Goal: Task Accomplishment & Management: Manage account settings

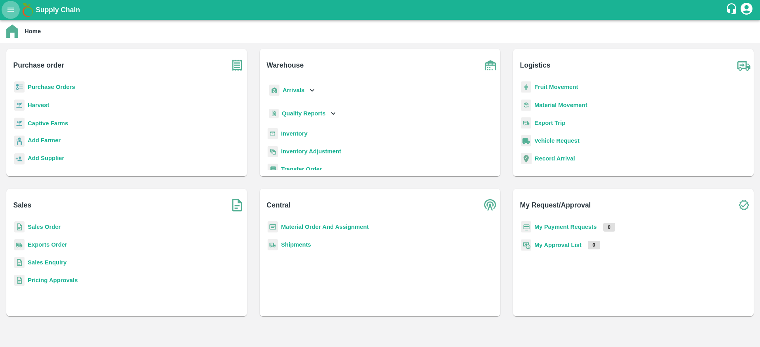
click at [11, 11] on icon "open drawer" at bounding box center [10, 10] width 9 height 9
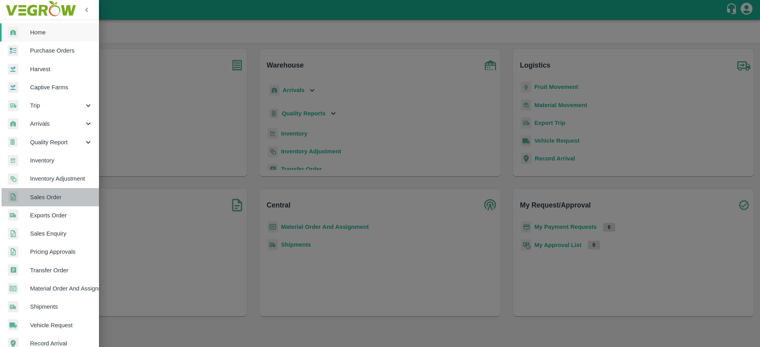
click at [57, 206] on link "Sales Order" at bounding box center [49, 197] width 99 height 18
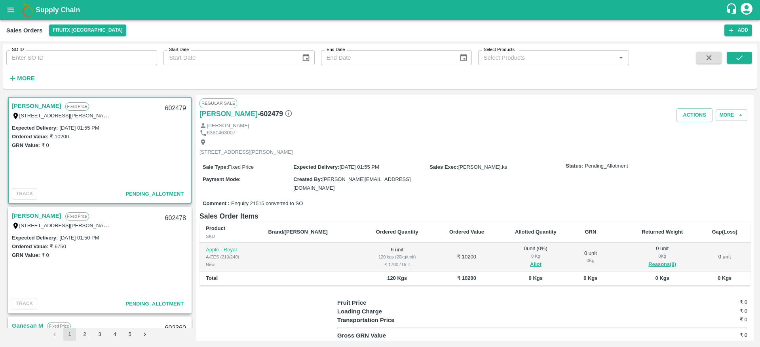
click at [28, 106] on link "[PERSON_NAME]" at bounding box center [36, 106] width 49 height 10
click at [171, 107] on div "602479" at bounding box center [175, 108] width 30 height 19
copy div "602479"
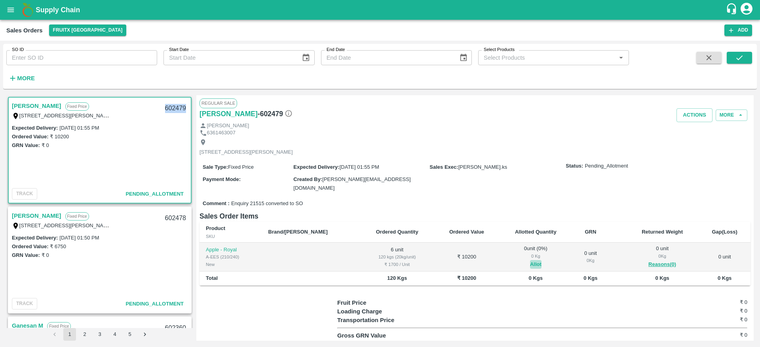
click at [530, 262] on button "Allot" at bounding box center [535, 264] width 11 height 9
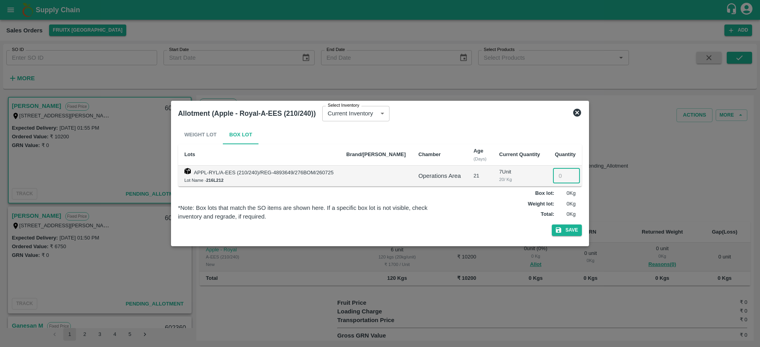
click at [556, 176] on input "number" at bounding box center [566, 176] width 27 height 15
type input "6"
click at [560, 230] on button "Save" at bounding box center [567, 230] width 30 height 11
click at [563, 226] on button "Save" at bounding box center [567, 230] width 30 height 11
click at [573, 114] on icon at bounding box center [577, 113] width 8 height 8
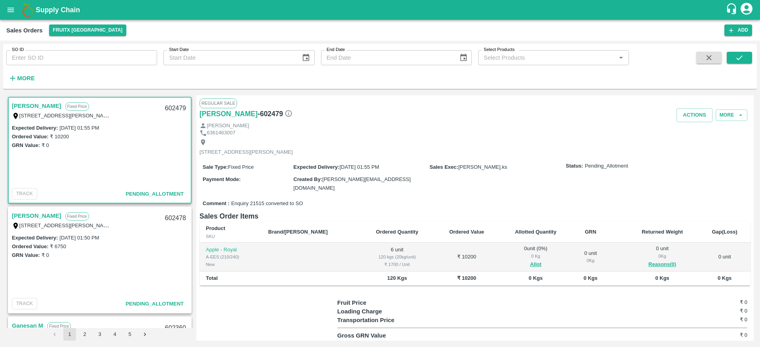
click at [22, 211] on link "[PERSON_NAME]" at bounding box center [36, 216] width 49 height 10
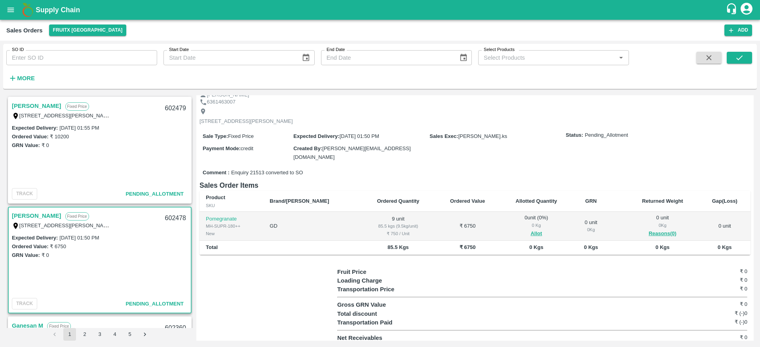
scroll to position [34, 0]
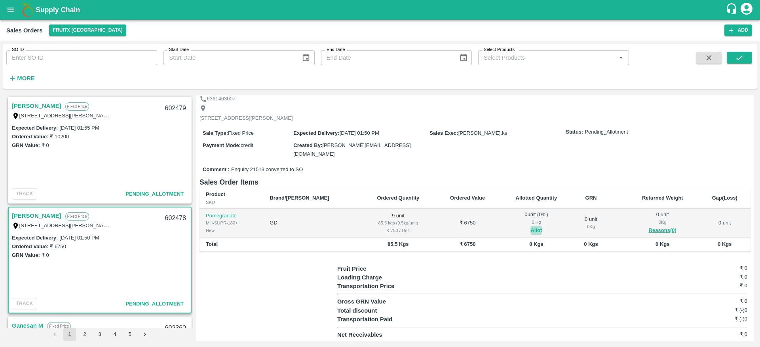
click at [530, 229] on button "Allot" at bounding box center [535, 230] width 11 height 9
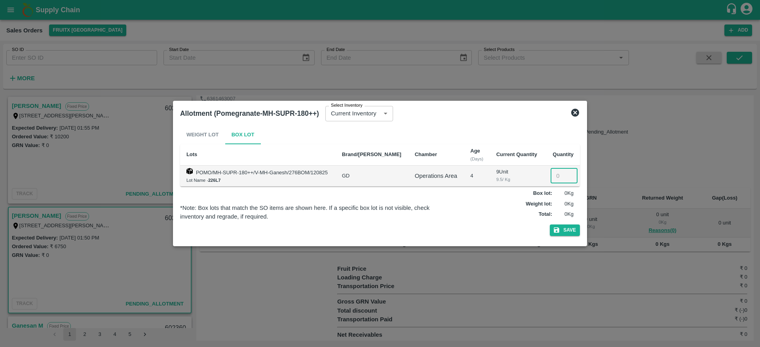
click at [556, 176] on input "number" at bounding box center [563, 176] width 27 height 15
type input "9"
click at [575, 231] on button "Save" at bounding box center [565, 230] width 30 height 11
click at [576, 114] on icon at bounding box center [574, 112] width 9 height 9
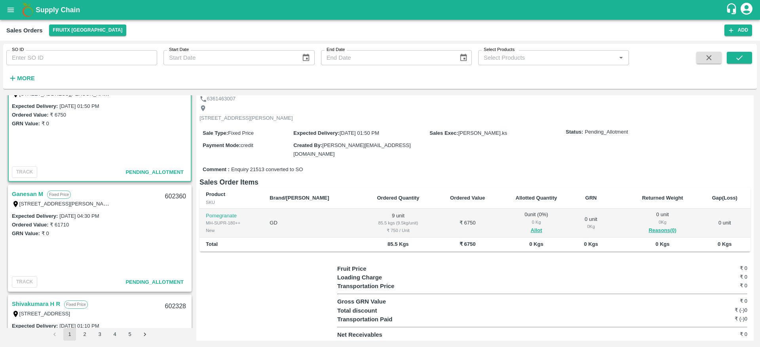
scroll to position [184, 0]
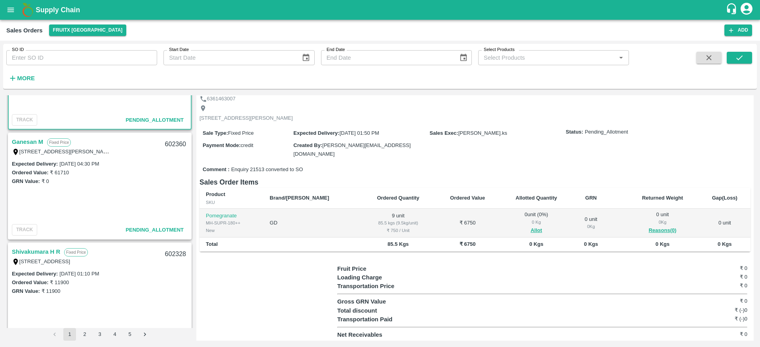
click at [18, 135] on div "Ganesan M Fixed Price 189/308,, pillaimar street, sundarapandiyam, "Srivilliput…" at bounding box center [100, 146] width 182 height 25
click at [19, 139] on link "Ganesan M" at bounding box center [27, 142] width 31 height 10
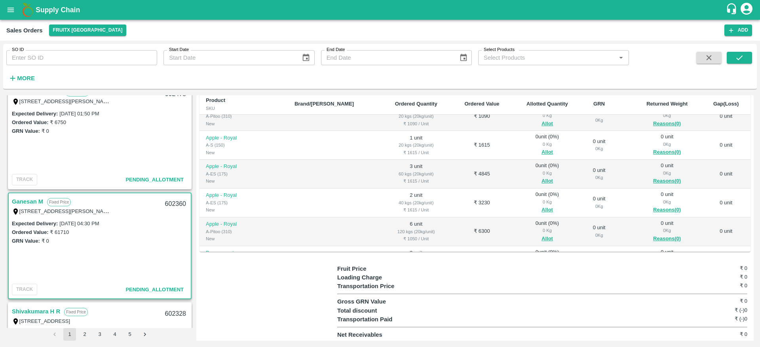
scroll to position [123, 0]
click at [28, 208] on div "[STREET_ADDRESS][PERSON_NAME]" at bounding box center [61, 212] width 99 height 9
click at [28, 199] on link "Ganesan M" at bounding box center [27, 202] width 31 height 10
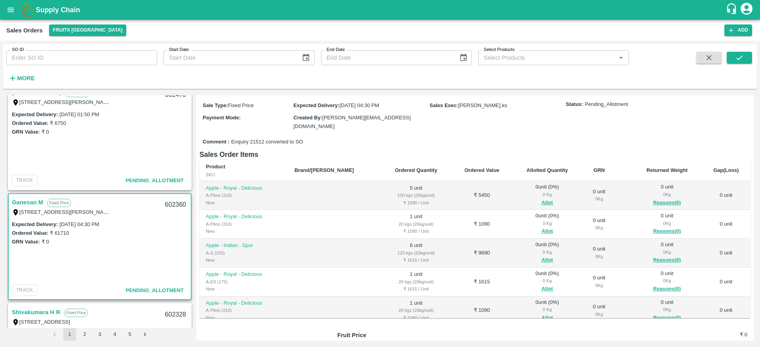
scroll to position [69, 0]
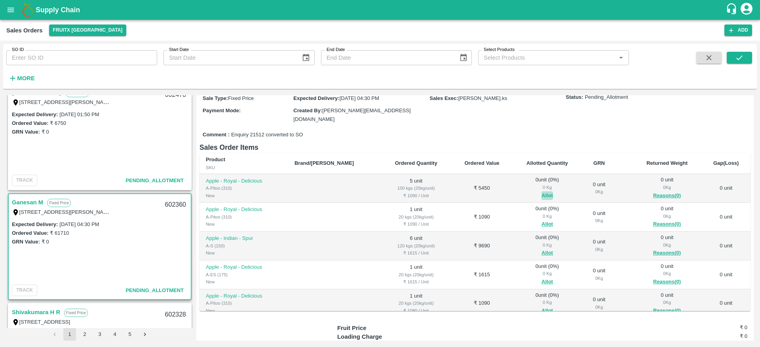
click at [541, 196] on button "Allot" at bounding box center [546, 196] width 11 height 9
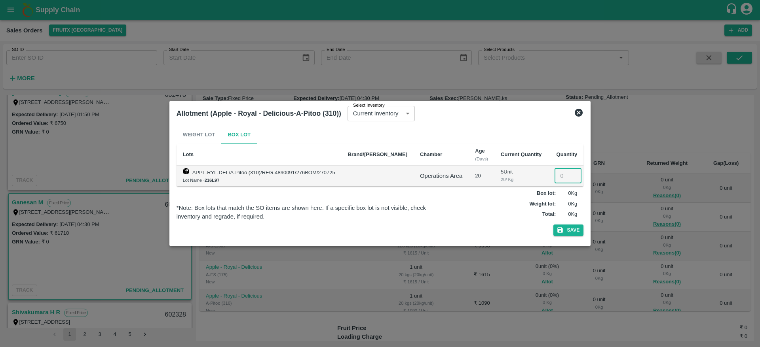
click at [561, 176] on input "number" at bounding box center [567, 176] width 27 height 15
type input "5"
click at [564, 231] on button "Save" at bounding box center [568, 230] width 30 height 11
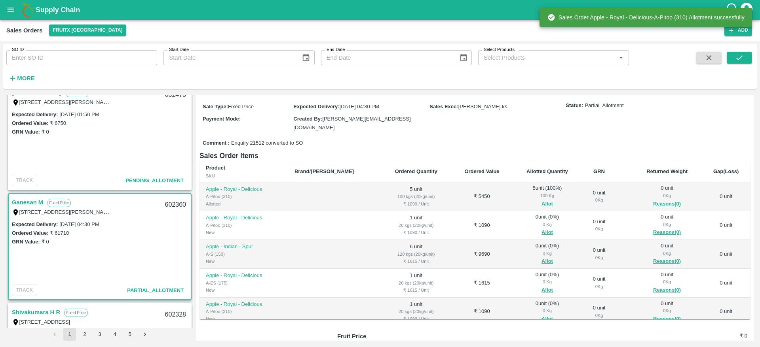
scroll to position [62, 0]
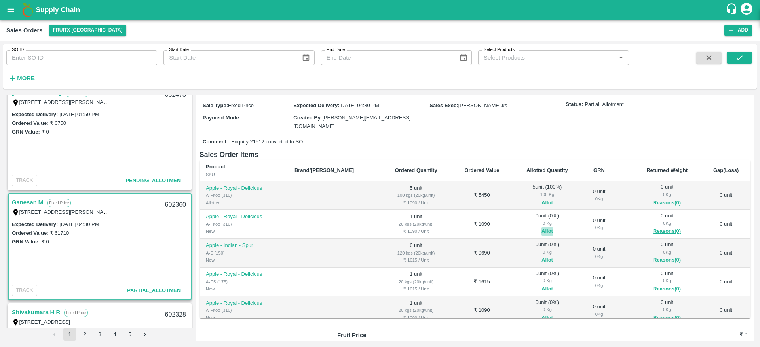
click at [541, 230] on button "Allot" at bounding box center [546, 231] width 11 height 9
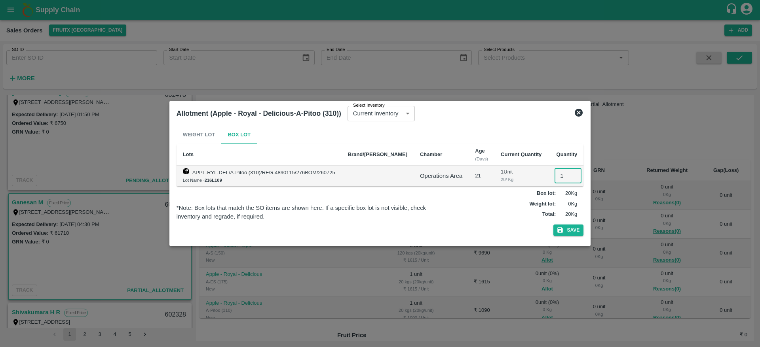
click at [554, 178] on input "1" at bounding box center [567, 176] width 27 height 15
type input "1"
click at [564, 229] on button "Save" at bounding box center [568, 230] width 30 height 11
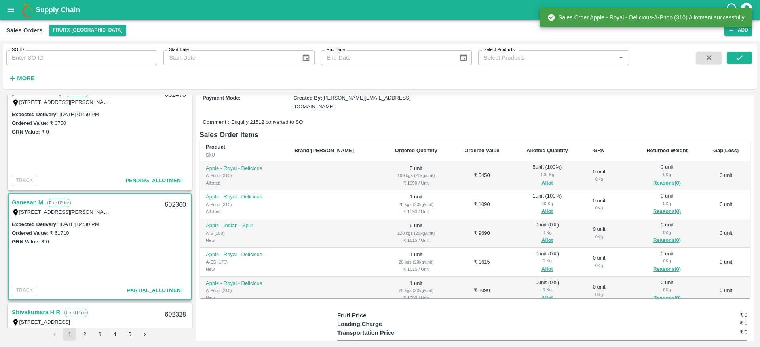
scroll to position [82, 0]
click at [541, 236] on button "Allot" at bounding box center [546, 240] width 11 height 9
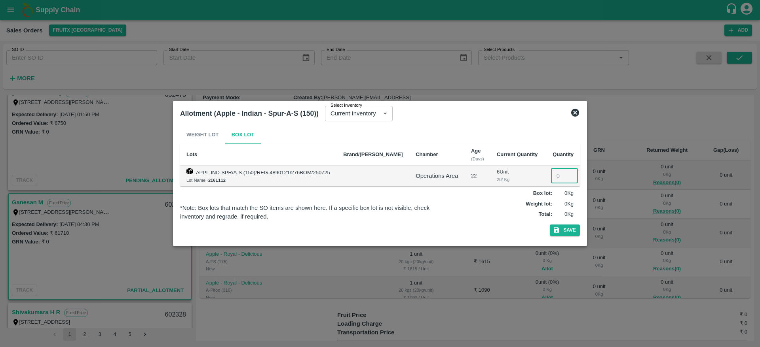
click at [552, 174] on input "number" at bounding box center [564, 176] width 27 height 15
type input "6"
click at [568, 228] on button "Save" at bounding box center [565, 230] width 30 height 11
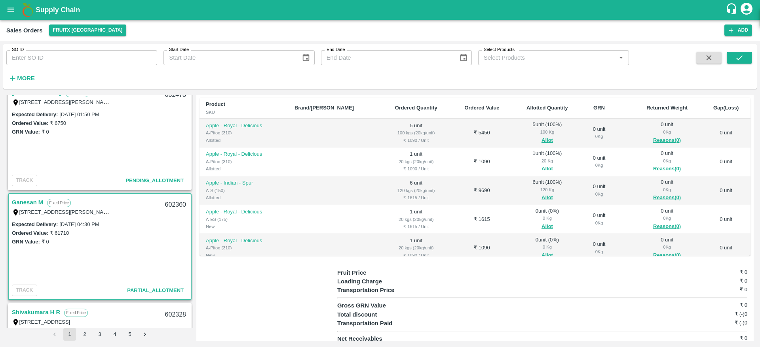
scroll to position [125, 0]
click at [541, 222] on button "Allot" at bounding box center [546, 225] width 11 height 9
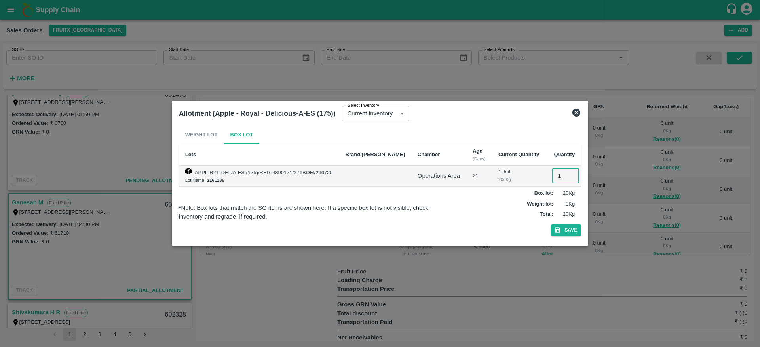
click at [554, 177] on input "1" at bounding box center [565, 176] width 27 height 15
type input "1"
click at [571, 231] on button "Save" at bounding box center [566, 230] width 30 height 11
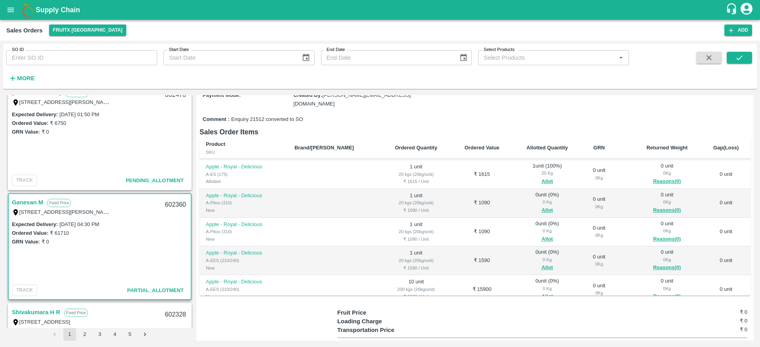
scroll to position [85, 0]
click at [541, 207] on button "Allot" at bounding box center [546, 210] width 11 height 9
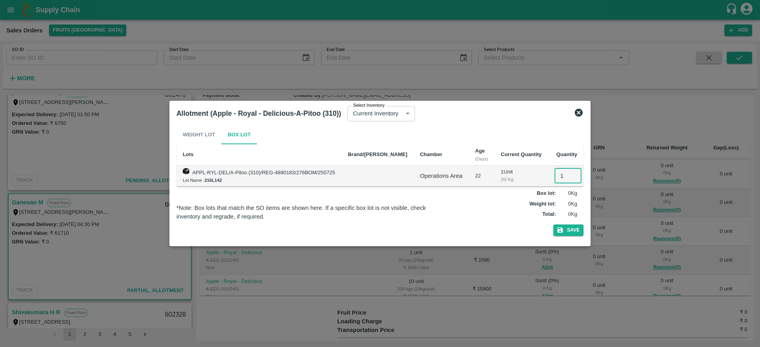
click at [554, 177] on input "1" at bounding box center [567, 176] width 27 height 15
type input "1"
click at [567, 234] on button "Save" at bounding box center [568, 230] width 30 height 11
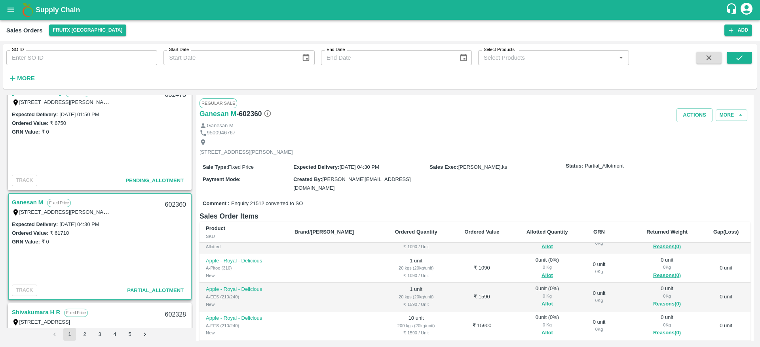
scroll to position [131, 0]
click at [523, 278] on span "Allot" at bounding box center [547, 277] width 57 height 9
click at [541, 276] on button "Allot" at bounding box center [546, 277] width 11 height 9
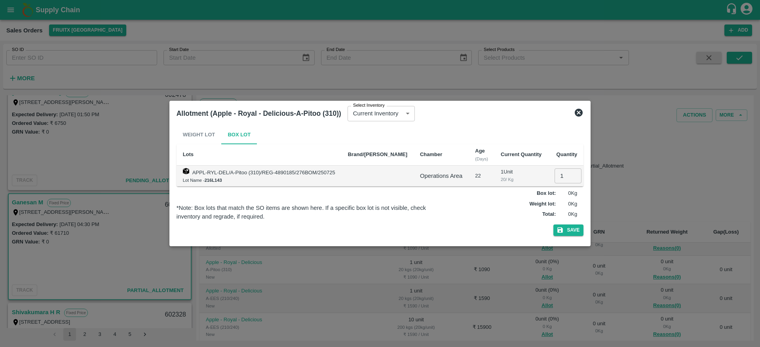
click at [557, 179] on input "1" at bounding box center [567, 176] width 27 height 15
type input "1"
click at [565, 230] on button "Save" at bounding box center [568, 230] width 30 height 11
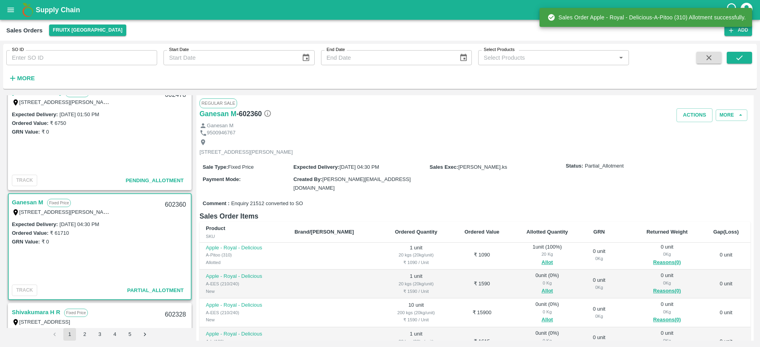
scroll to position [147, 0]
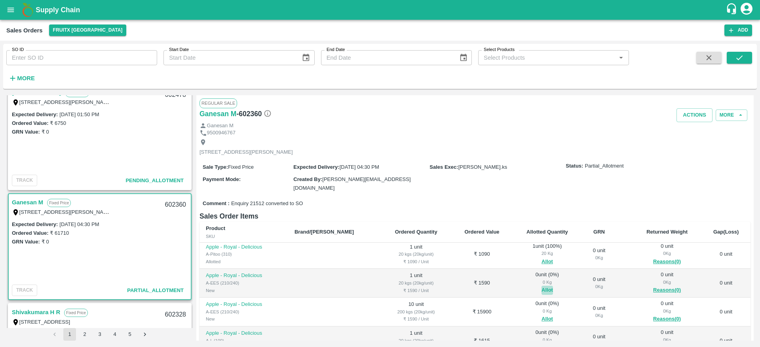
click at [541, 290] on button "Allot" at bounding box center [546, 290] width 11 height 9
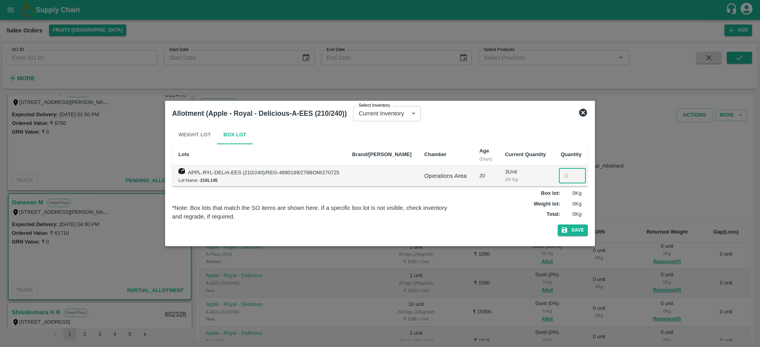
click at [559, 178] on input "number" at bounding box center [572, 176] width 27 height 15
type input "1"
click at [566, 232] on button "Save" at bounding box center [573, 230] width 30 height 11
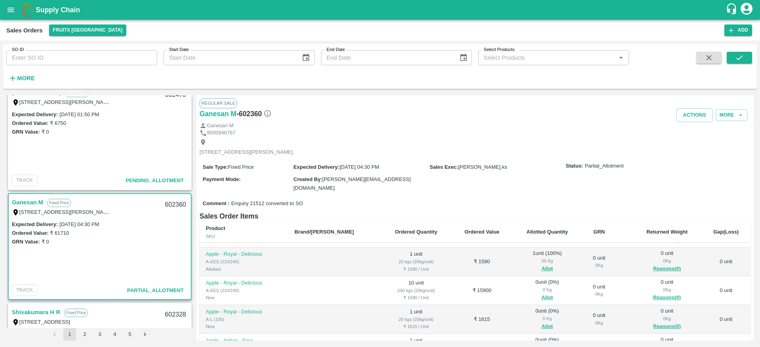
scroll to position [167, 0]
click at [541, 300] on button "Allot" at bounding box center [546, 298] width 11 height 9
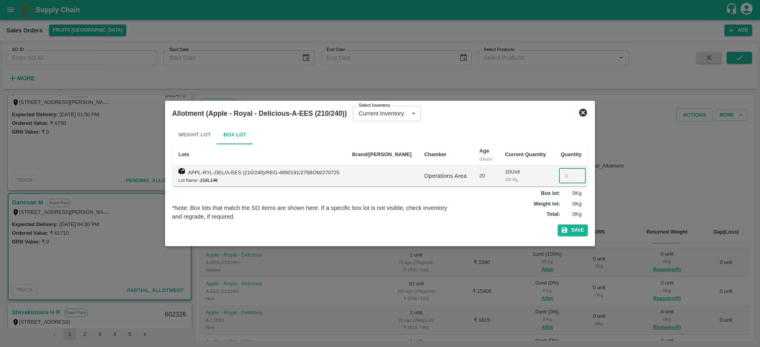
click at [559, 173] on input "number" at bounding box center [572, 176] width 27 height 15
type input "10"
click at [569, 229] on button "Save" at bounding box center [573, 230] width 30 height 11
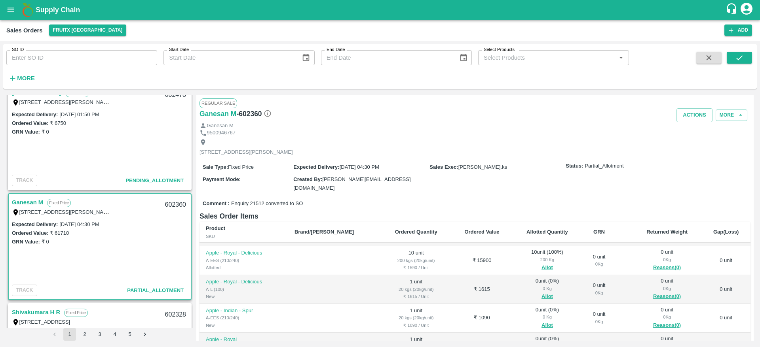
scroll to position [196, 0]
click at [541, 299] on button "Allot" at bounding box center [546, 299] width 11 height 9
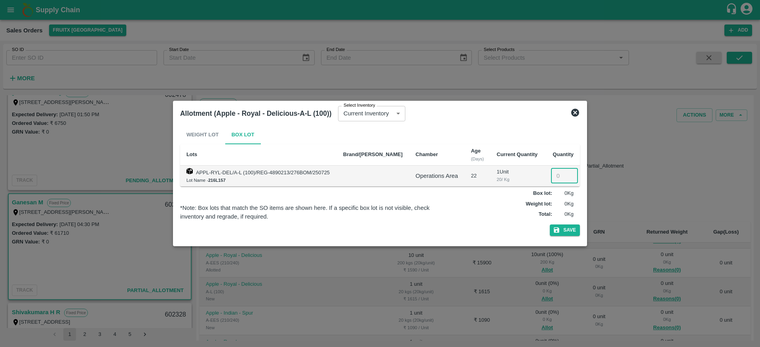
click at [556, 173] on input "number" at bounding box center [564, 176] width 27 height 15
type input "1"
click at [565, 225] on button "Save" at bounding box center [565, 230] width 30 height 11
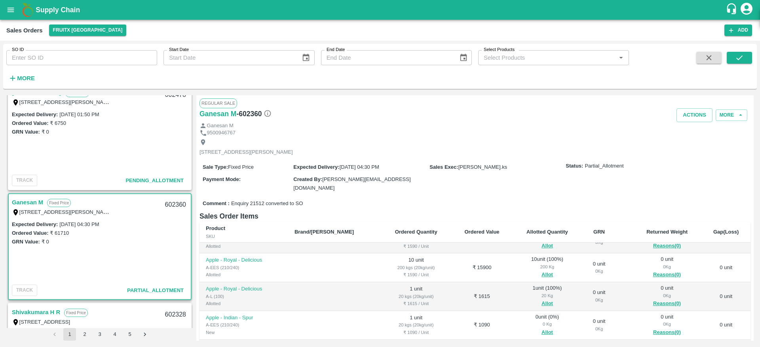
scroll to position [218, 0]
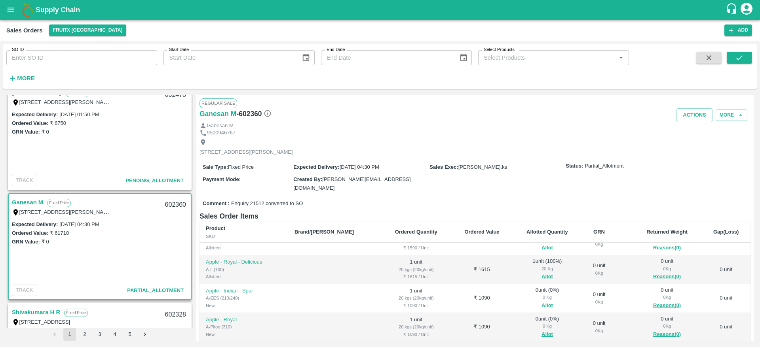
click at [541, 304] on button "Allot" at bounding box center [546, 306] width 11 height 9
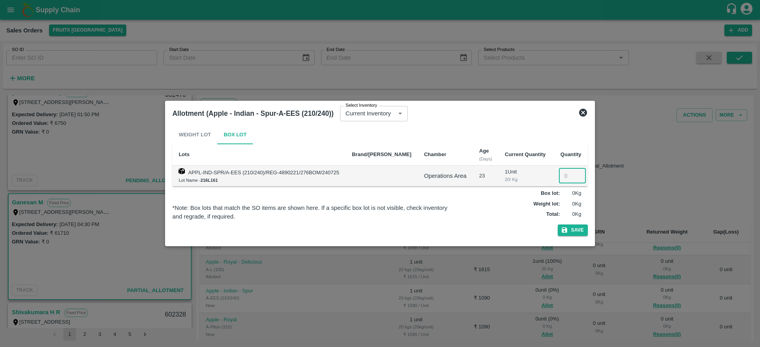
click at [560, 174] on input "number" at bounding box center [572, 176] width 27 height 15
type input "1"
click at [571, 227] on button "Save" at bounding box center [573, 230] width 30 height 11
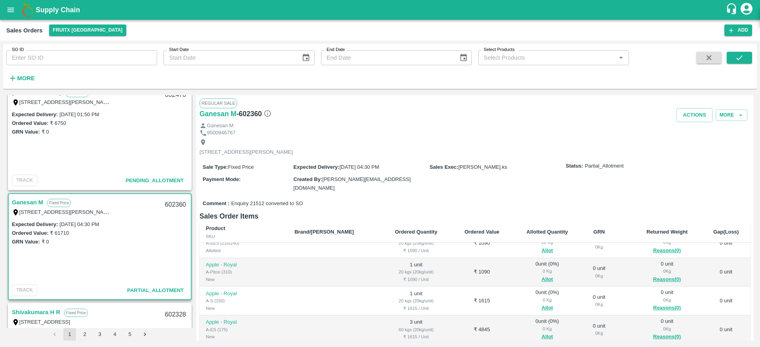
scroll to position [273, 0]
click at [541, 276] on button "Allot" at bounding box center [546, 280] width 11 height 9
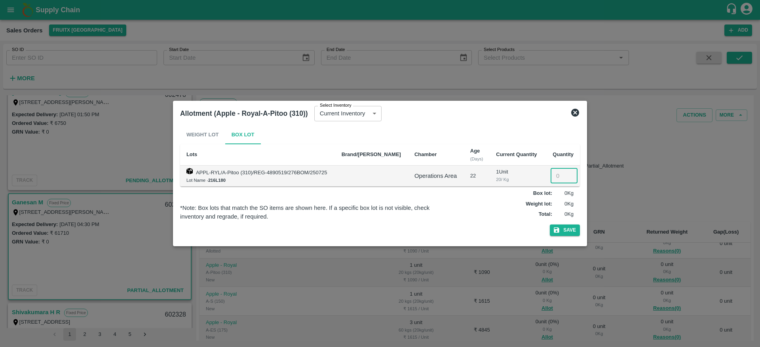
click at [555, 177] on input "number" at bounding box center [563, 176] width 27 height 15
type input "1"
click at [564, 229] on button "Save" at bounding box center [565, 230] width 30 height 11
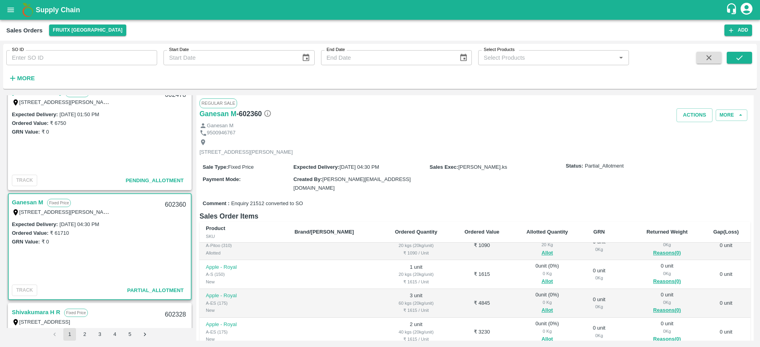
scroll to position [306, 0]
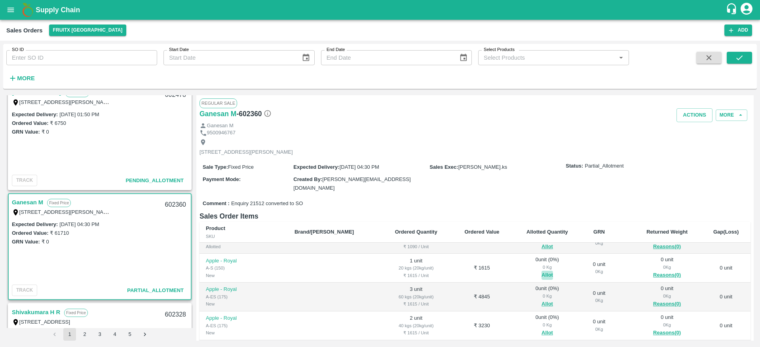
click at [541, 277] on button "Allot" at bounding box center [546, 275] width 11 height 9
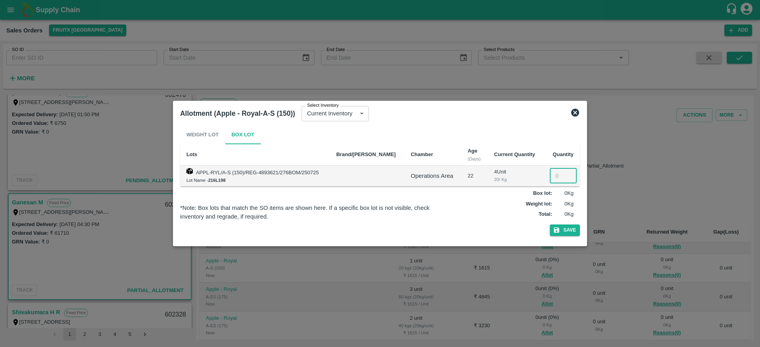
click at [553, 176] on input "number" at bounding box center [563, 176] width 27 height 15
type input "1"
click at [573, 229] on button "Save" at bounding box center [565, 230] width 30 height 11
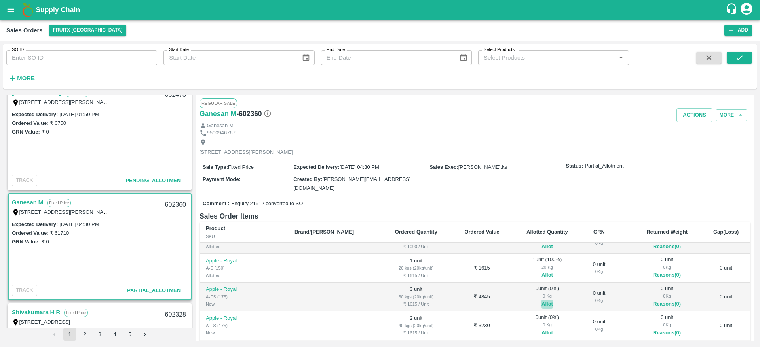
click at [541, 303] on button "Allot" at bounding box center [546, 304] width 11 height 9
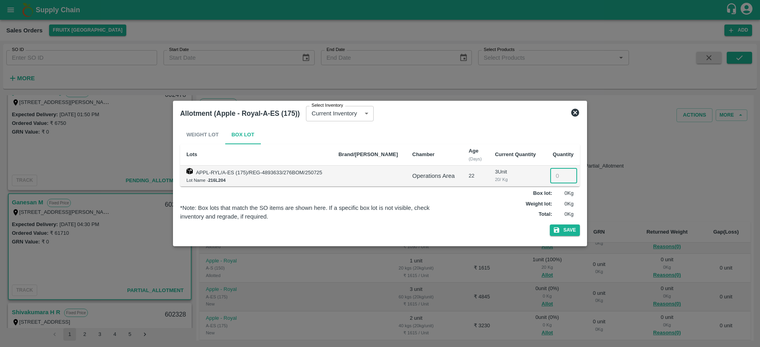
click at [554, 177] on input "number" at bounding box center [563, 176] width 27 height 15
type input "3"
click at [563, 227] on button "Save" at bounding box center [565, 230] width 30 height 11
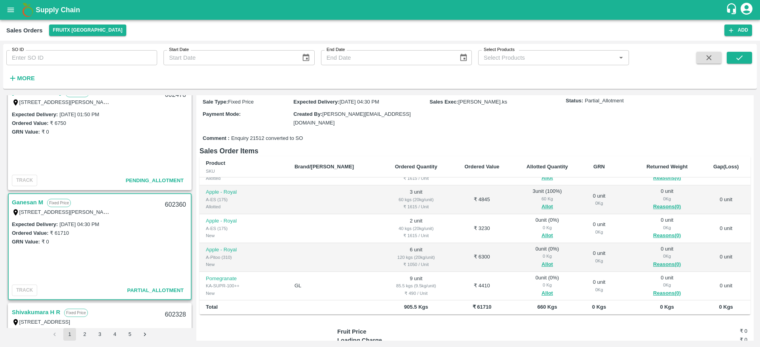
scroll to position [66, 0]
click at [541, 231] on button "Allot" at bounding box center [546, 235] width 11 height 9
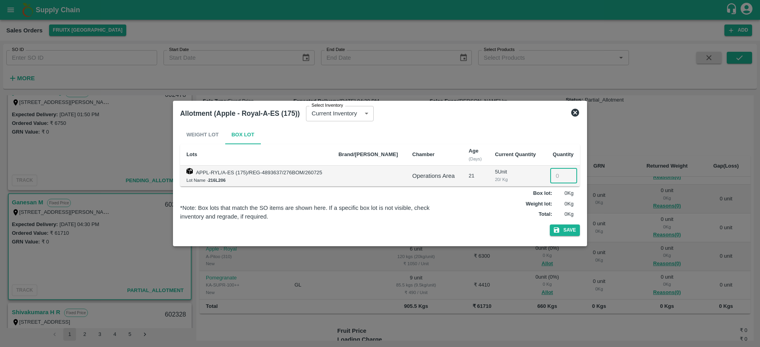
click at [555, 179] on input "number" at bounding box center [563, 176] width 27 height 15
type input "2"
click at [568, 228] on button "Save" at bounding box center [565, 230] width 30 height 11
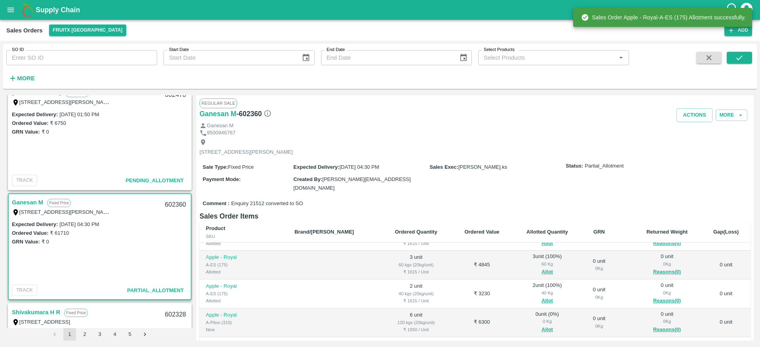
scroll to position [128, 0]
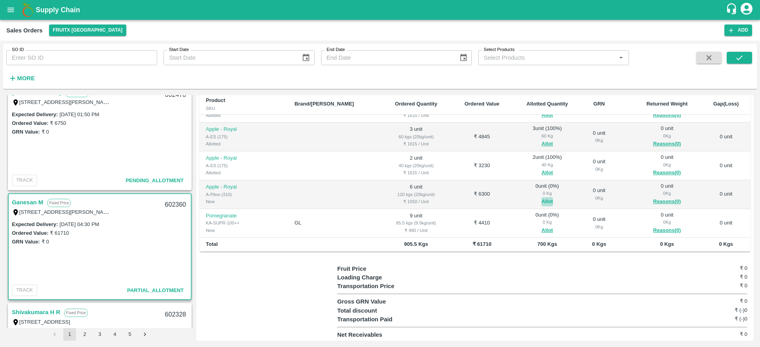
click at [541, 201] on button "Allot" at bounding box center [546, 201] width 11 height 9
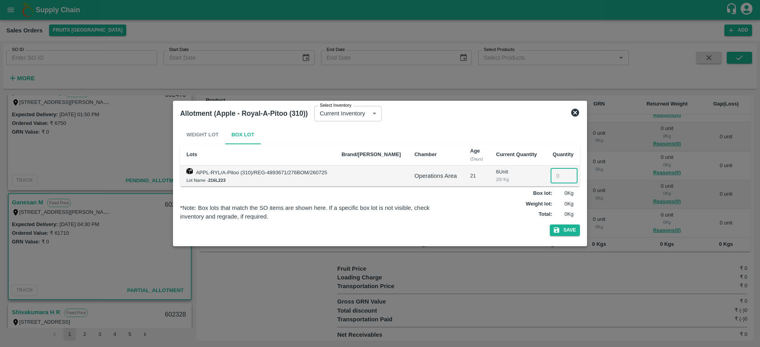
click at [556, 180] on input "number" at bounding box center [563, 176] width 27 height 15
type input "6"
click at [563, 230] on button "Save" at bounding box center [565, 230] width 30 height 11
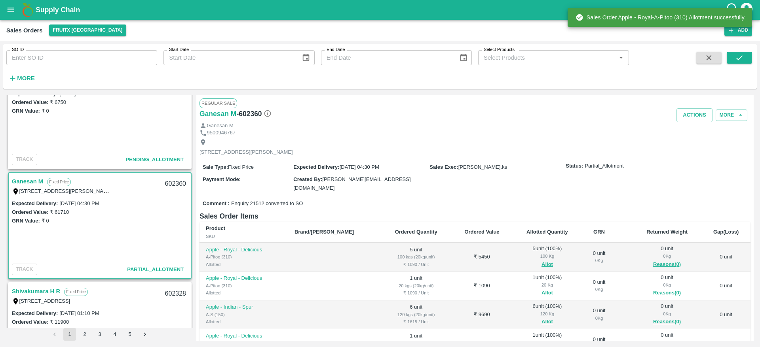
scroll to position [147, 0]
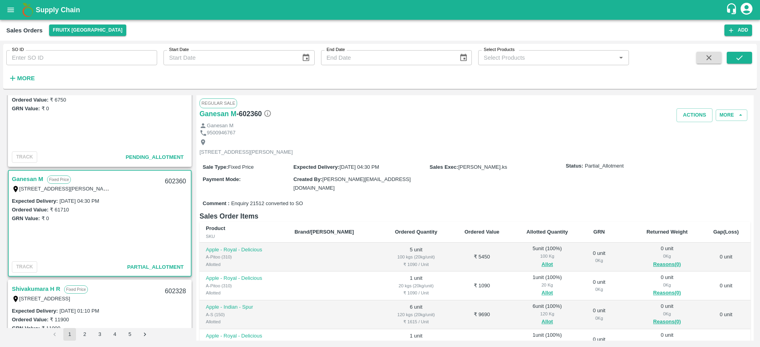
click at [172, 183] on div "602360" at bounding box center [175, 182] width 30 height 19
copy div "602360"
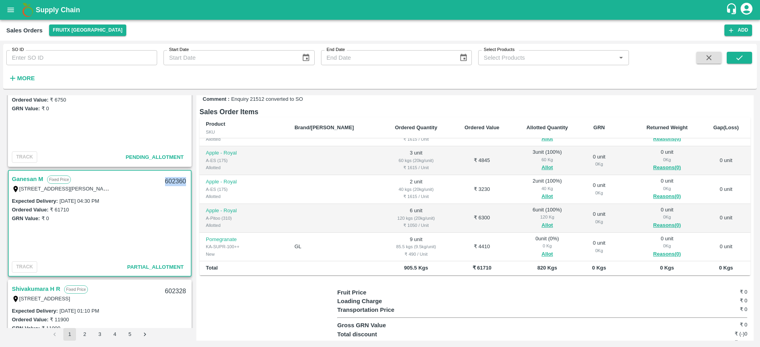
scroll to position [106, 0]
click at [144, 212] on div "Ordered Value: ₹ 61710" at bounding box center [100, 209] width 176 height 9
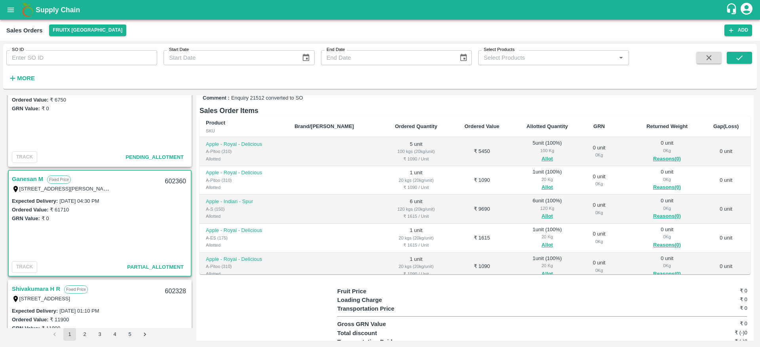
scroll to position [0, 0]
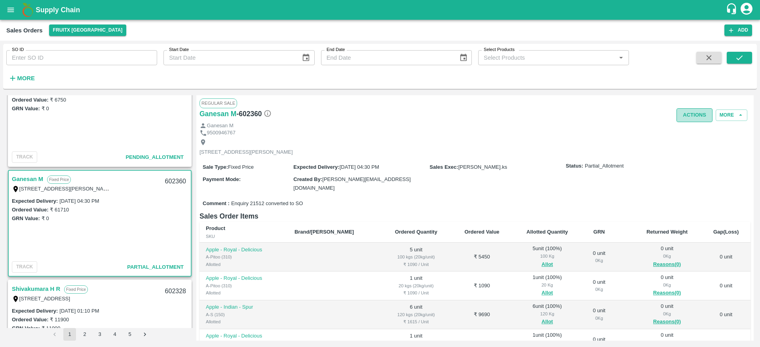
click at [685, 114] on button "Actions" at bounding box center [694, 115] width 36 height 14
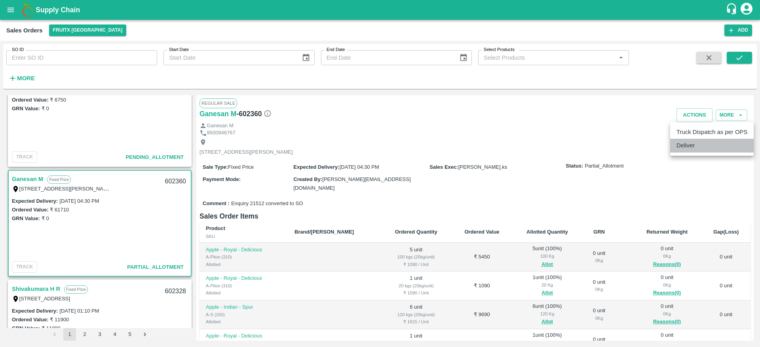
click at [695, 150] on li "Deliver" at bounding box center [711, 145] width 83 height 13
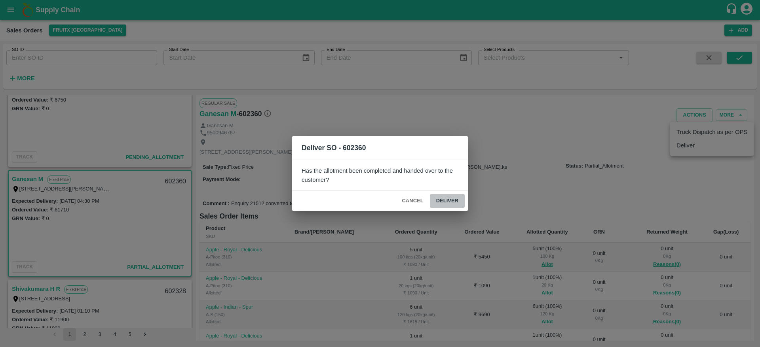
click at [454, 194] on button "Deliver" at bounding box center [447, 201] width 35 height 14
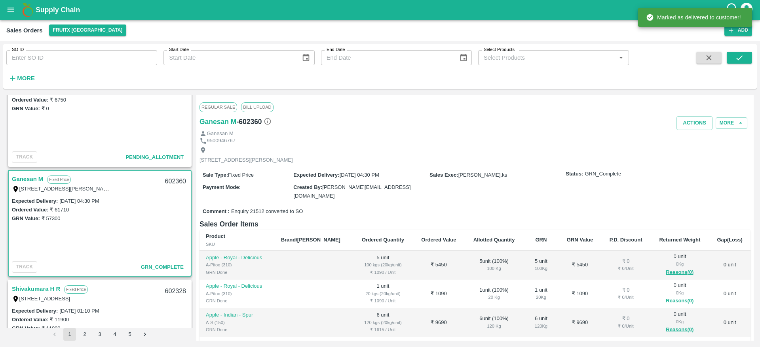
click at [685, 132] on div "Ganesan M" at bounding box center [474, 134] width 551 height 8
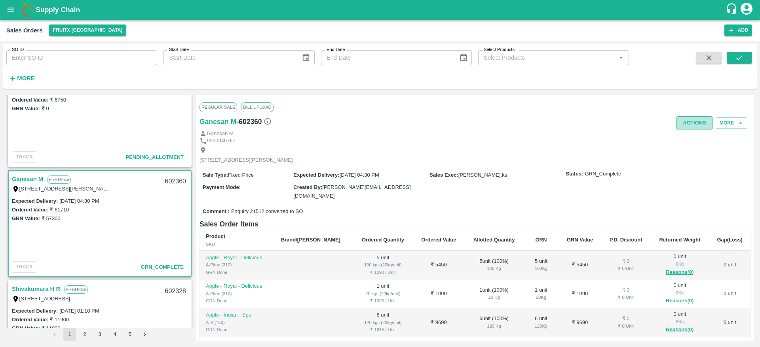
click at [687, 124] on button "Actions" at bounding box center [694, 123] width 36 height 14
click at [703, 133] on li "Truck Dispatch as per OPS" at bounding box center [711, 139] width 83 height 13
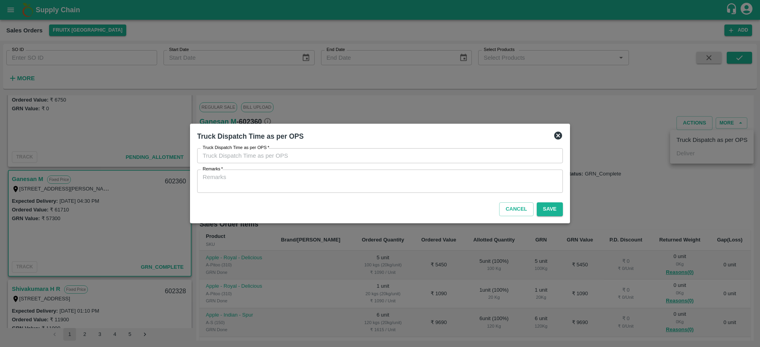
type input "16/08/2025 02:05 PM"
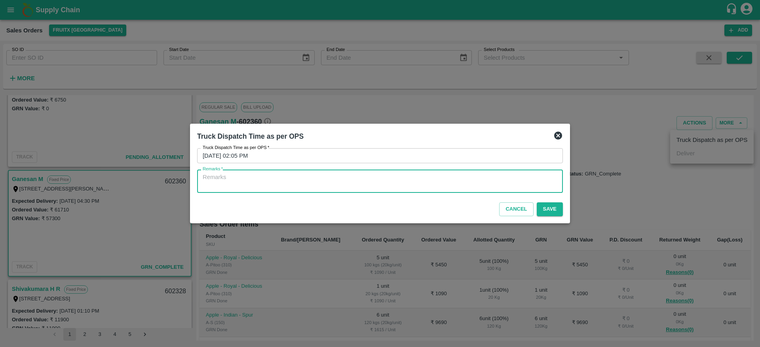
click at [442, 177] on textarea "Remarks   *" at bounding box center [380, 181] width 355 height 17
type textarea "OTD"
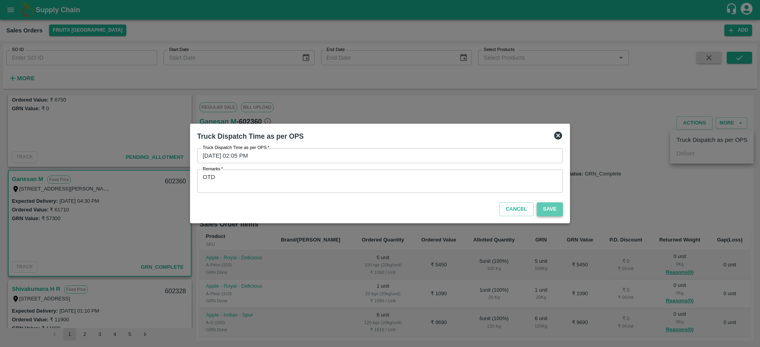
click at [552, 211] on button "Save" at bounding box center [550, 210] width 26 height 14
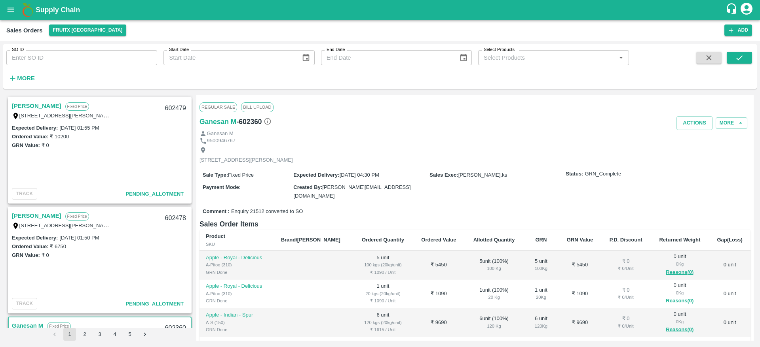
click at [25, 109] on link "[PERSON_NAME]" at bounding box center [36, 106] width 49 height 10
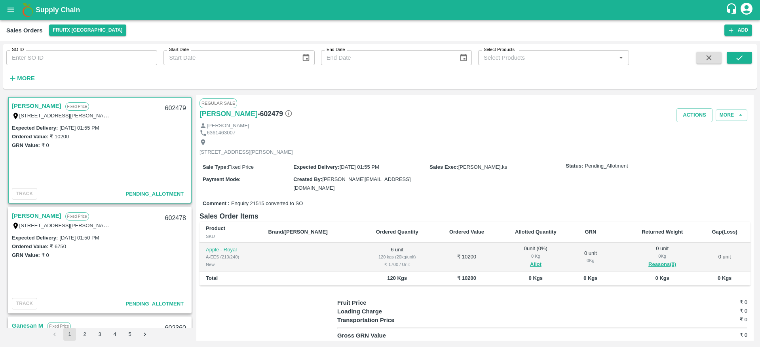
click at [30, 110] on link "[PERSON_NAME]" at bounding box center [36, 106] width 49 height 10
click at [25, 104] on link "[PERSON_NAME]" at bounding box center [36, 106] width 49 height 10
click at [530, 265] on button "Allot" at bounding box center [535, 264] width 11 height 9
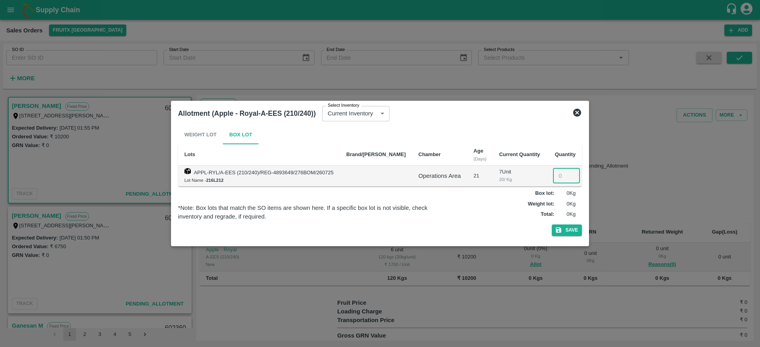
click at [556, 176] on input "number" at bounding box center [566, 176] width 27 height 15
type input "5"
click at [568, 231] on button "Save" at bounding box center [567, 230] width 30 height 11
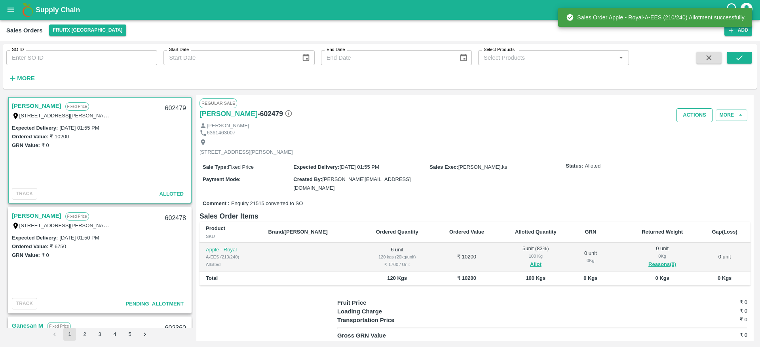
click at [692, 115] on button "Actions" at bounding box center [694, 115] width 36 height 14
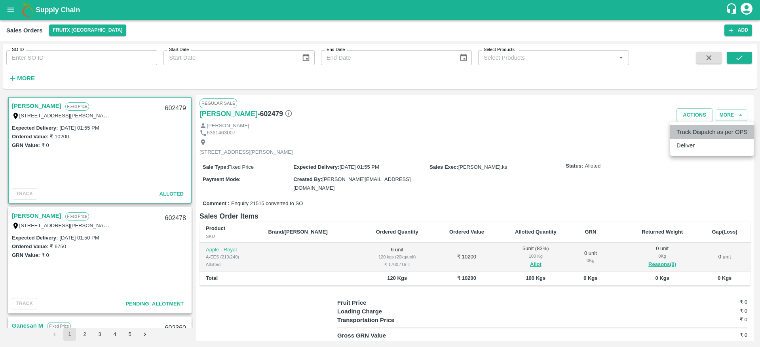
click at [688, 133] on li "Truck Dispatch as per OPS" at bounding box center [711, 131] width 83 height 13
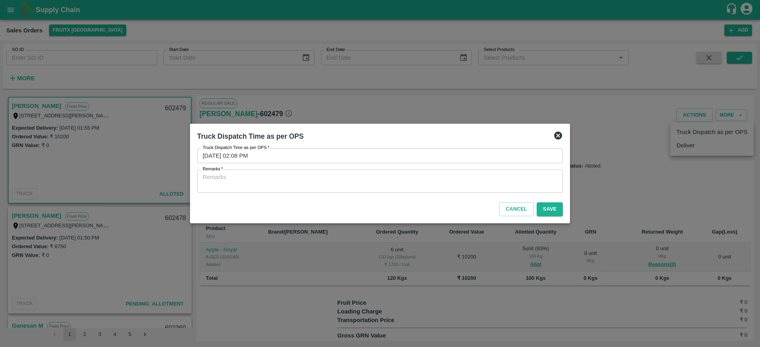
click at [555, 136] on icon at bounding box center [558, 136] width 8 height 8
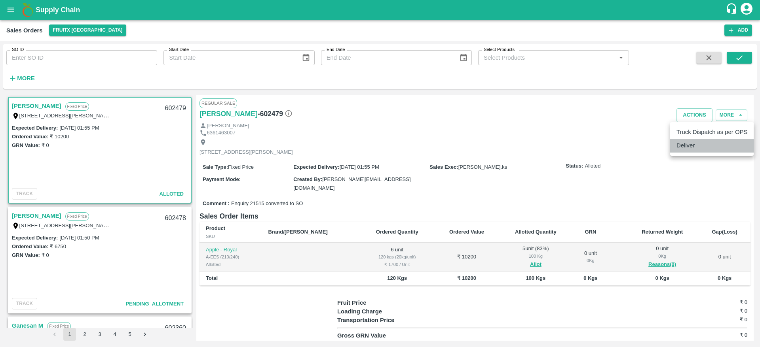
click at [684, 143] on li "Deliver" at bounding box center [711, 145] width 83 height 13
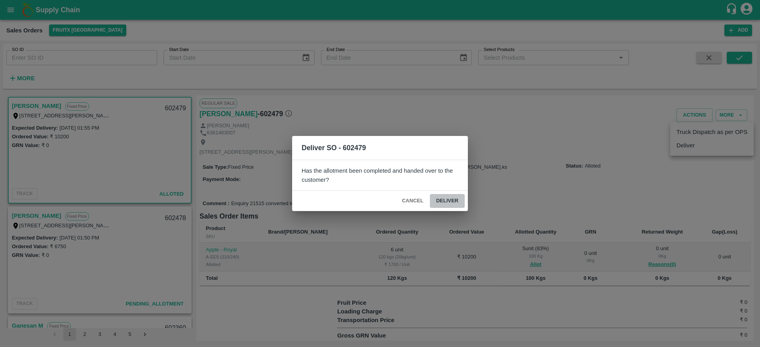
click at [447, 207] on button "Deliver" at bounding box center [447, 201] width 35 height 14
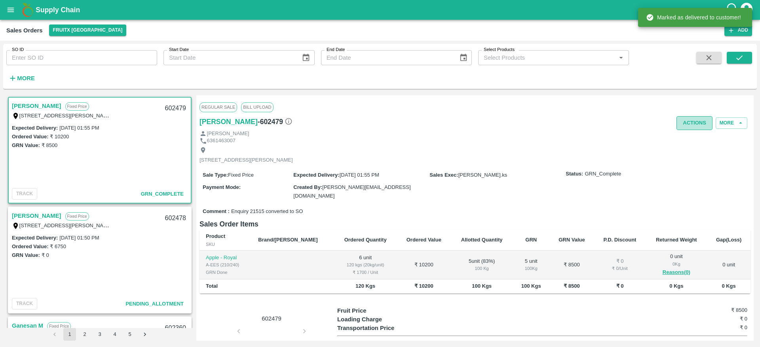
click at [684, 125] on button "Actions" at bounding box center [694, 123] width 36 height 14
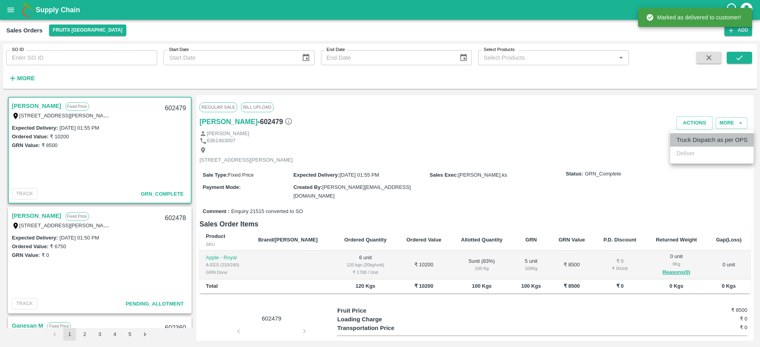
click at [682, 135] on li "Truck Dispatch as per OPS" at bounding box center [711, 139] width 83 height 13
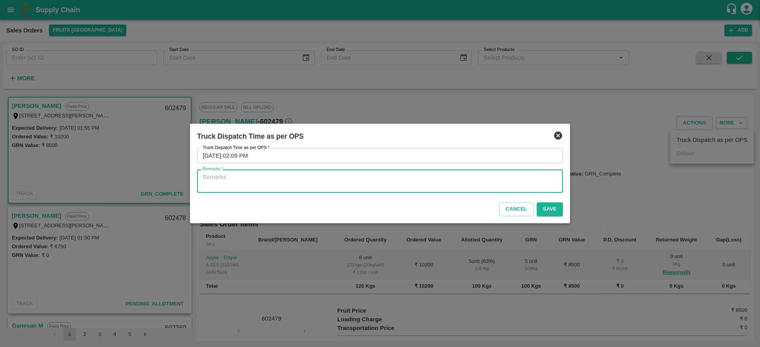
click at [406, 185] on textarea "Remarks   *" at bounding box center [380, 181] width 355 height 17
type textarea "OTD"
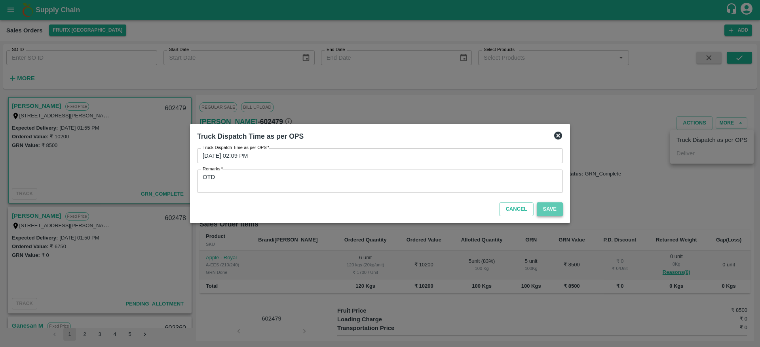
click at [548, 211] on button "Save" at bounding box center [550, 210] width 26 height 14
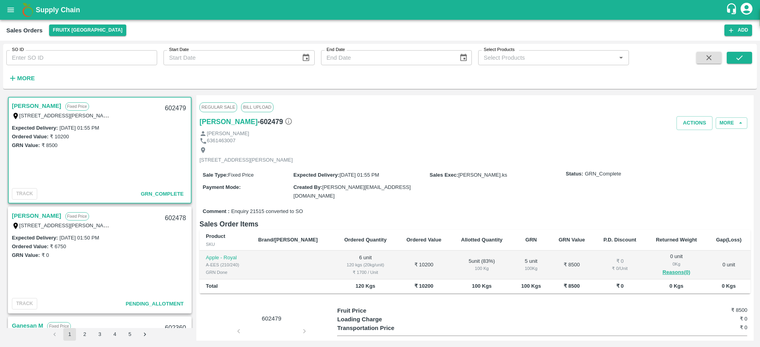
click at [23, 215] on link "[PERSON_NAME]" at bounding box center [36, 216] width 49 height 10
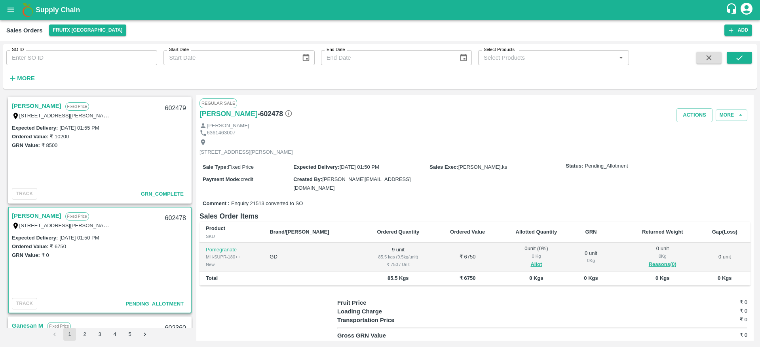
click at [23, 215] on link "[PERSON_NAME]" at bounding box center [36, 216] width 49 height 10
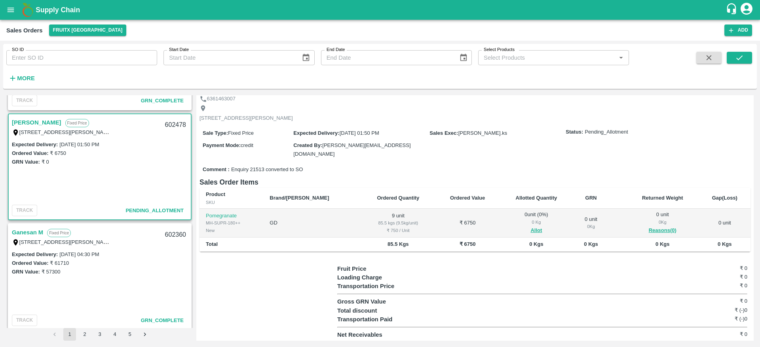
scroll to position [94, 0]
click at [172, 125] on div "602478" at bounding box center [175, 125] width 30 height 19
copy div "602478"
click at [530, 230] on button "Allot" at bounding box center [535, 230] width 11 height 9
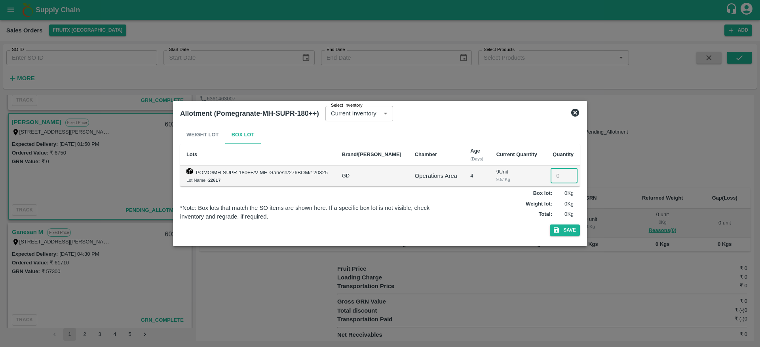
click at [556, 175] on input "number" at bounding box center [563, 176] width 27 height 15
type input "9"
click at [564, 229] on button "Save" at bounding box center [565, 230] width 30 height 11
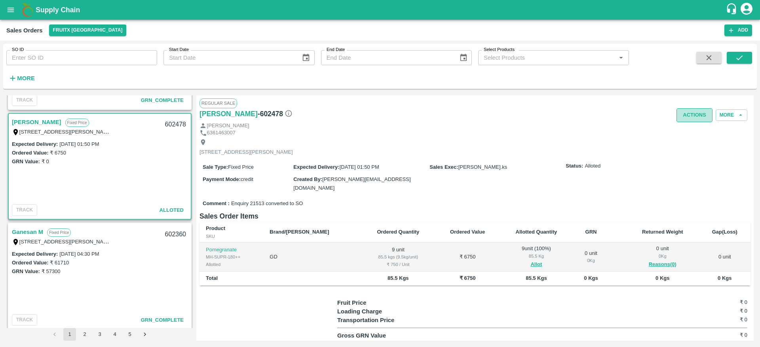
click at [685, 112] on button "Actions" at bounding box center [694, 115] width 36 height 14
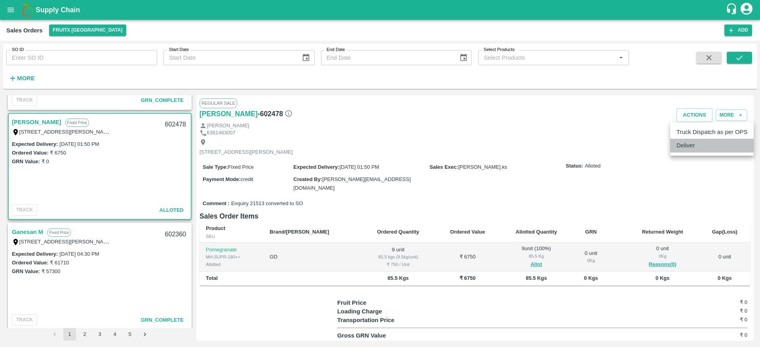
click at [671, 147] on li "Deliver" at bounding box center [711, 145] width 83 height 13
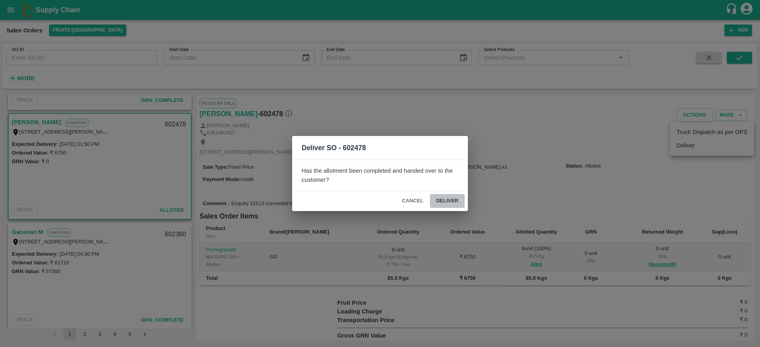
click at [447, 200] on button "Deliver" at bounding box center [447, 201] width 35 height 14
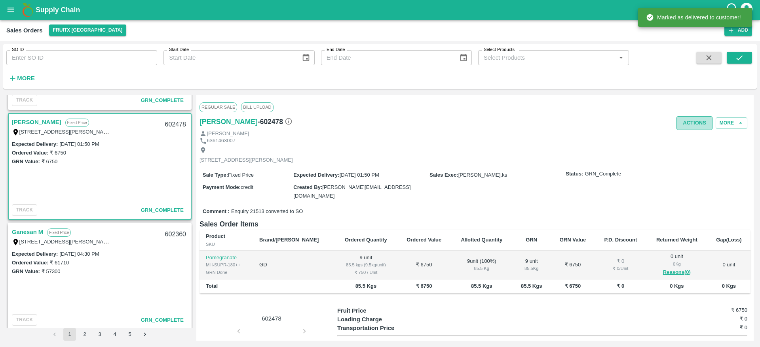
click at [678, 129] on button "Actions" at bounding box center [694, 123] width 36 height 14
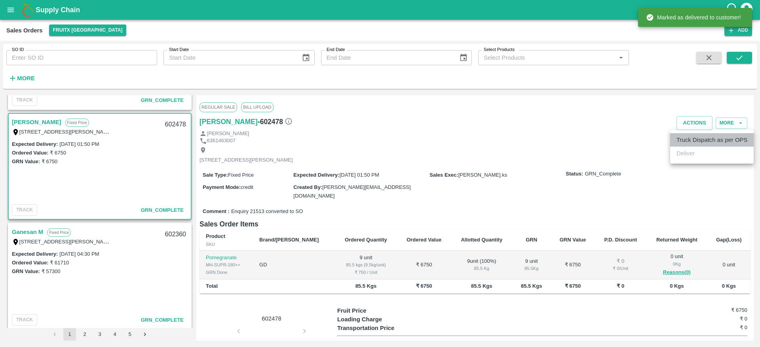
click at [684, 140] on li "Truck Dispatch as per OPS" at bounding box center [711, 139] width 83 height 13
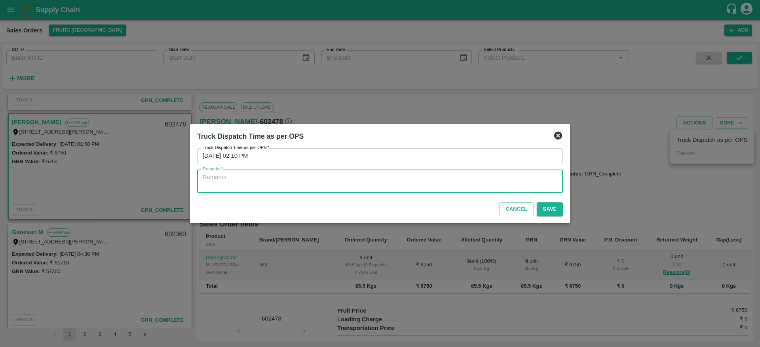
click at [415, 184] on textarea "Remarks   *" at bounding box center [380, 181] width 355 height 17
type textarea "OTD"
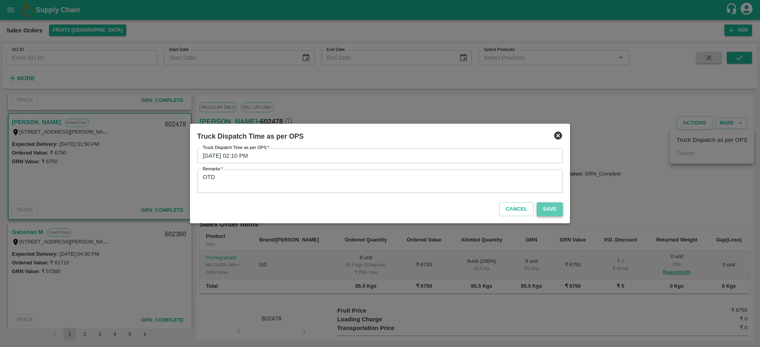
click at [547, 211] on button "Save" at bounding box center [550, 210] width 26 height 14
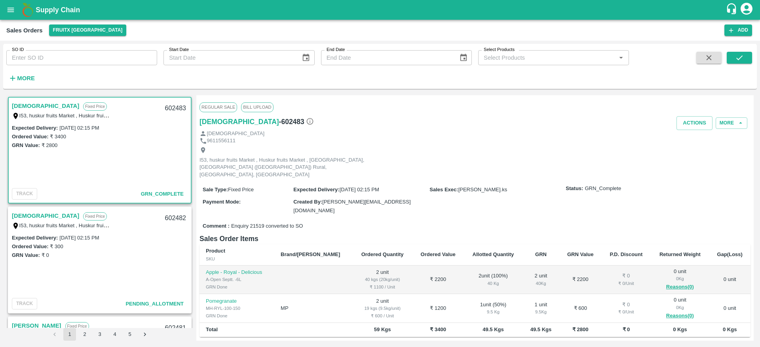
click at [18, 104] on link "Dharma" at bounding box center [45, 106] width 67 height 10
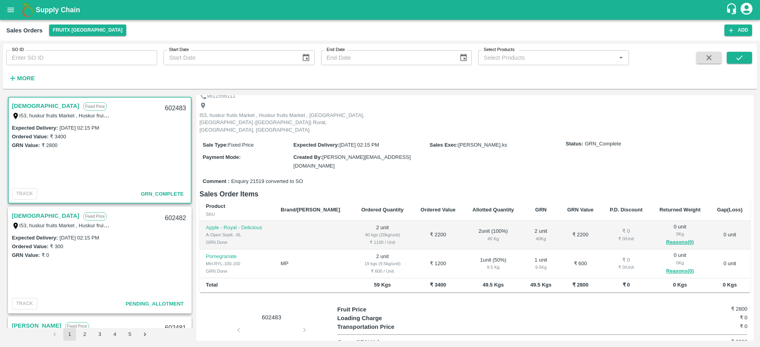
scroll to position [45, 0]
click at [171, 108] on div "602483" at bounding box center [175, 108] width 30 height 19
copy div "602483"
click at [137, 171] on div "Expected Delivery : 16 Aug 2025, 02:15 PM Ordered Value: ₹ 3400 GRN Value: ₹ 28…" at bounding box center [100, 154] width 182 height 62
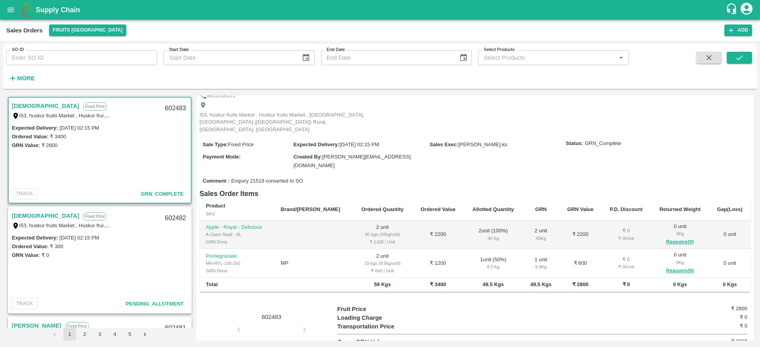
click at [19, 220] on link "[DEMOGRAPHIC_DATA]" at bounding box center [45, 216] width 67 height 10
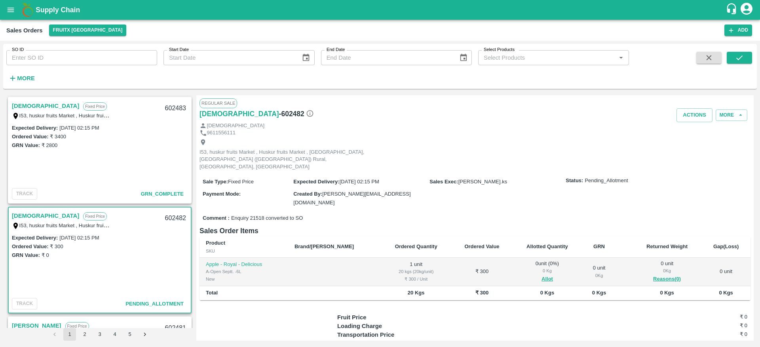
click at [20, 216] on link "[DEMOGRAPHIC_DATA]" at bounding box center [45, 216] width 67 height 10
click at [13, 106] on link "[DEMOGRAPHIC_DATA]" at bounding box center [45, 106] width 67 height 10
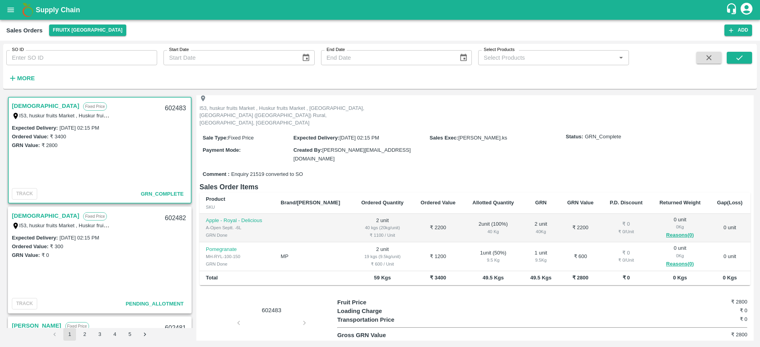
scroll to position [71, 0]
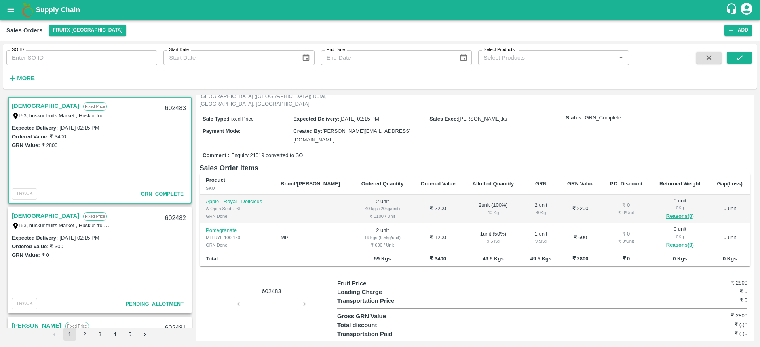
click at [168, 107] on div "602483" at bounding box center [175, 108] width 30 height 19
copy div "602483"
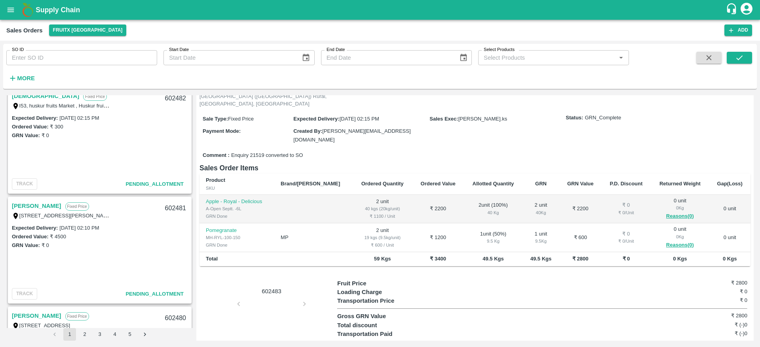
click at [25, 94] on div "Dharma Fixed Price I53, huskur fruits Market , Huskur fruits Market , Bangalore…" at bounding box center [379, 218] width 753 height 252
click at [24, 99] on link "[DEMOGRAPHIC_DATA]" at bounding box center [45, 96] width 67 height 10
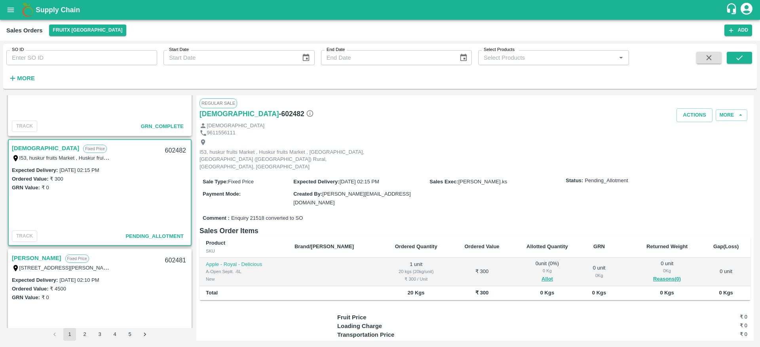
scroll to position [67, 0]
click at [25, 150] on link "[DEMOGRAPHIC_DATA]" at bounding box center [45, 149] width 67 height 10
click at [174, 152] on div "602482" at bounding box center [175, 151] width 30 height 19
copy div "602482"
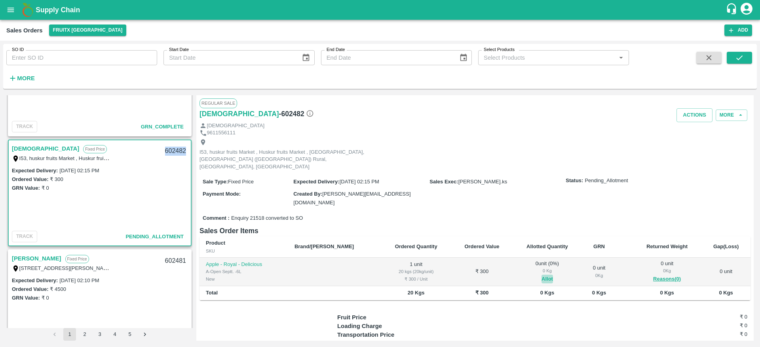
click at [541, 275] on button "Allot" at bounding box center [546, 279] width 11 height 9
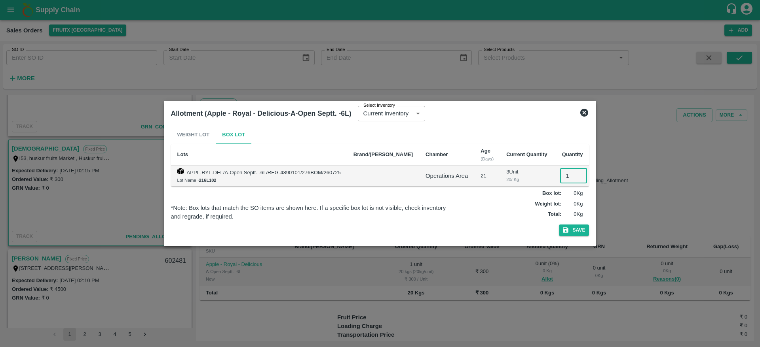
click at [560, 172] on input "1" at bounding box center [573, 176] width 27 height 15
type input "1"
click at [565, 227] on button "Save" at bounding box center [574, 230] width 30 height 11
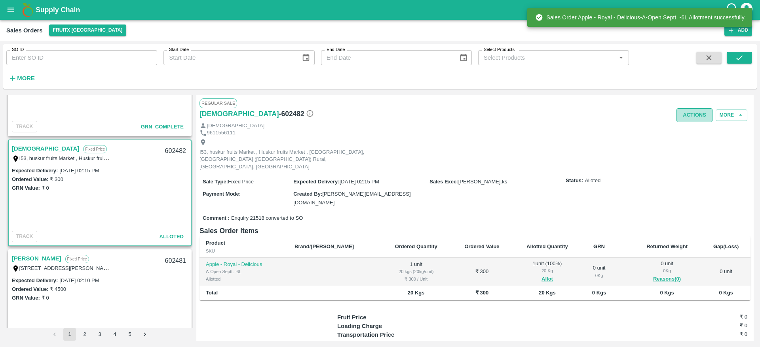
click at [693, 118] on button "Actions" at bounding box center [694, 115] width 36 height 14
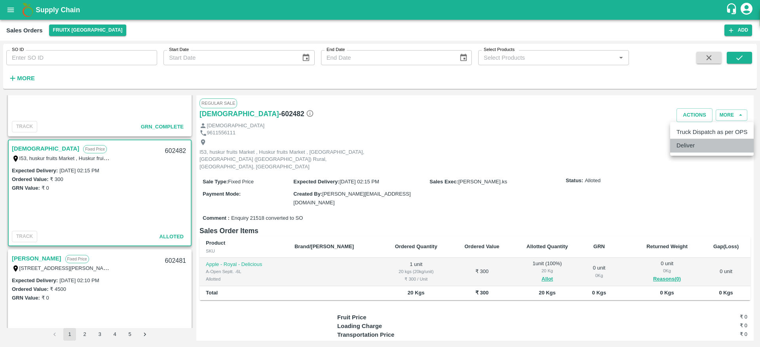
click at [691, 149] on li "Deliver" at bounding box center [711, 145] width 83 height 13
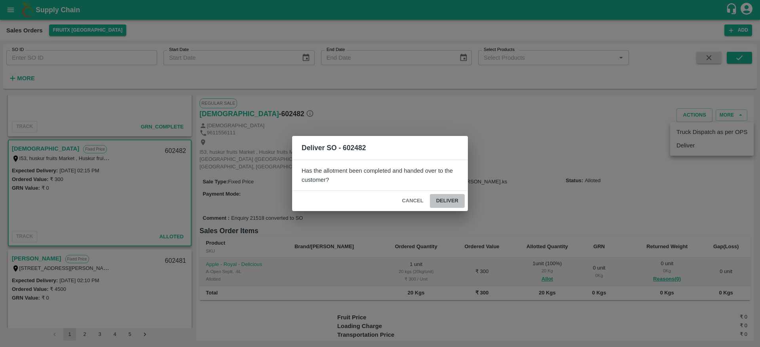
click at [436, 205] on button "Deliver" at bounding box center [447, 201] width 35 height 14
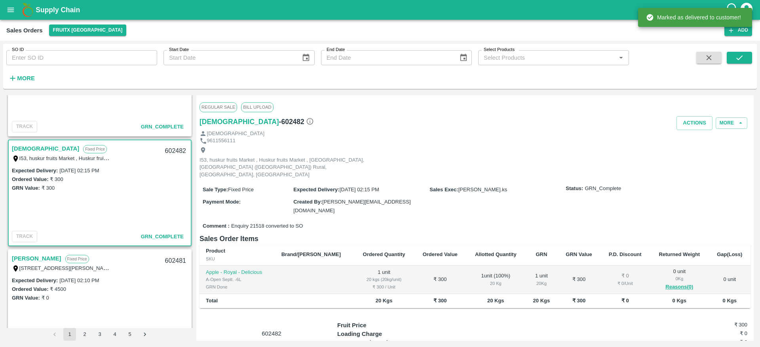
scroll to position [0, 0]
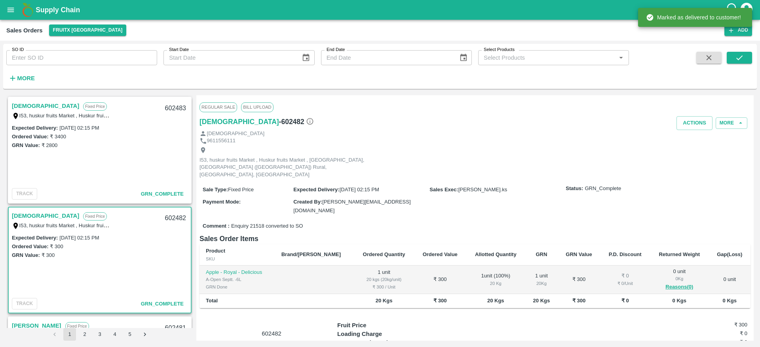
click at [27, 107] on link "[DEMOGRAPHIC_DATA]" at bounding box center [45, 106] width 67 height 10
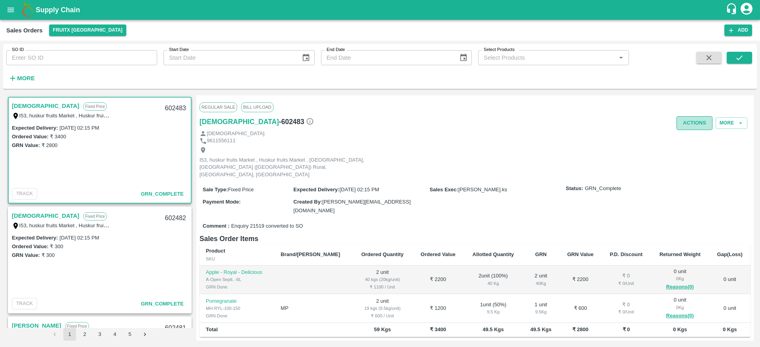
click at [698, 126] on button "Actions" at bounding box center [694, 123] width 36 height 14
click at [552, 138] on div at bounding box center [380, 173] width 760 height 347
click at [21, 213] on link "[DEMOGRAPHIC_DATA]" at bounding box center [45, 216] width 67 height 10
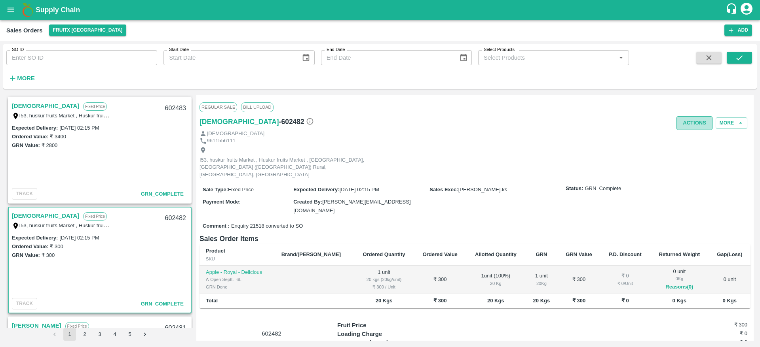
click at [690, 121] on button "Actions" at bounding box center [694, 123] width 36 height 14
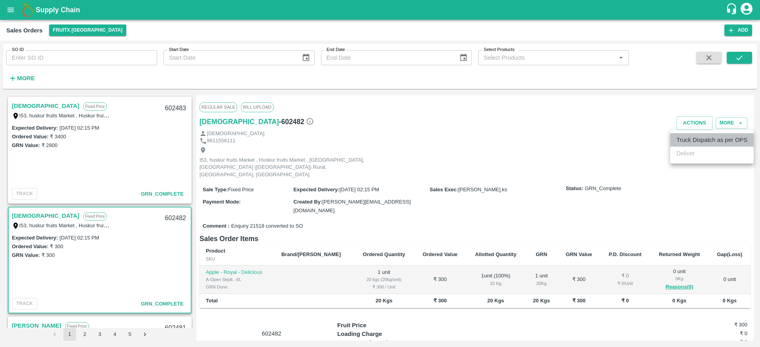
click at [696, 143] on li "Truck Dispatch as per OPS" at bounding box center [711, 139] width 83 height 13
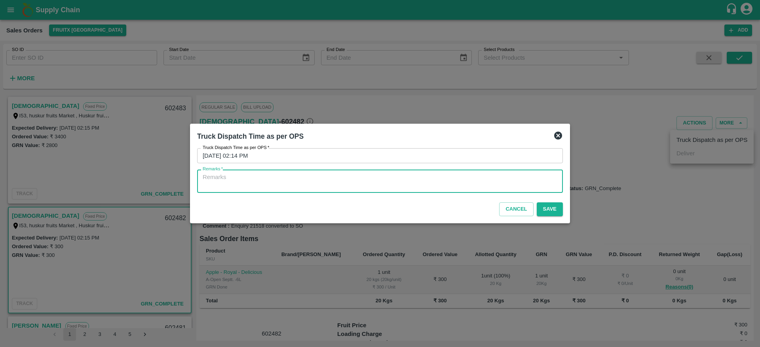
click at [398, 180] on textarea "Remarks   *" at bounding box center [380, 181] width 355 height 17
type textarea "OTD"
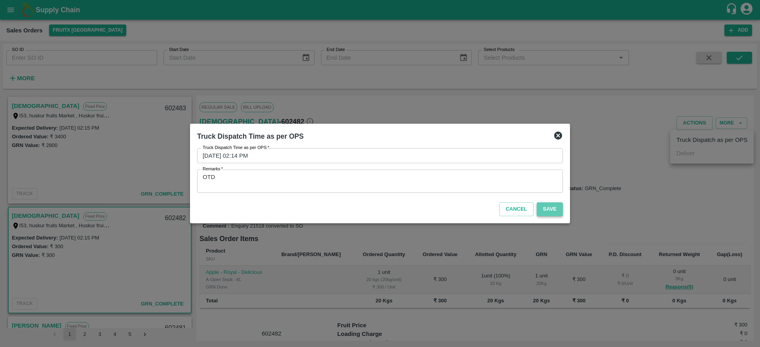
click at [554, 208] on button "Save" at bounding box center [550, 210] width 26 height 14
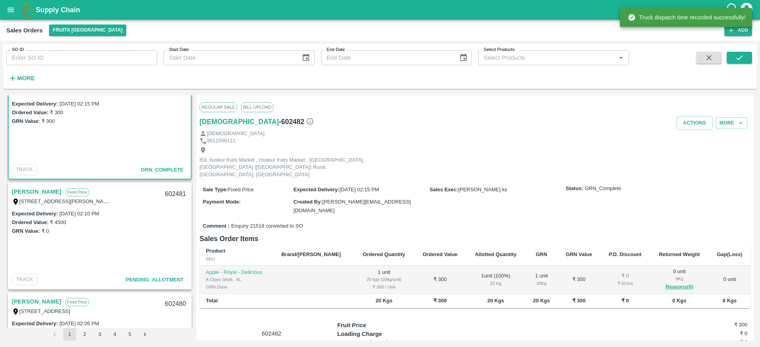
scroll to position [139, 0]
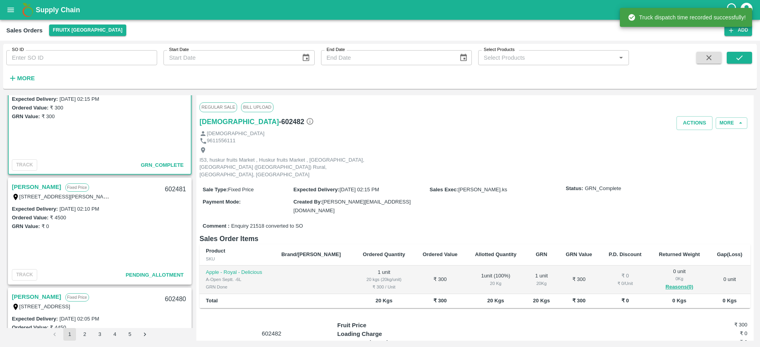
click at [22, 188] on link "[PERSON_NAME]" at bounding box center [36, 187] width 49 height 10
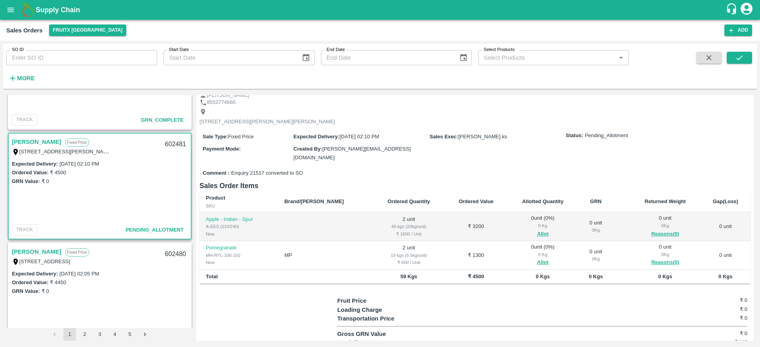
scroll to position [31, 0]
click at [167, 148] on div "602481" at bounding box center [175, 144] width 30 height 19
copy div "602481"
click at [537, 263] on button "Allot" at bounding box center [542, 262] width 11 height 9
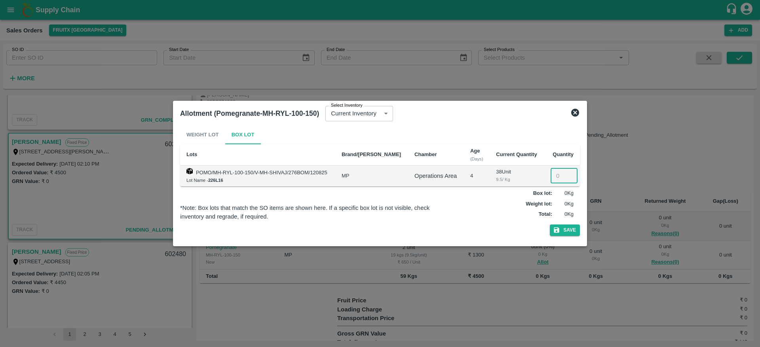
click at [556, 178] on input "number" at bounding box center [563, 176] width 27 height 15
type input "2"
click at [557, 228] on icon "button" at bounding box center [556, 230] width 7 height 7
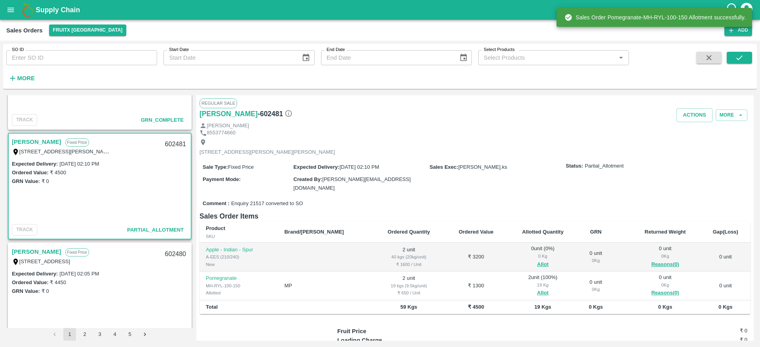
click at [21, 140] on link "[PERSON_NAME]" at bounding box center [36, 142] width 49 height 10
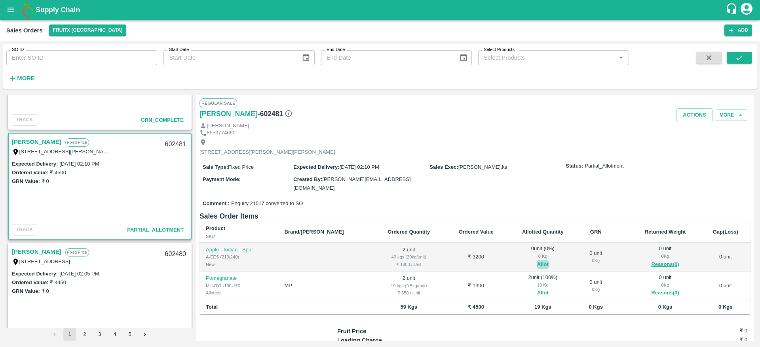
click at [537, 264] on button "Allot" at bounding box center [542, 264] width 11 height 9
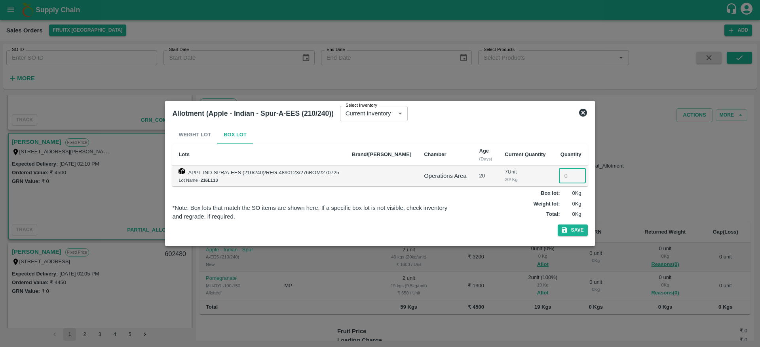
click at [559, 173] on input "number" at bounding box center [572, 176] width 27 height 15
type input "2"
click at [562, 229] on button "Save" at bounding box center [573, 230] width 30 height 11
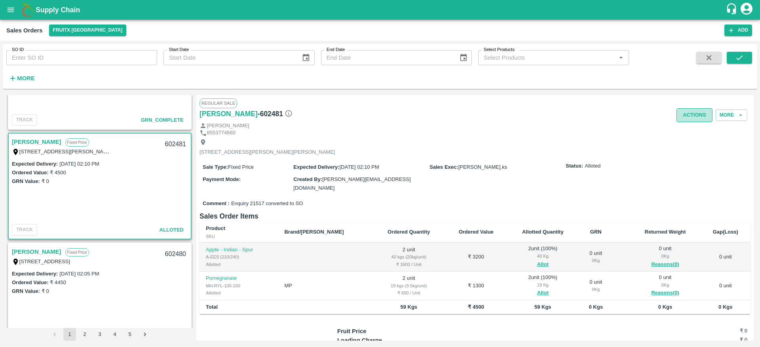
click at [693, 117] on button "Actions" at bounding box center [694, 115] width 36 height 14
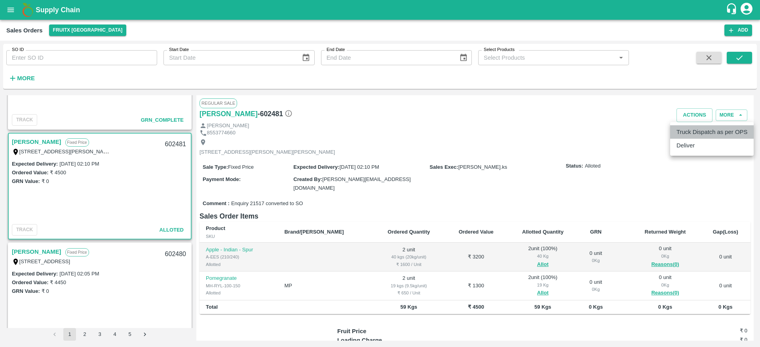
click at [693, 138] on li "Truck Dispatch as per OPS" at bounding box center [711, 131] width 83 height 13
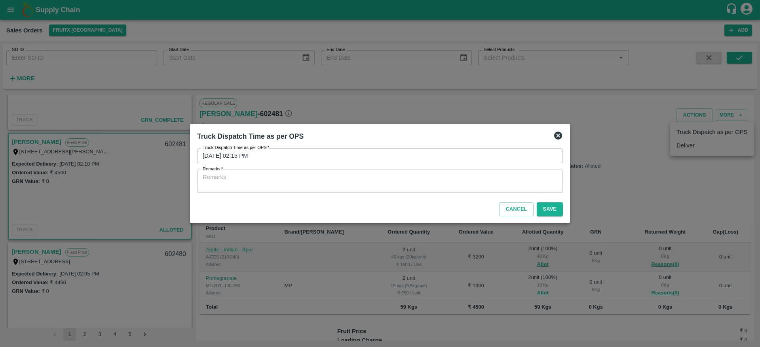
click at [559, 132] on icon at bounding box center [558, 136] width 8 height 8
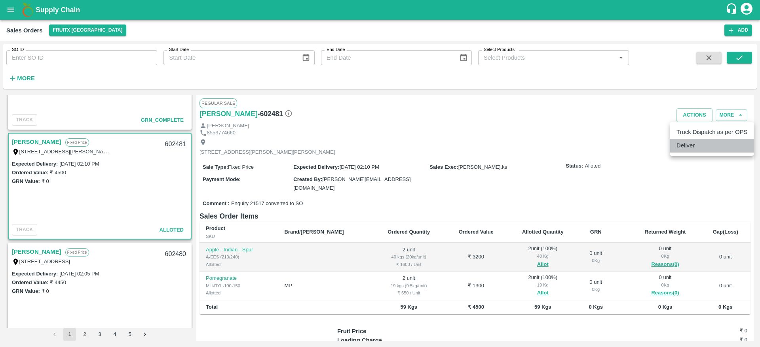
click at [690, 148] on li "Deliver" at bounding box center [711, 145] width 83 height 13
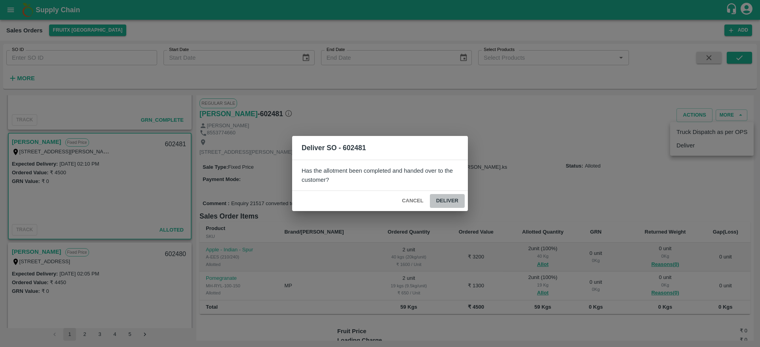
click at [441, 205] on button "Deliver" at bounding box center [447, 201] width 35 height 14
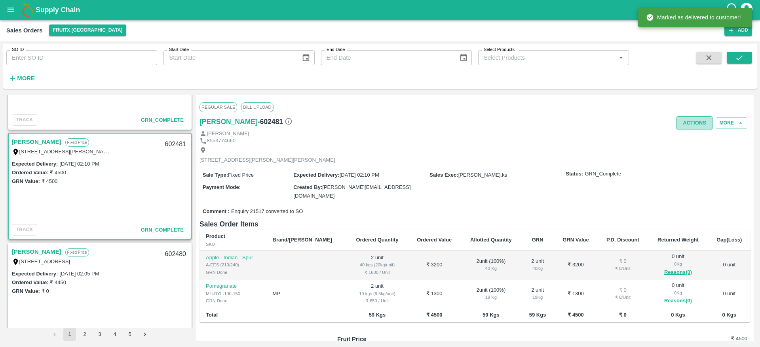
click at [684, 129] on button "Actions" at bounding box center [694, 123] width 36 height 14
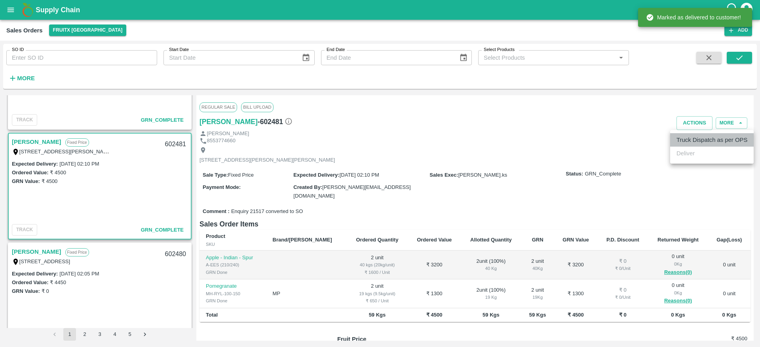
click at [687, 140] on li "Truck Dispatch as per OPS" at bounding box center [711, 139] width 83 height 13
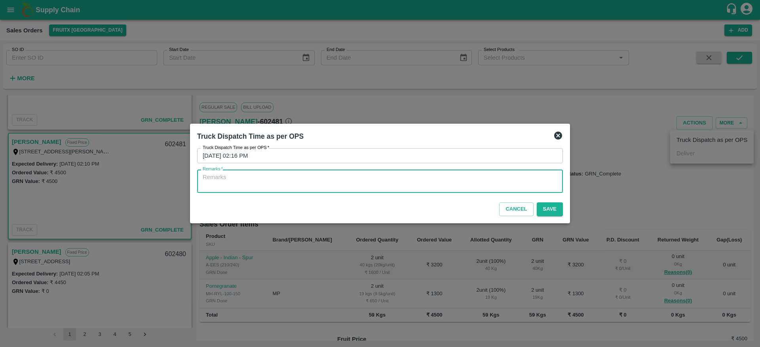
click at [410, 184] on textarea "Remarks   *" at bounding box center [380, 181] width 355 height 17
type textarea "OTD"
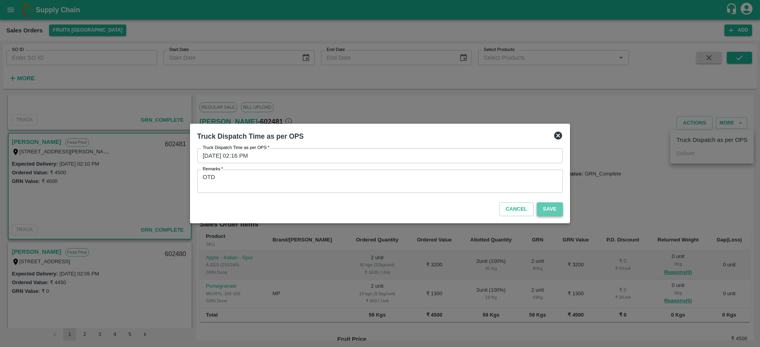
click at [546, 209] on button "Save" at bounding box center [550, 210] width 26 height 14
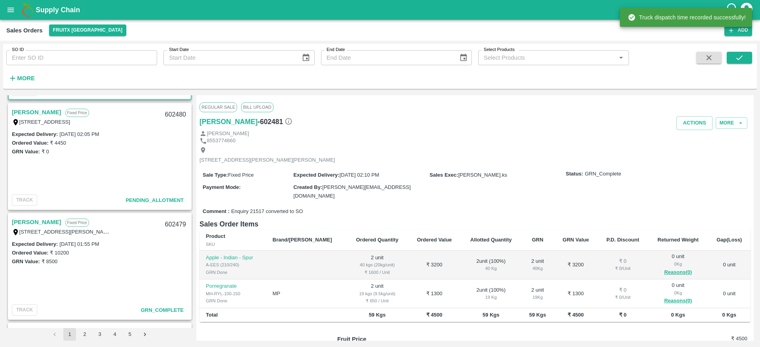
scroll to position [321, 0]
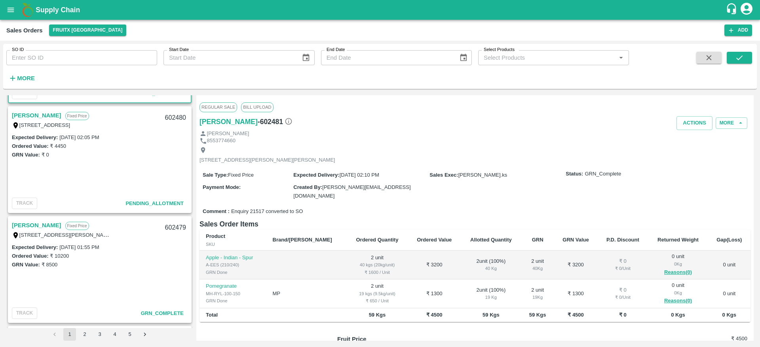
click at [32, 114] on link "[PERSON_NAME]" at bounding box center [36, 115] width 49 height 10
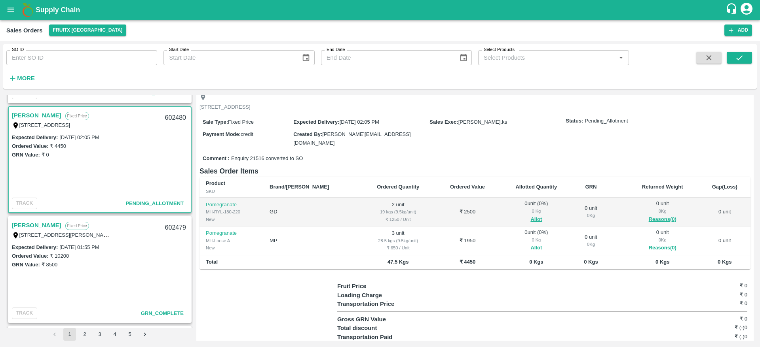
scroll to position [48, 0]
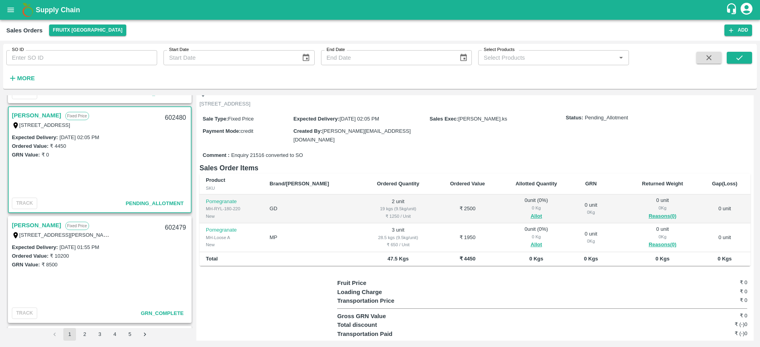
click at [169, 119] on div "602480" at bounding box center [175, 118] width 30 height 19
copy div "602480"
click at [530, 217] on button "Allot" at bounding box center [535, 216] width 11 height 9
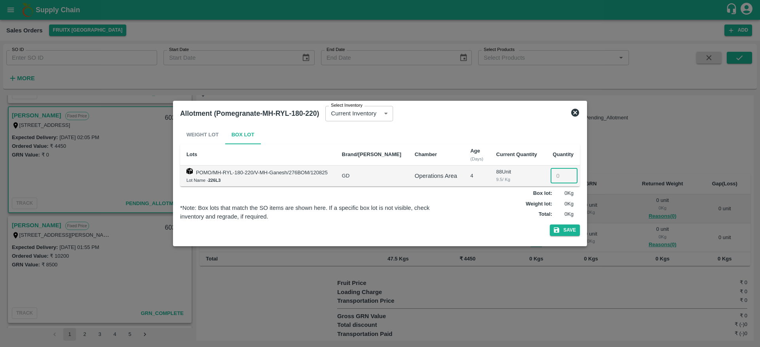
click at [556, 173] on input "number" at bounding box center [563, 176] width 27 height 15
type input "2"
click at [567, 230] on button "Save" at bounding box center [565, 230] width 30 height 11
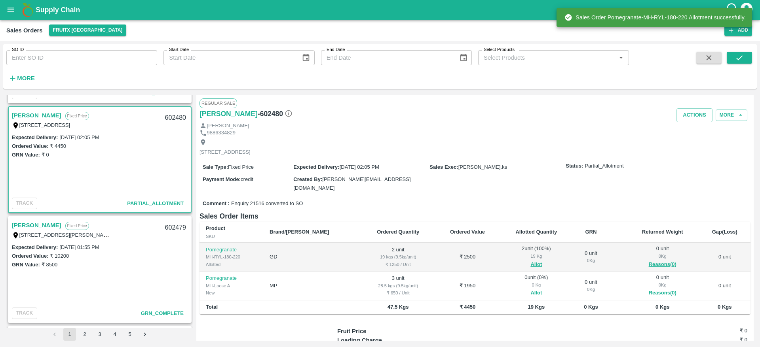
scroll to position [63, 0]
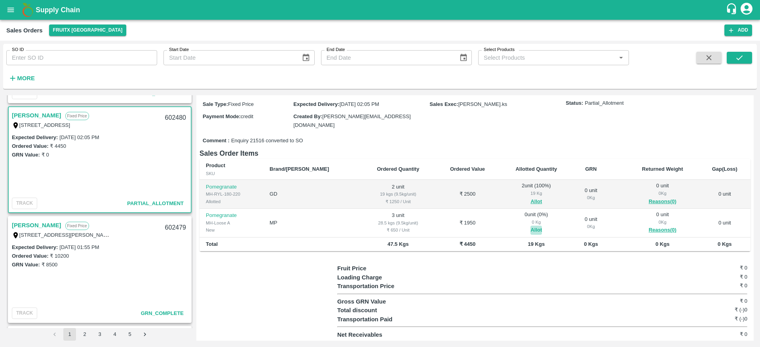
click at [530, 229] on button "Allot" at bounding box center [535, 230] width 11 height 9
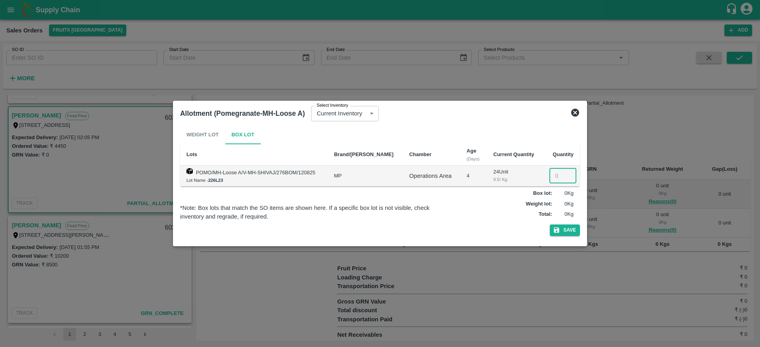
click at [556, 173] on input "number" at bounding box center [562, 176] width 27 height 15
type input "3"
click at [563, 229] on button "Save" at bounding box center [565, 230] width 30 height 11
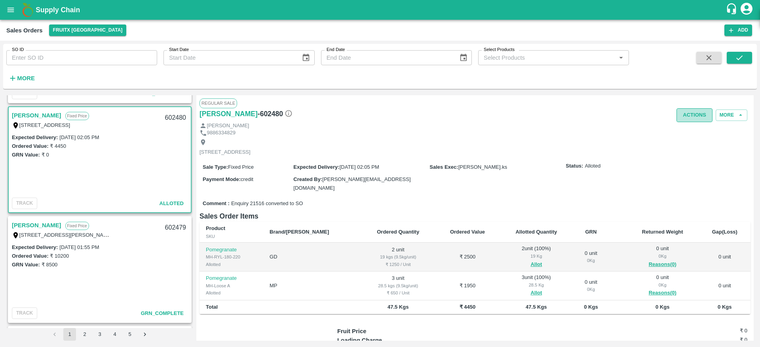
click at [683, 121] on button "Actions" at bounding box center [694, 115] width 36 height 14
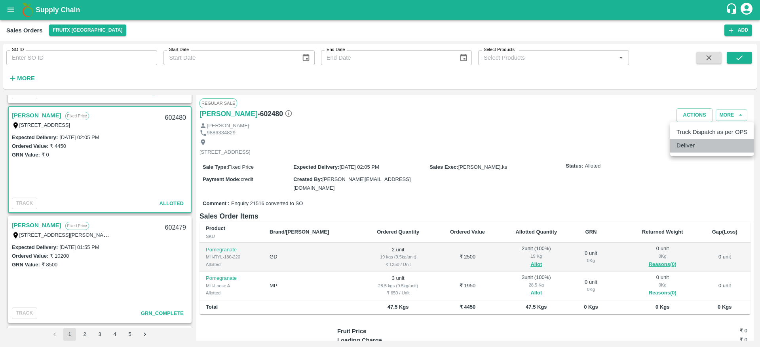
click at [692, 141] on li "Deliver" at bounding box center [711, 145] width 83 height 13
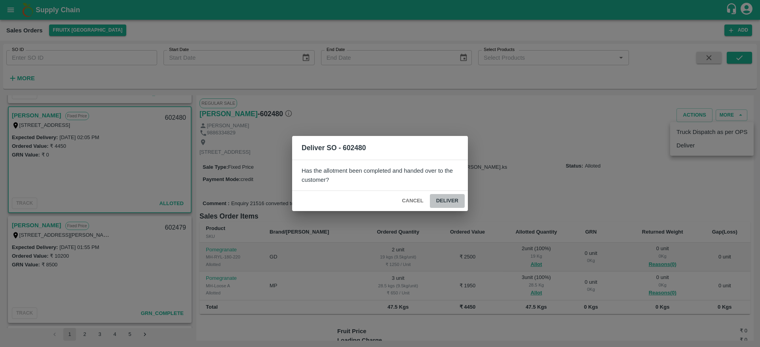
click at [445, 196] on button "Deliver" at bounding box center [447, 201] width 35 height 14
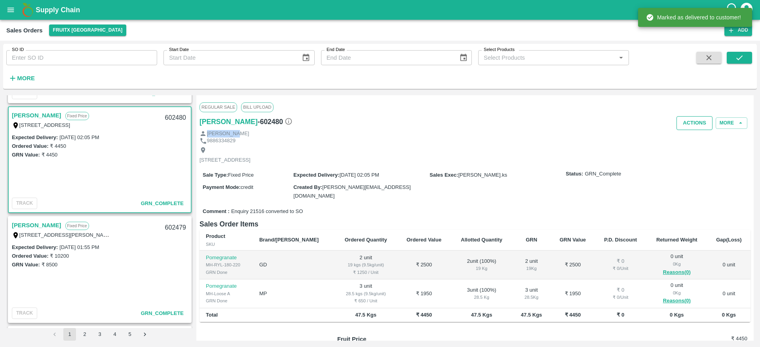
drag, startPoint x: 690, startPoint y: 136, endPoint x: 691, endPoint y: 128, distance: 8.5
click at [691, 128] on div "Regular Sale Bill Upload Shashikala - 602480 Actions More Shashikala 9886334829…" at bounding box center [474, 218] width 557 height 246
click at [691, 128] on button "Actions" at bounding box center [694, 123] width 36 height 14
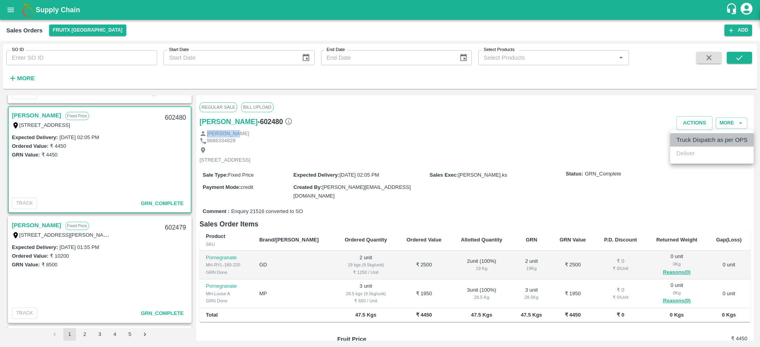
click at [692, 138] on li "Truck Dispatch as per OPS" at bounding box center [711, 139] width 83 height 13
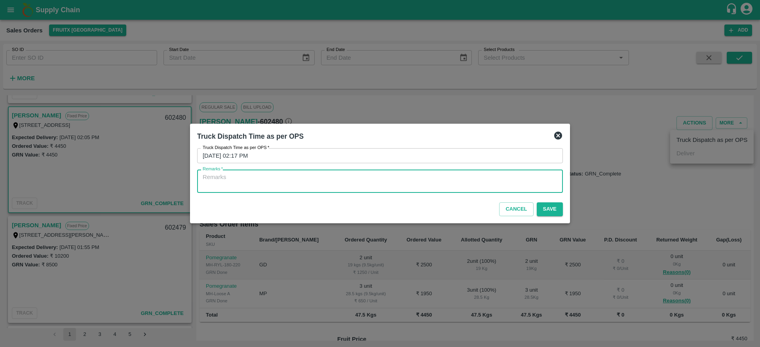
click at [400, 182] on textarea "Remarks   *" at bounding box center [380, 181] width 355 height 17
type textarea "OTD"
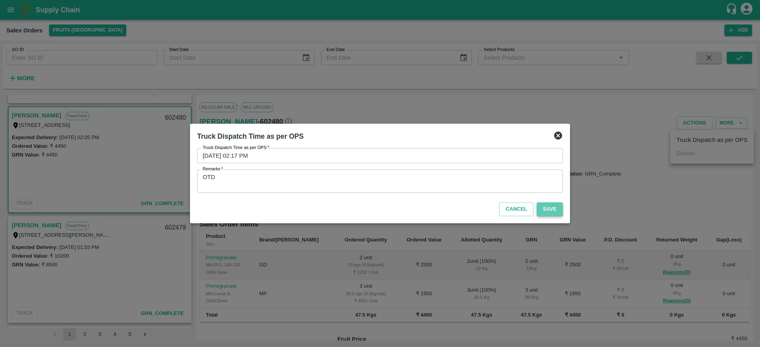
click at [552, 207] on button "Save" at bounding box center [550, 210] width 26 height 14
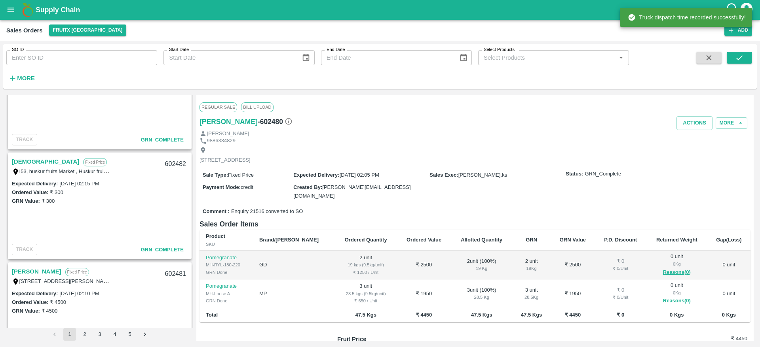
scroll to position [0, 0]
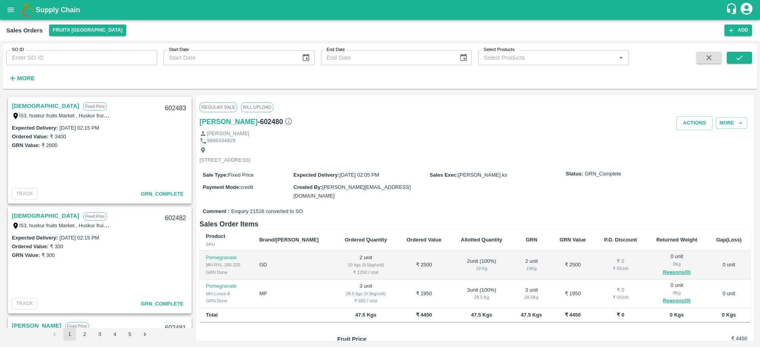
click at [52, 6] on b "Supply Chain" at bounding box center [58, 10] width 44 height 8
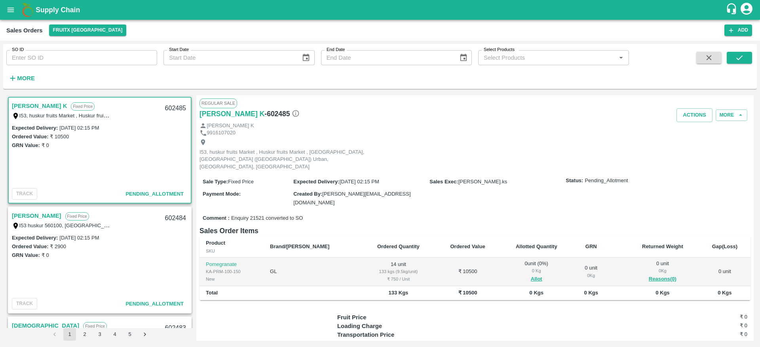
click at [19, 215] on link "Kumar" at bounding box center [36, 216] width 49 height 10
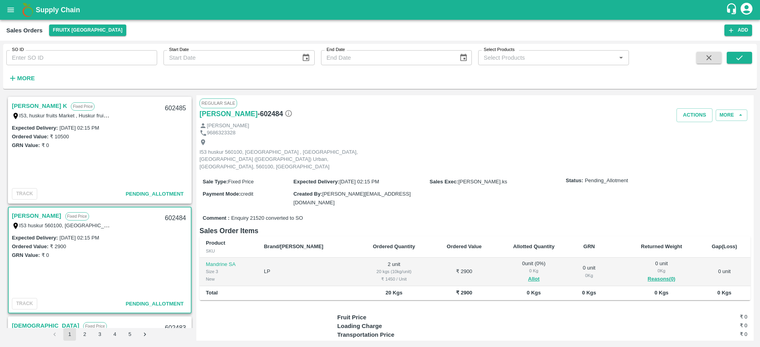
scroll to position [34, 0]
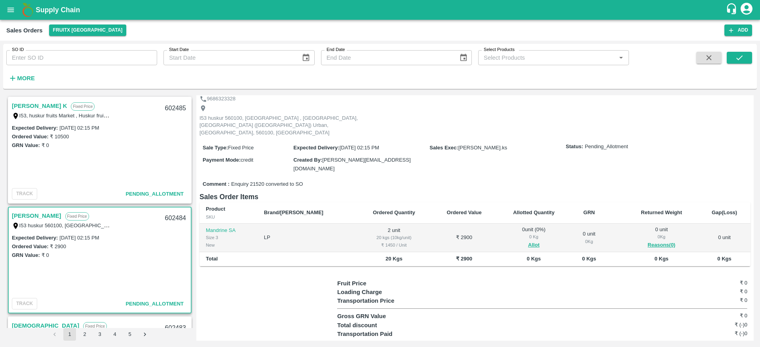
click at [172, 219] on div "602484" at bounding box center [175, 218] width 30 height 19
copy div "602484"
click at [528, 241] on button "Allot" at bounding box center [533, 245] width 11 height 9
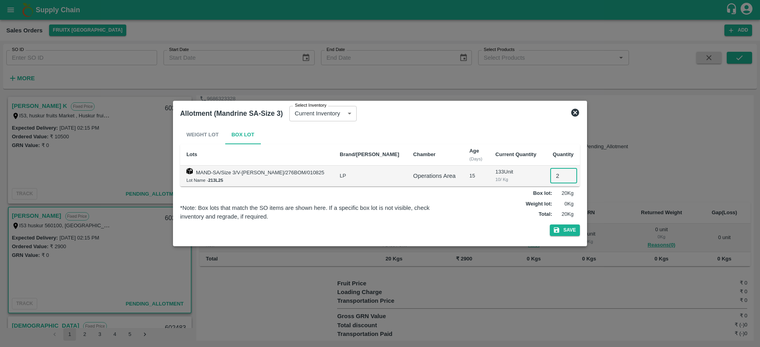
click at [554, 177] on input "2" at bounding box center [563, 176] width 27 height 15
type input "2"
click at [563, 231] on button "Save" at bounding box center [565, 230] width 30 height 11
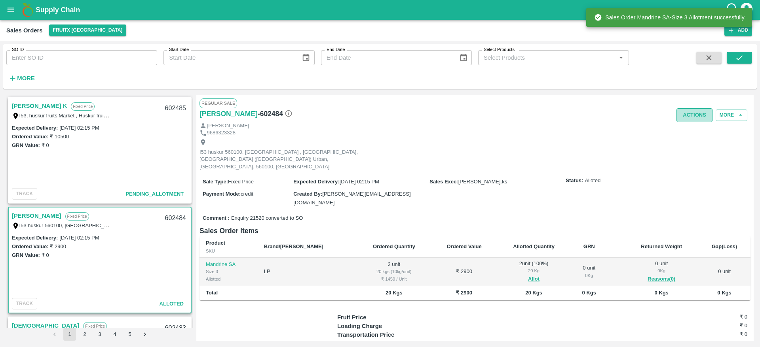
click at [694, 119] on button "Actions" at bounding box center [694, 115] width 36 height 14
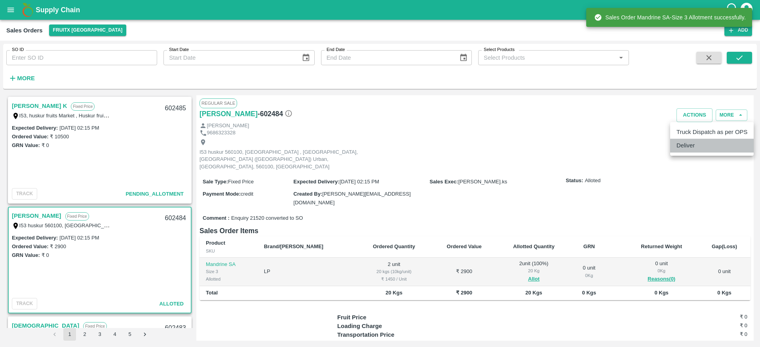
click at [685, 146] on li "Deliver" at bounding box center [711, 145] width 83 height 13
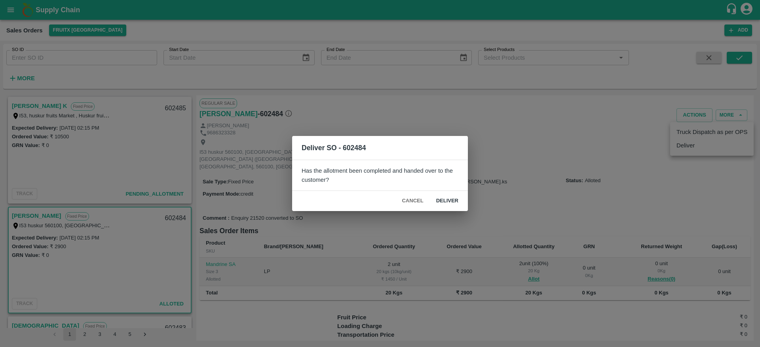
drag, startPoint x: 467, startPoint y: 198, endPoint x: 453, endPoint y: 202, distance: 14.3
click at [453, 202] on div "Cancel Deliver" at bounding box center [380, 201] width 176 height 20
click at [453, 202] on button "Deliver" at bounding box center [447, 201] width 35 height 14
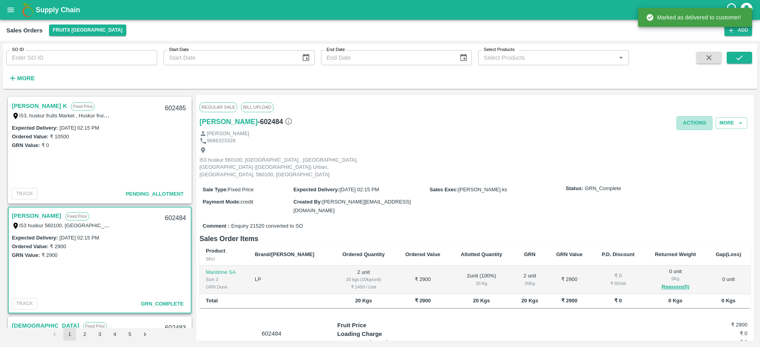
click at [692, 116] on button "Actions" at bounding box center [694, 123] width 36 height 14
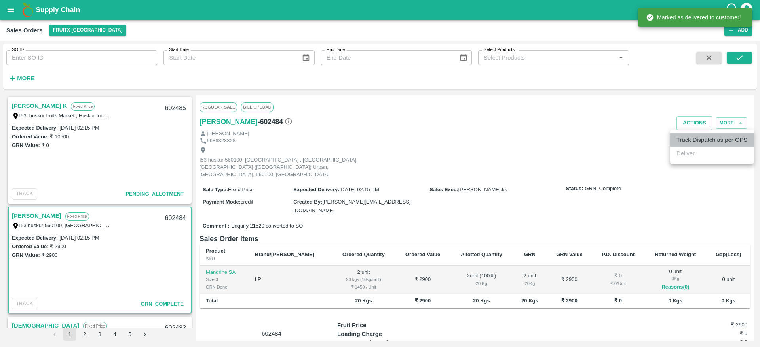
click at [687, 138] on li "Truck Dispatch as per OPS" at bounding box center [711, 139] width 83 height 13
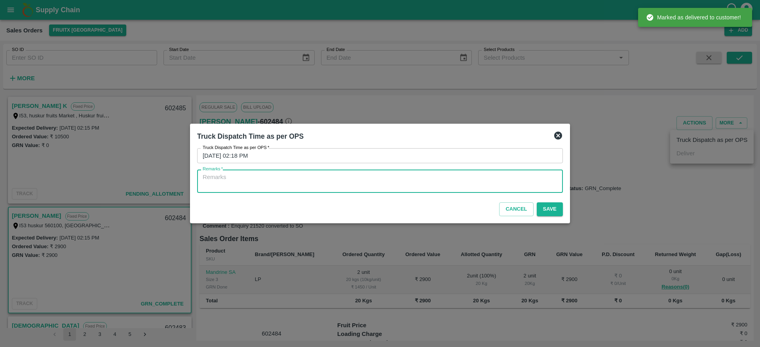
click at [449, 184] on textarea "Remarks   *" at bounding box center [380, 181] width 355 height 17
type textarea "OTD"
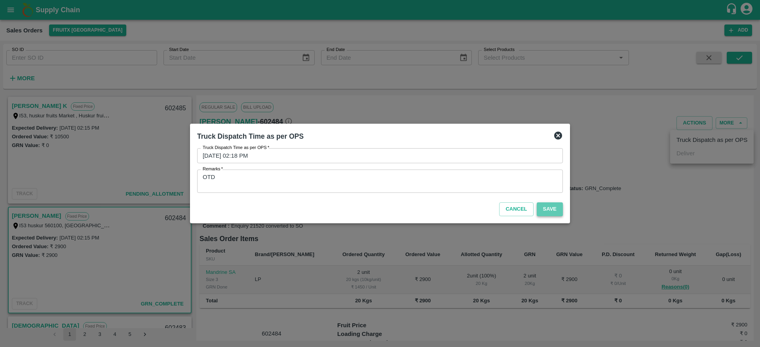
click at [546, 209] on button "Save" at bounding box center [550, 210] width 26 height 14
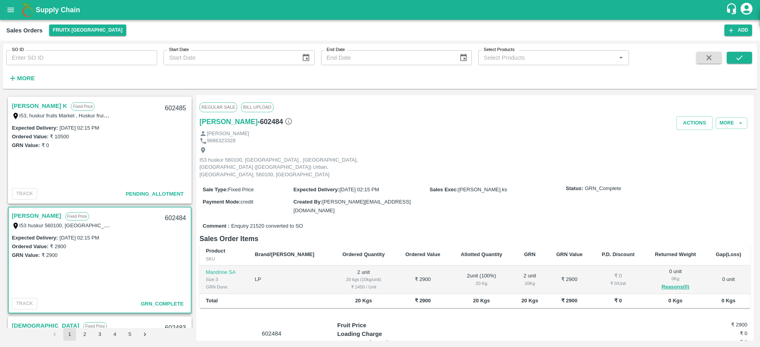
click at [36, 104] on link "[PERSON_NAME] K" at bounding box center [39, 106] width 55 height 10
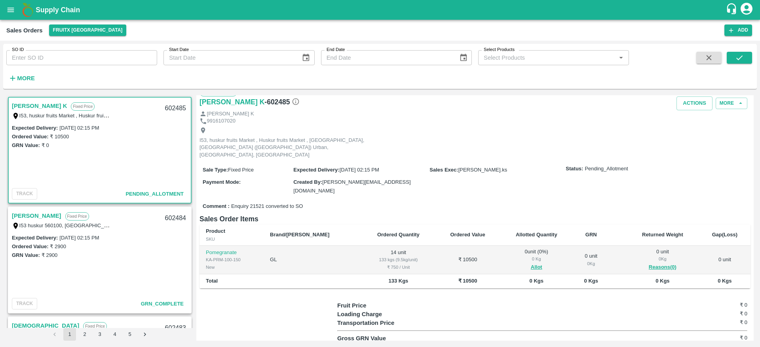
scroll to position [10, 0]
click at [173, 106] on div "602485" at bounding box center [175, 108] width 30 height 19
copy div "602485"
click at [531, 265] on button "Allot" at bounding box center [536, 269] width 11 height 9
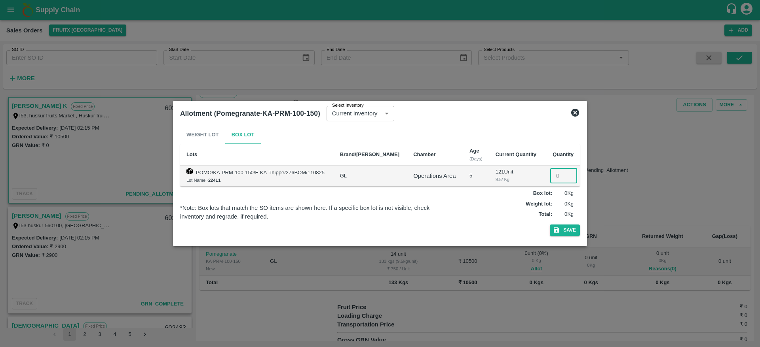
click at [556, 174] on input "number" at bounding box center [563, 176] width 27 height 15
type input "14"
click at [565, 231] on button "Save" at bounding box center [565, 230] width 30 height 11
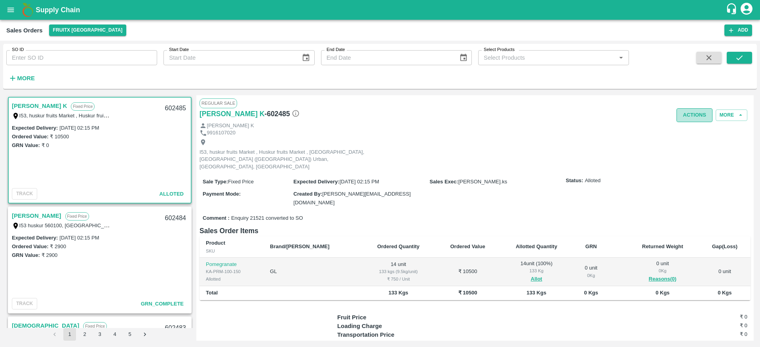
click at [691, 114] on button "Actions" at bounding box center [694, 115] width 36 height 14
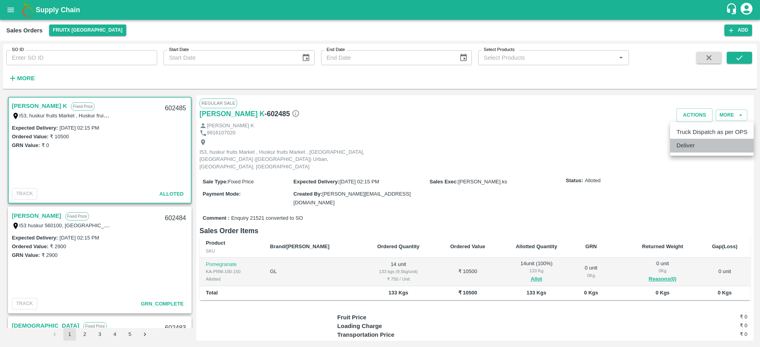
click at [693, 151] on li "Deliver" at bounding box center [711, 145] width 83 height 13
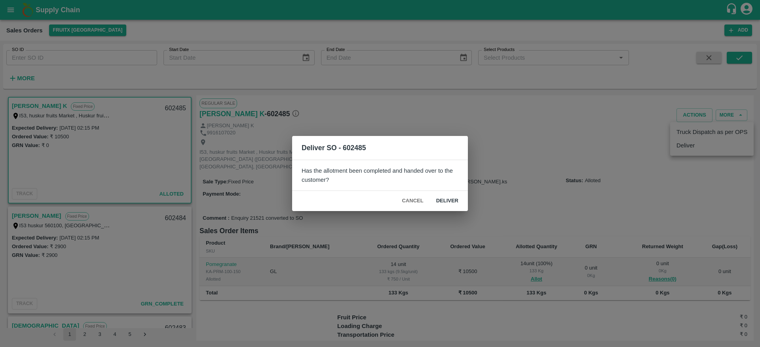
click at [446, 198] on button "Deliver" at bounding box center [447, 201] width 35 height 14
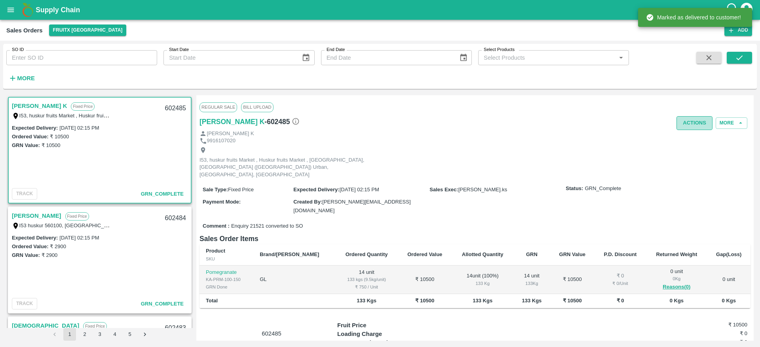
click at [695, 126] on button "Actions" at bounding box center [694, 123] width 36 height 14
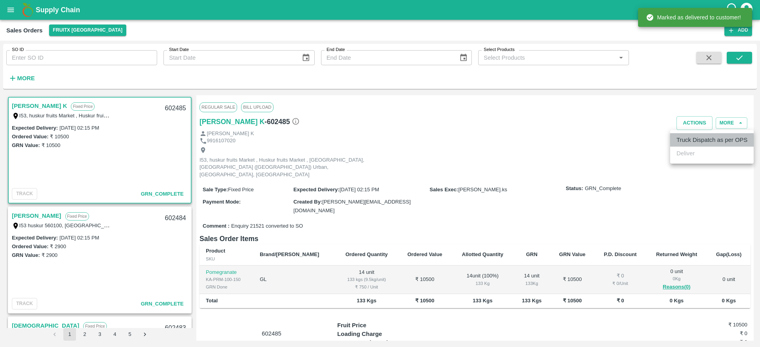
click at [693, 142] on li "Truck Dispatch as per OPS" at bounding box center [711, 139] width 83 height 13
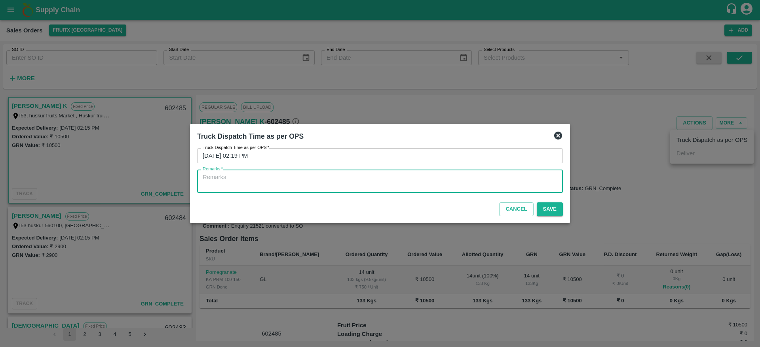
click at [428, 180] on textarea "Remarks   *" at bounding box center [380, 181] width 355 height 17
type textarea "OTD"
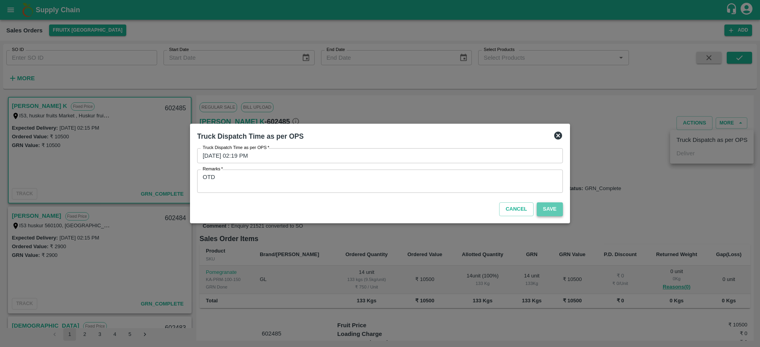
click at [546, 212] on button "Save" at bounding box center [550, 210] width 26 height 14
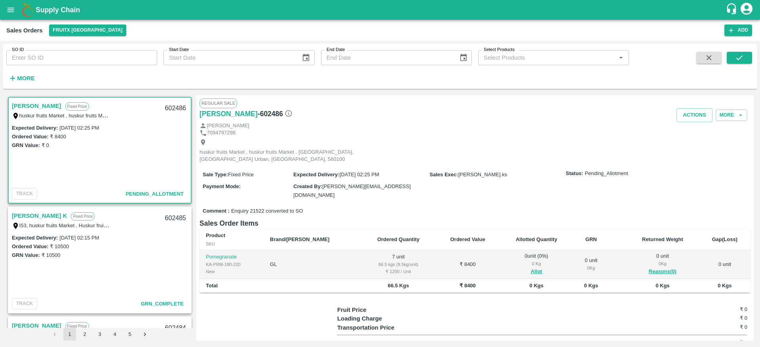
click at [28, 107] on link "Samynathan" at bounding box center [36, 106] width 49 height 10
click at [27, 101] on link "Samynathan" at bounding box center [36, 106] width 49 height 10
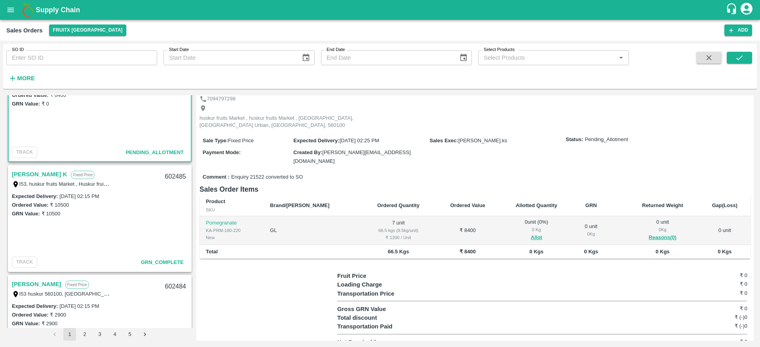
scroll to position [1, 0]
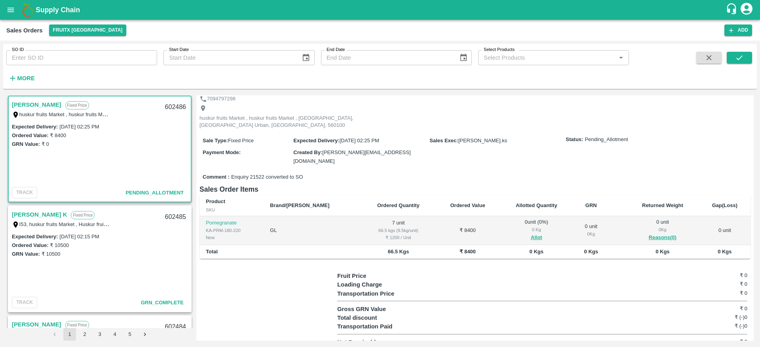
click at [31, 102] on link "Samynathan" at bounding box center [36, 105] width 49 height 10
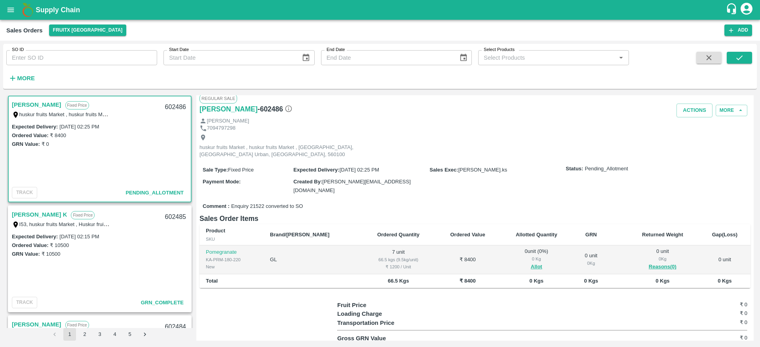
scroll to position [0, 0]
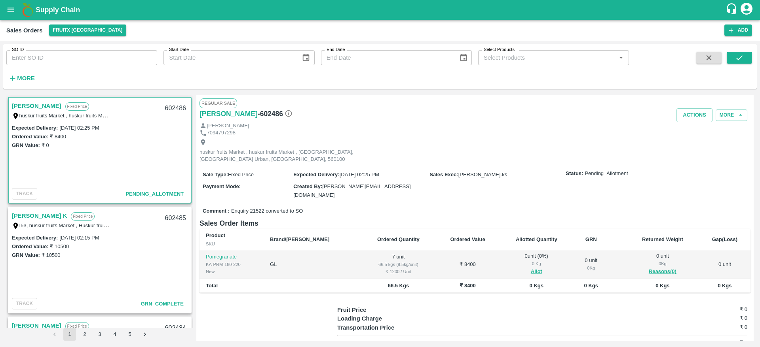
click at [36, 106] on link "[PERSON_NAME]" at bounding box center [36, 106] width 49 height 10
click at [19, 216] on link "[PERSON_NAME]" at bounding box center [36, 216] width 49 height 10
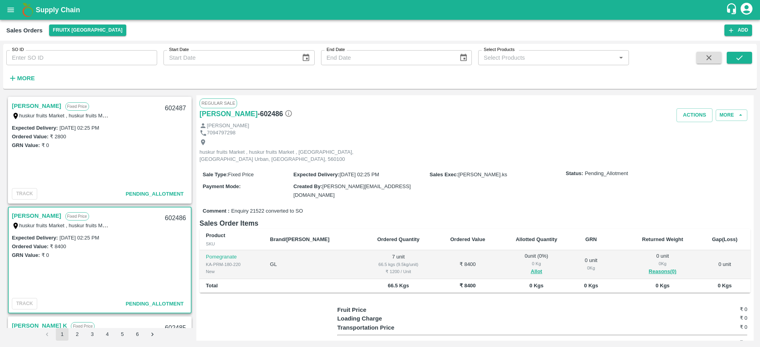
click at [28, 105] on link "[PERSON_NAME]" at bounding box center [36, 106] width 49 height 10
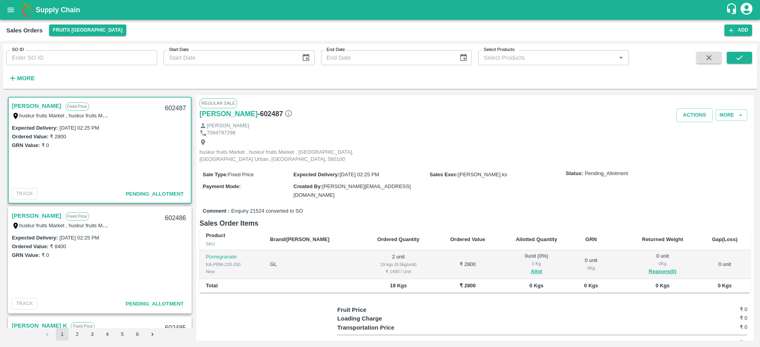
click at [36, 216] on link "[PERSON_NAME]" at bounding box center [36, 216] width 49 height 10
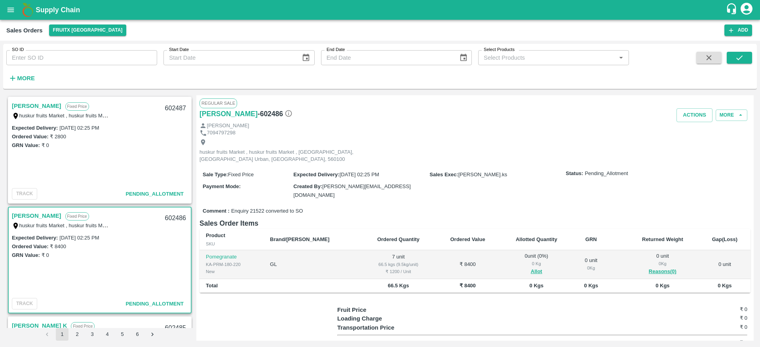
click at [24, 218] on link "[PERSON_NAME]" at bounding box center [36, 216] width 49 height 10
click at [531, 267] on button "Allot" at bounding box center [536, 271] width 11 height 9
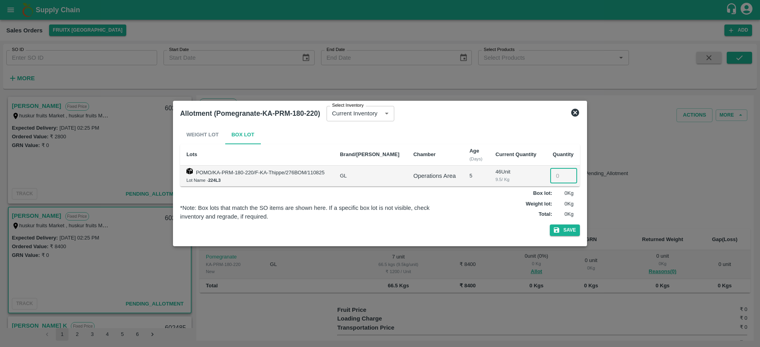
click at [557, 177] on input "number" at bounding box center [563, 176] width 27 height 15
type input "7"
click at [559, 225] on button "Save" at bounding box center [565, 230] width 30 height 11
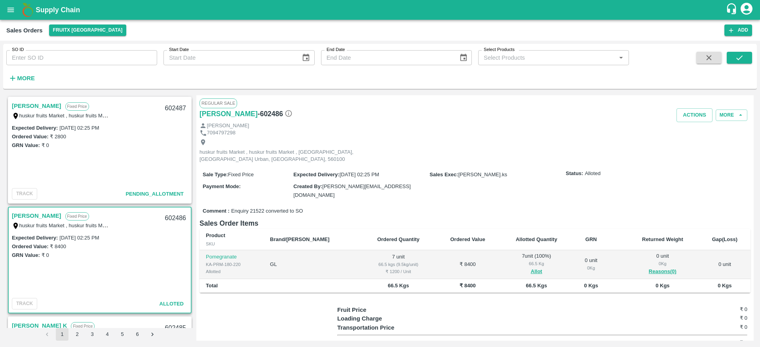
click at [172, 219] on div "602486" at bounding box center [175, 218] width 30 height 19
copy div "602486"
click at [693, 123] on div "[PERSON_NAME]" at bounding box center [474, 126] width 551 height 8
click at [691, 118] on button "Actions" at bounding box center [694, 115] width 36 height 14
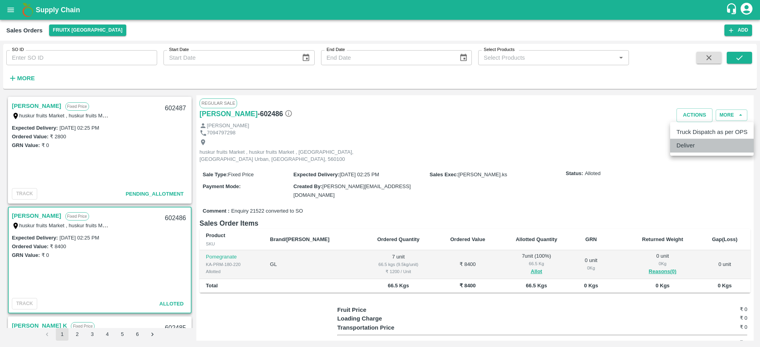
click at [685, 146] on li "Deliver" at bounding box center [711, 145] width 83 height 13
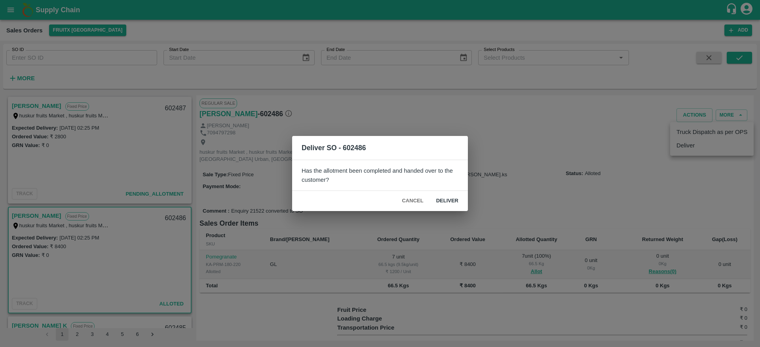
click at [454, 205] on button "Deliver" at bounding box center [447, 201] width 35 height 14
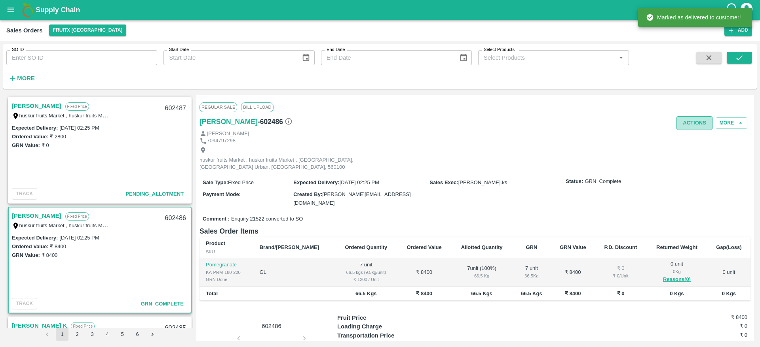
click at [693, 123] on button "Actions" at bounding box center [694, 123] width 36 height 14
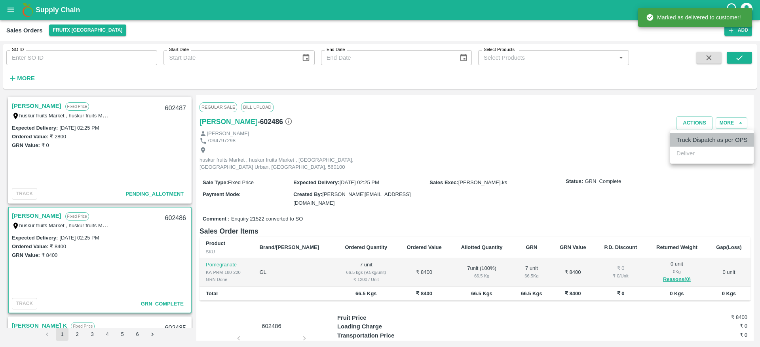
click at [693, 137] on li "Truck Dispatch as per OPS" at bounding box center [711, 139] width 83 height 13
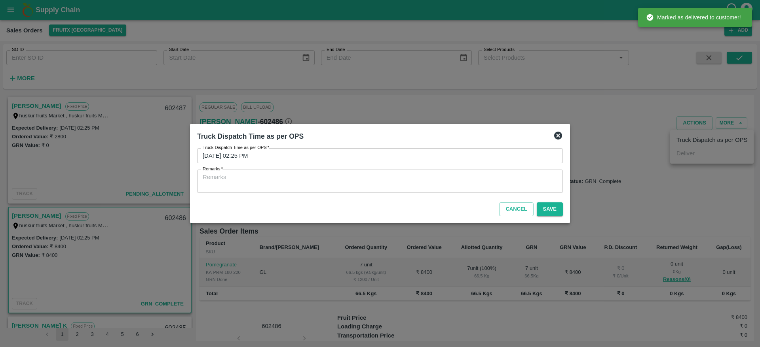
click at [461, 180] on textarea "Remarks   *" at bounding box center [380, 181] width 355 height 17
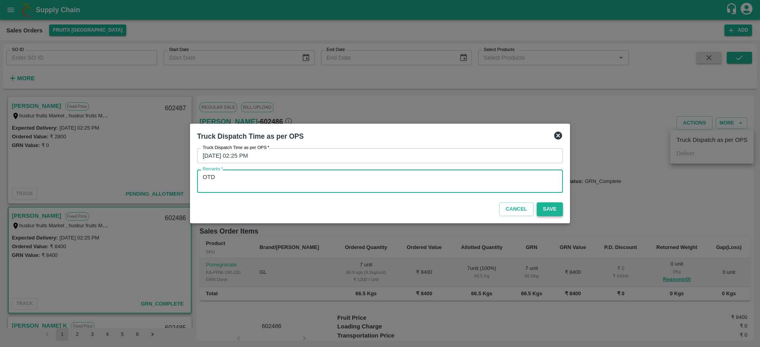
type textarea "OTD"
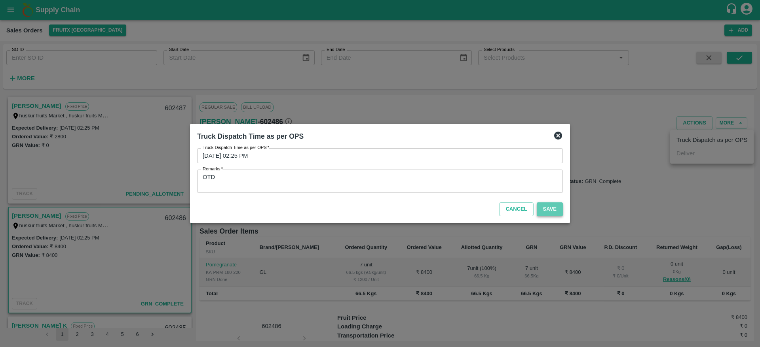
click at [559, 214] on button "Save" at bounding box center [550, 210] width 26 height 14
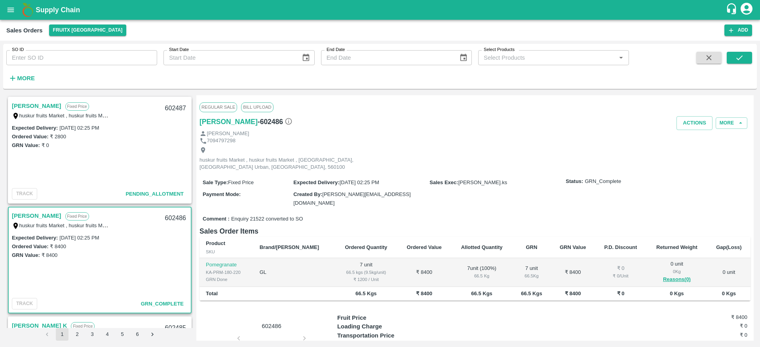
click at [33, 109] on link "[PERSON_NAME]" at bounding box center [36, 106] width 49 height 10
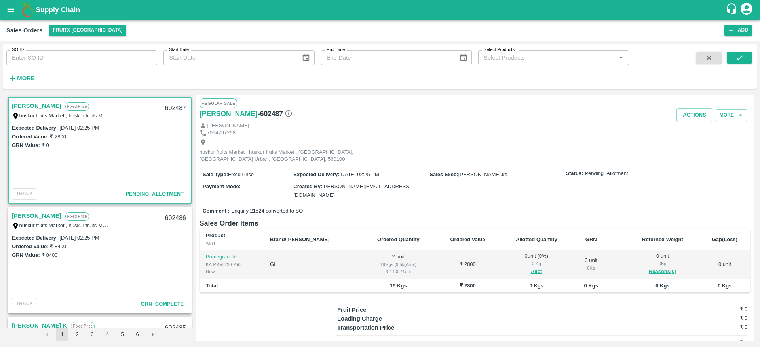
click at [33, 109] on link "[PERSON_NAME]" at bounding box center [36, 106] width 49 height 10
click at [166, 103] on div "602487" at bounding box center [175, 108] width 30 height 19
copy div "602487"
click at [512, 267] on span "Allot" at bounding box center [536, 271] width 61 height 9
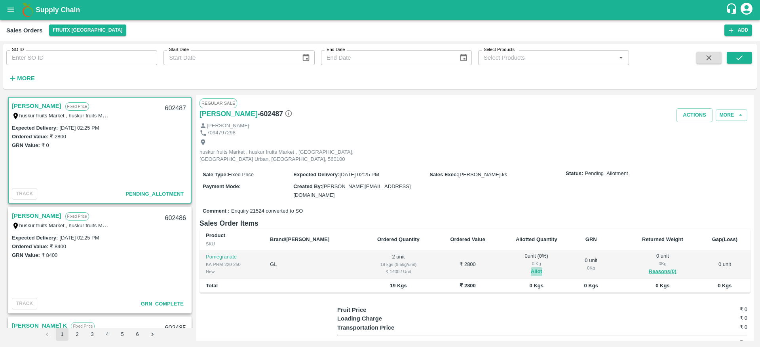
click at [531, 267] on button "Allot" at bounding box center [536, 271] width 11 height 9
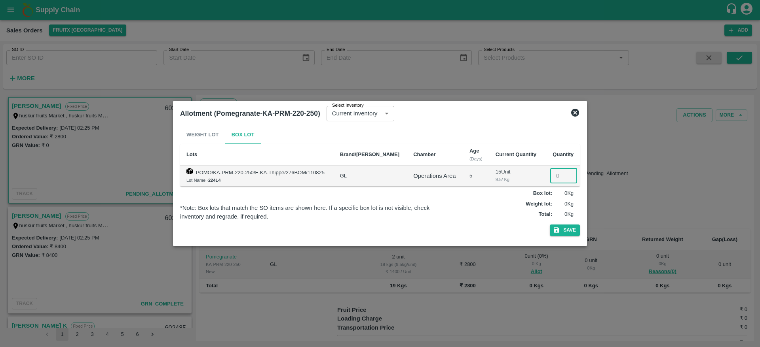
click at [556, 176] on input "number" at bounding box center [563, 176] width 27 height 15
type input "2"
drag, startPoint x: 572, startPoint y: 237, endPoint x: 566, endPoint y: 224, distance: 14.3
click at [566, 224] on div "Weight Lot Box Lot Lots Brand/Marka Chamber Age (Days) Current Quantity Quantit…" at bounding box center [380, 182] width 400 height 114
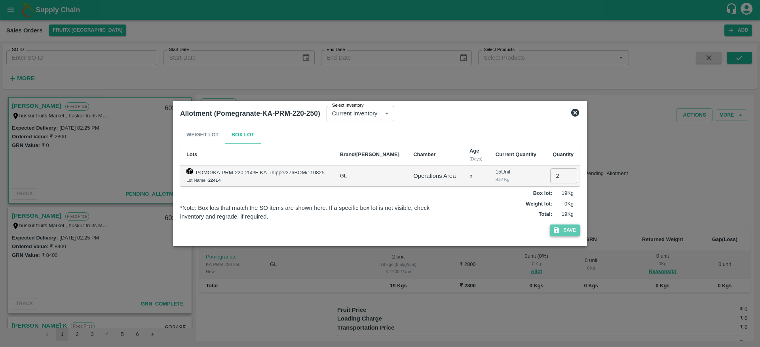
click at [566, 227] on button "Save" at bounding box center [565, 230] width 30 height 11
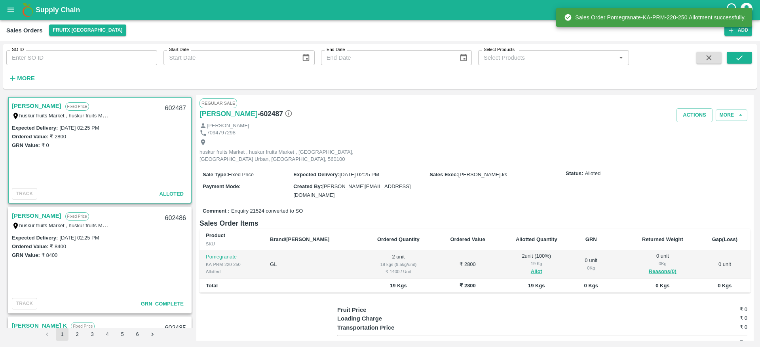
click at [28, 213] on link "[PERSON_NAME]" at bounding box center [36, 216] width 49 height 10
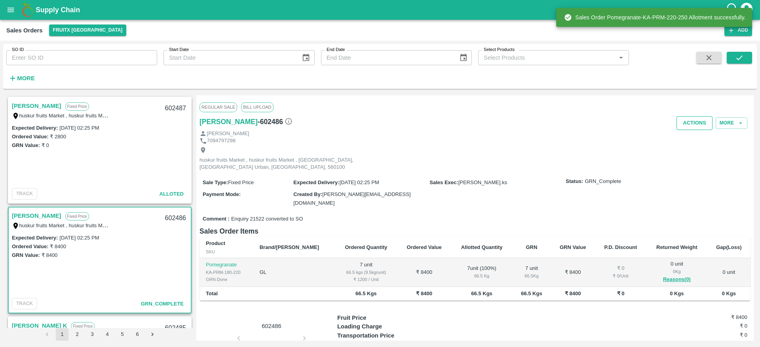
click at [691, 123] on button "Actions" at bounding box center [694, 123] width 36 height 14
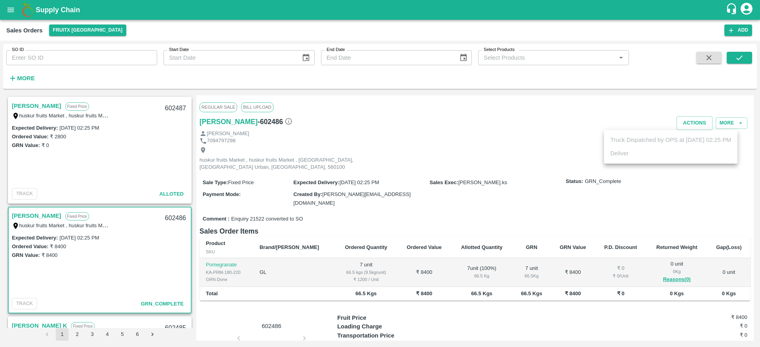
click at [27, 105] on div at bounding box center [380, 173] width 760 height 347
click at [28, 106] on link "[PERSON_NAME]" at bounding box center [36, 106] width 49 height 10
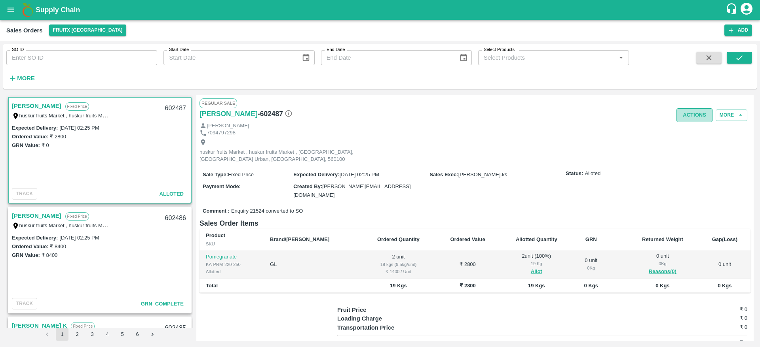
click at [698, 119] on button "Actions" at bounding box center [694, 115] width 36 height 14
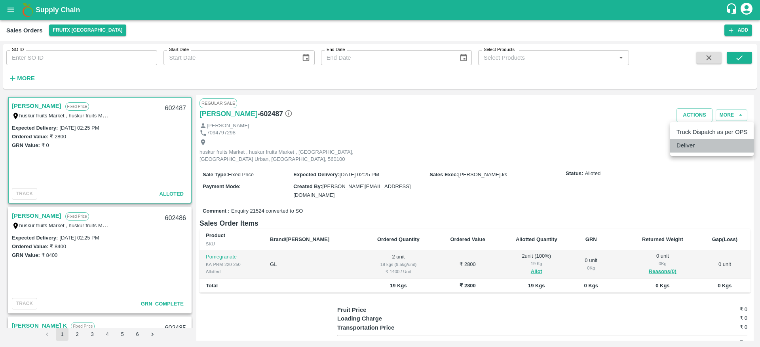
click at [694, 150] on li "Deliver" at bounding box center [711, 145] width 83 height 13
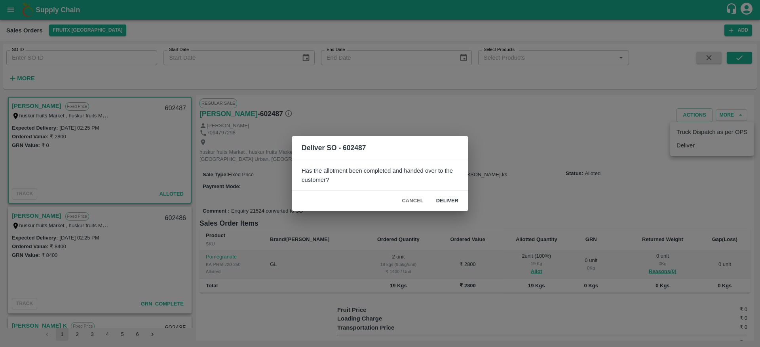
click at [436, 198] on button "Deliver" at bounding box center [447, 201] width 35 height 14
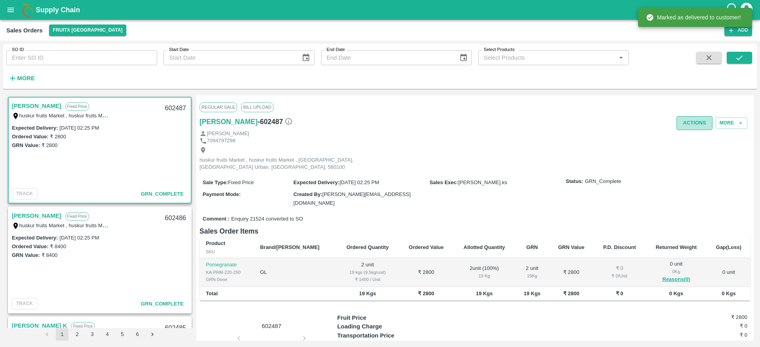
click at [694, 125] on button "Actions" at bounding box center [694, 123] width 36 height 14
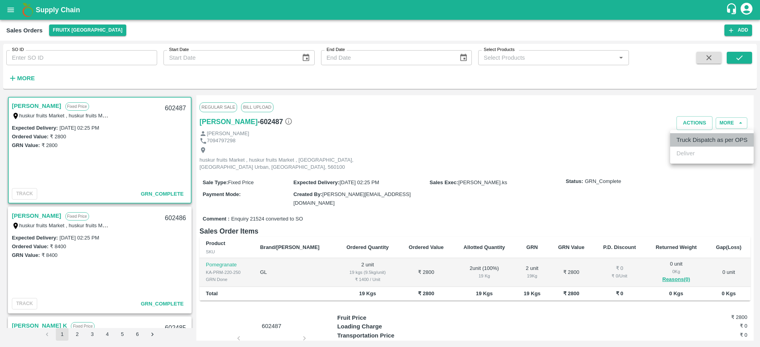
click at [693, 143] on li "Truck Dispatch as per OPS" at bounding box center [711, 139] width 83 height 13
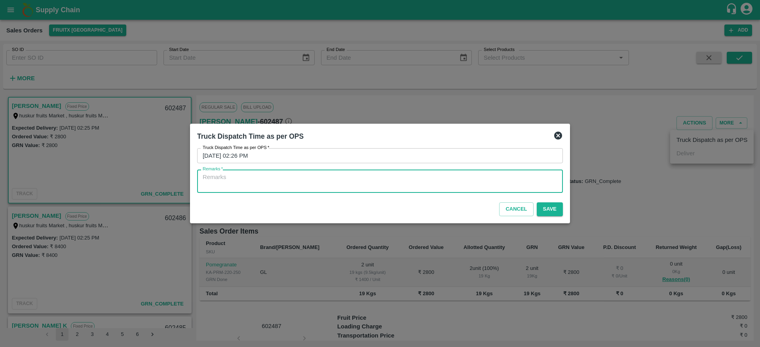
click at [416, 188] on textarea "Remarks   *" at bounding box center [380, 181] width 355 height 17
type textarea "OTD"
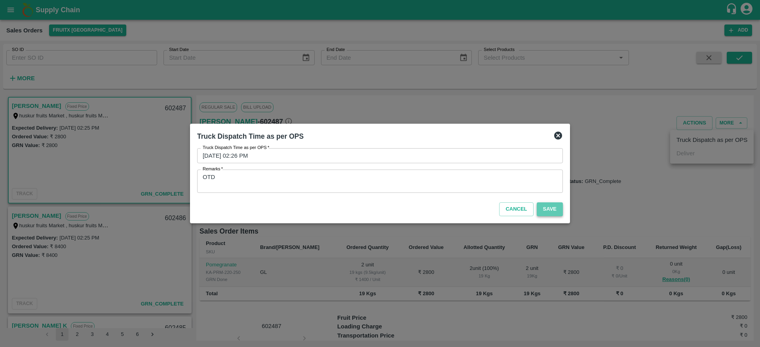
click at [551, 209] on button "Save" at bounding box center [550, 210] width 26 height 14
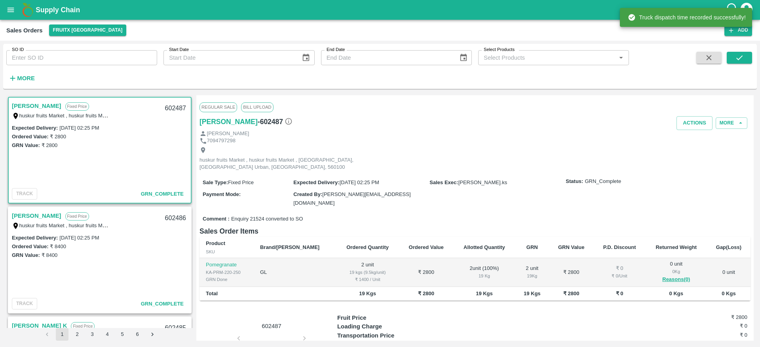
click at [177, 107] on div "602487" at bounding box center [175, 108] width 30 height 19
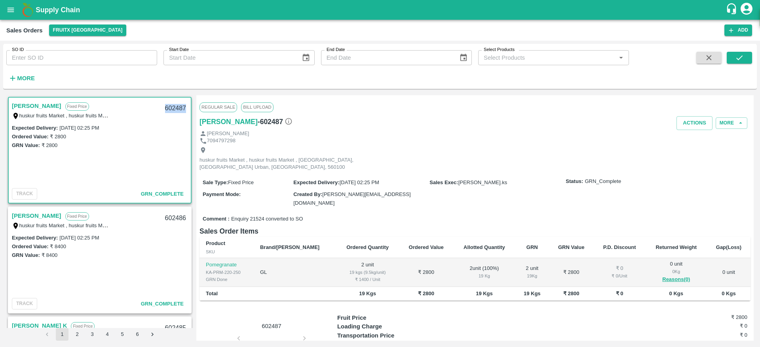
click at [177, 107] on div "602487" at bounding box center [175, 108] width 30 height 19
copy div "602487"
click at [157, 150] on div "GRN Value: ₹ 2800" at bounding box center [100, 145] width 176 height 9
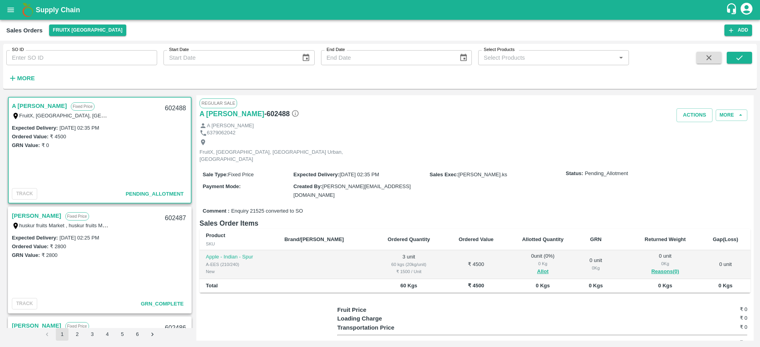
click at [32, 107] on link "A [PERSON_NAME]" at bounding box center [39, 106] width 55 height 10
click at [537, 267] on button "Allot" at bounding box center [542, 271] width 11 height 9
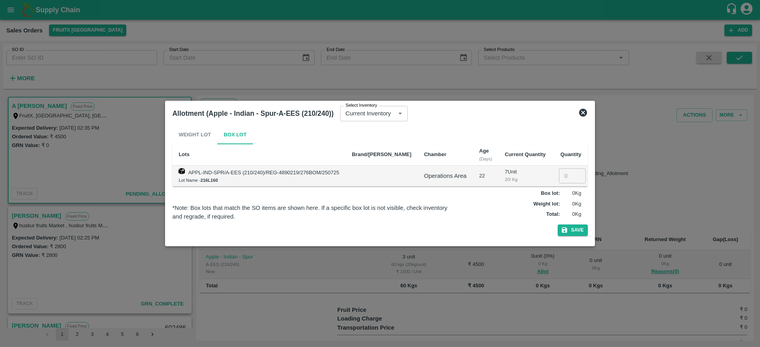
click at [558, 167] on td "​" at bounding box center [570, 176] width 36 height 21
click at [559, 172] on input "number" at bounding box center [572, 176] width 27 height 15
type input "3"
click at [567, 235] on button "Save" at bounding box center [573, 230] width 30 height 11
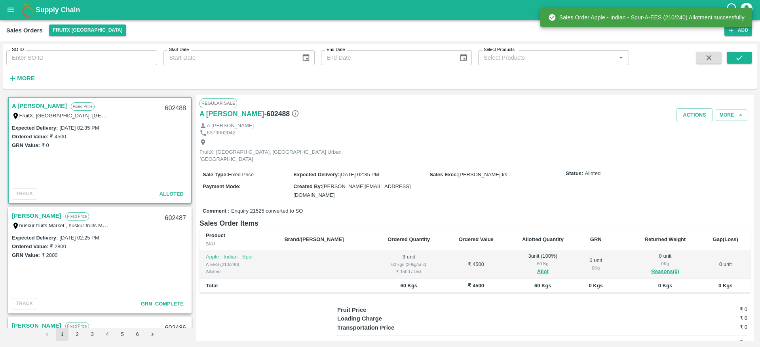
click at [177, 109] on div "602488" at bounding box center [175, 108] width 30 height 19
copy div "602488"
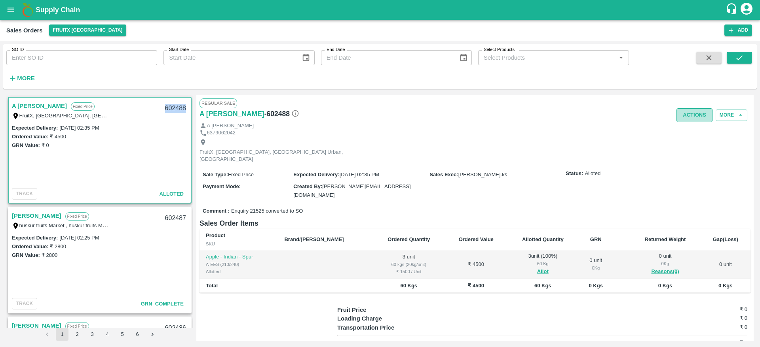
click at [685, 112] on button "Actions" at bounding box center [694, 115] width 36 height 14
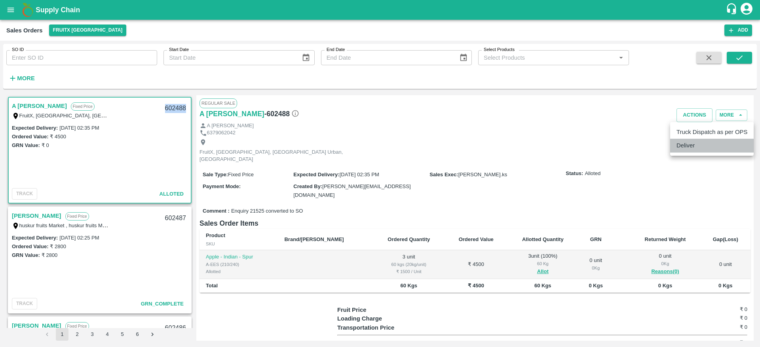
click at [699, 146] on li "Deliver" at bounding box center [711, 145] width 83 height 13
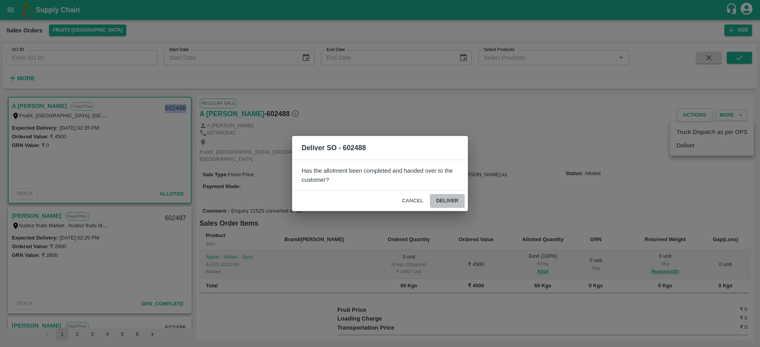
click at [444, 202] on button "Deliver" at bounding box center [447, 201] width 35 height 14
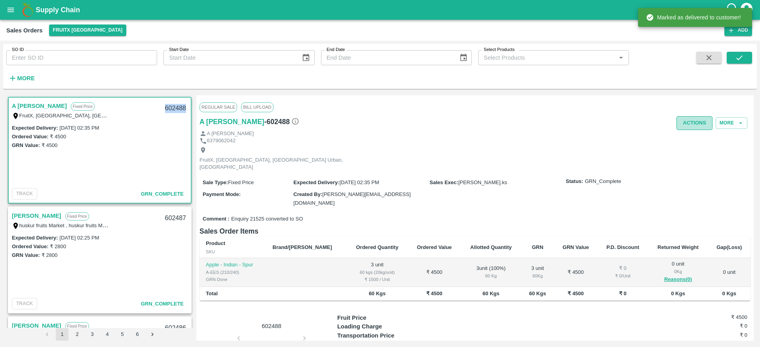
click at [687, 121] on button "Actions" at bounding box center [694, 123] width 36 height 14
click at [686, 147] on ul "Truck Dispatch as per OPS Deliver" at bounding box center [711, 147] width 83 height 34
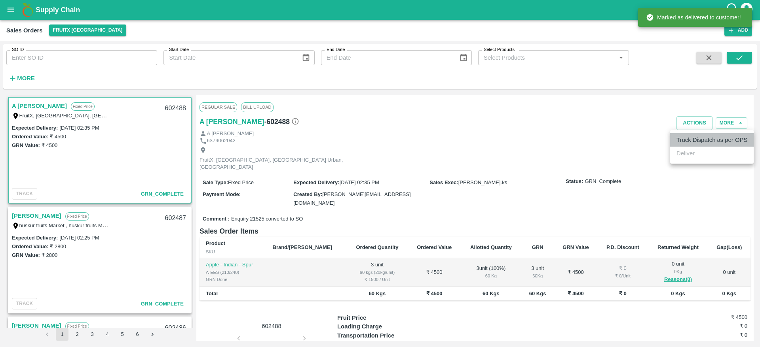
click at [685, 140] on li "Truck Dispatch as per OPS" at bounding box center [711, 139] width 83 height 13
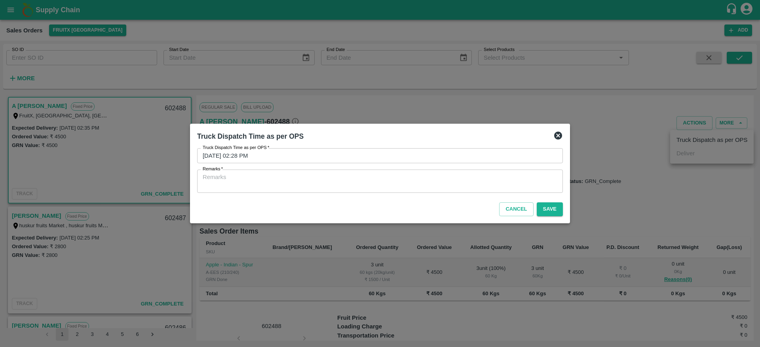
click at [362, 182] on textarea "Remarks   *" at bounding box center [380, 181] width 355 height 17
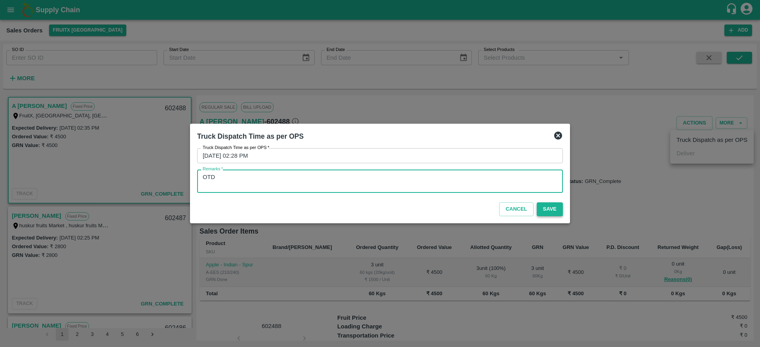
type textarea "OTD"
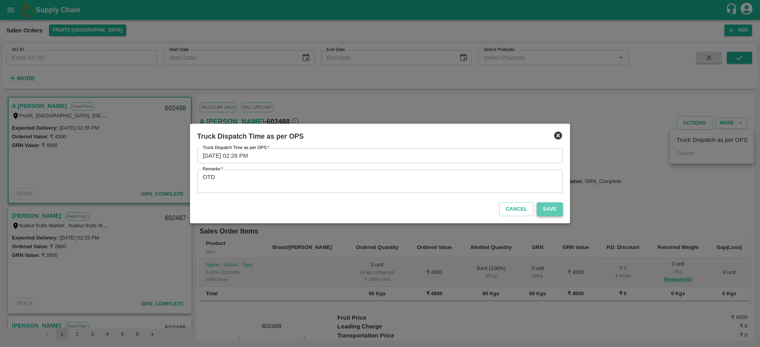
click at [554, 209] on button "Save" at bounding box center [550, 210] width 26 height 14
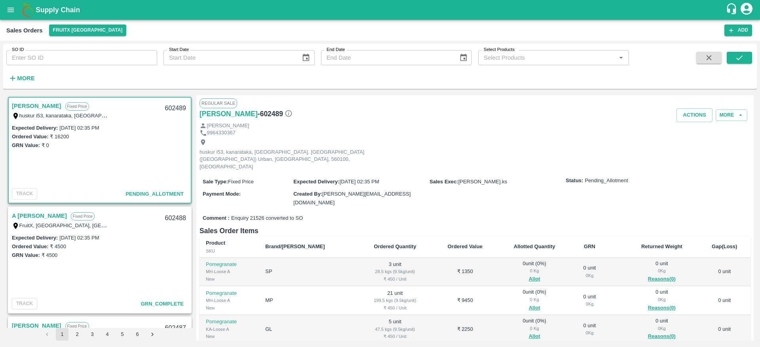
click at [30, 103] on link "[PERSON_NAME]" at bounding box center [36, 106] width 49 height 10
click at [30, 105] on link "[PERSON_NAME]" at bounding box center [36, 106] width 49 height 10
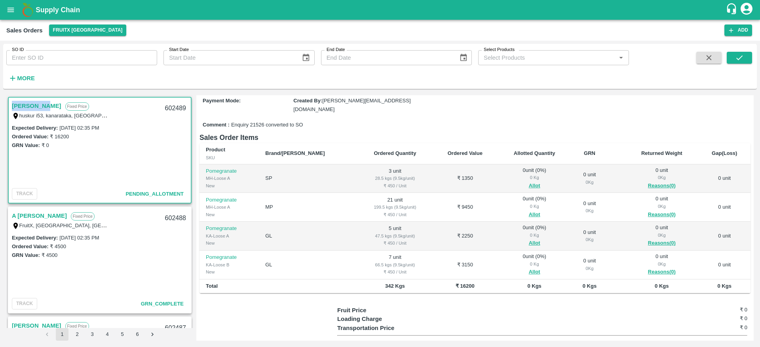
scroll to position [93, 0]
click at [148, 152] on div "Expected Delivery : [DATE] 02:35 PM Ordered Value: ₹ 16200 GRN Value: ₹ 0" at bounding box center [100, 154] width 182 height 62
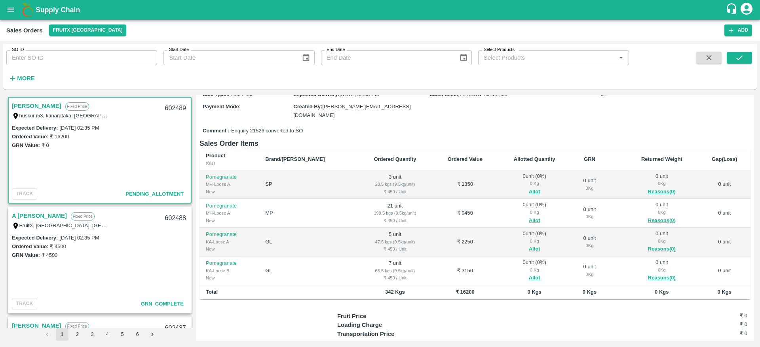
scroll to position [87, 0]
click at [174, 107] on div "602489" at bounding box center [175, 108] width 30 height 19
copy div "602489"
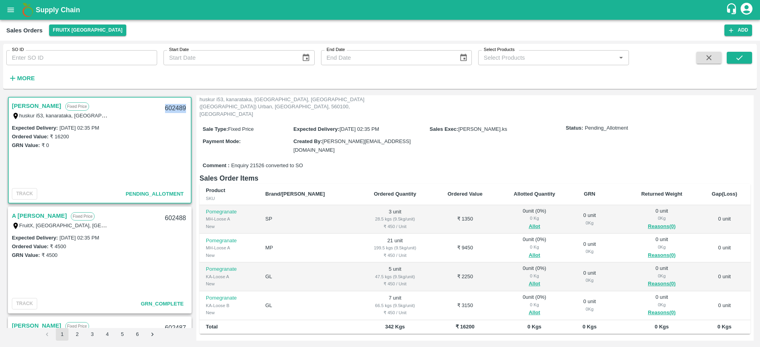
scroll to position [46, 0]
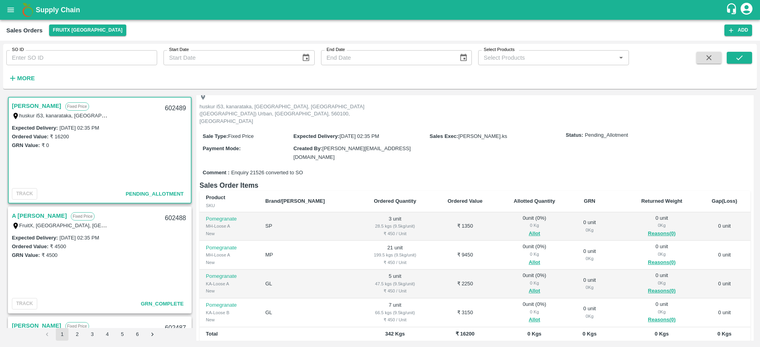
click at [26, 106] on link "[PERSON_NAME]" at bounding box center [36, 106] width 49 height 10
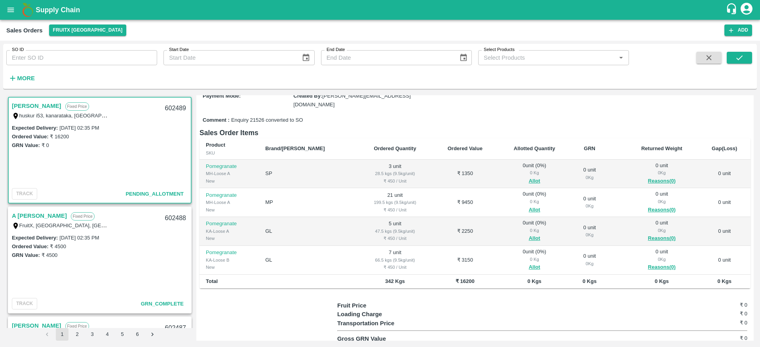
scroll to position [94, 0]
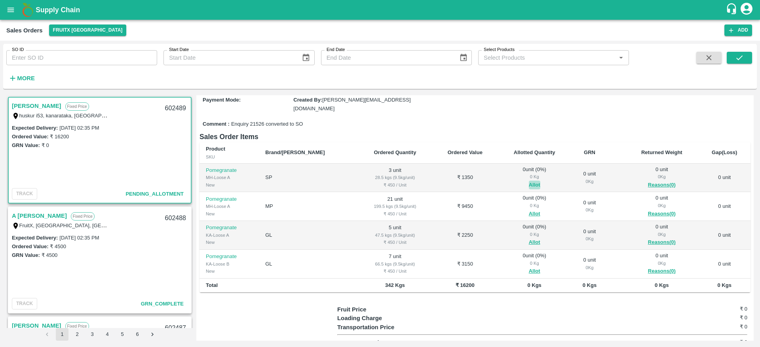
click at [529, 181] on button "Allot" at bounding box center [534, 185] width 11 height 9
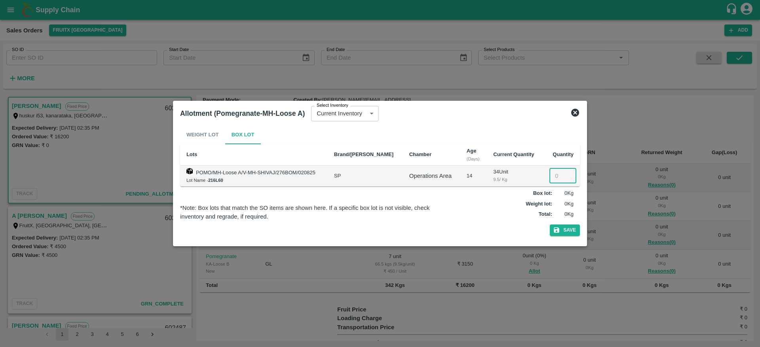
click at [559, 176] on input "number" at bounding box center [562, 176] width 27 height 15
type input "3"
click at [561, 233] on button "Save" at bounding box center [565, 230] width 30 height 11
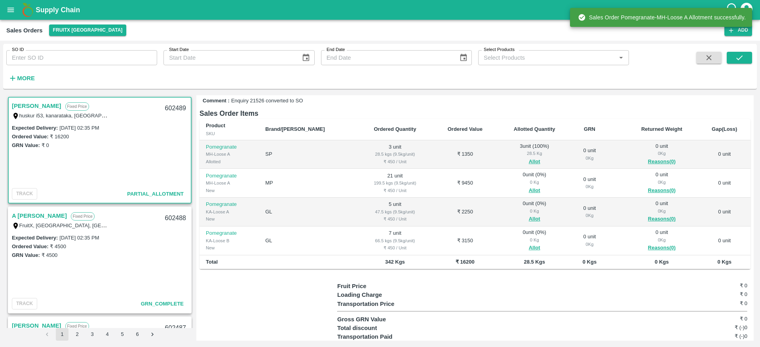
scroll to position [118, 0]
click at [529, 186] on button "Allot" at bounding box center [534, 190] width 11 height 9
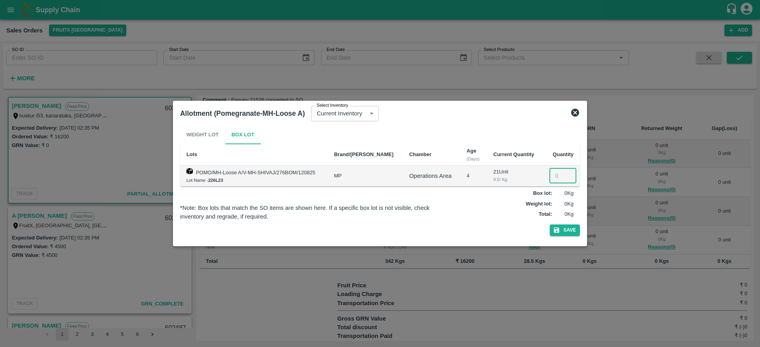
click at [552, 173] on input "number" at bounding box center [562, 176] width 27 height 15
type input "21"
click at [574, 233] on button "Save" at bounding box center [565, 230] width 30 height 11
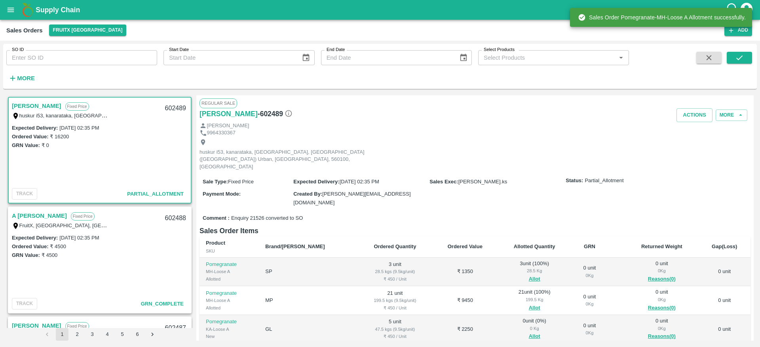
scroll to position [120, 0]
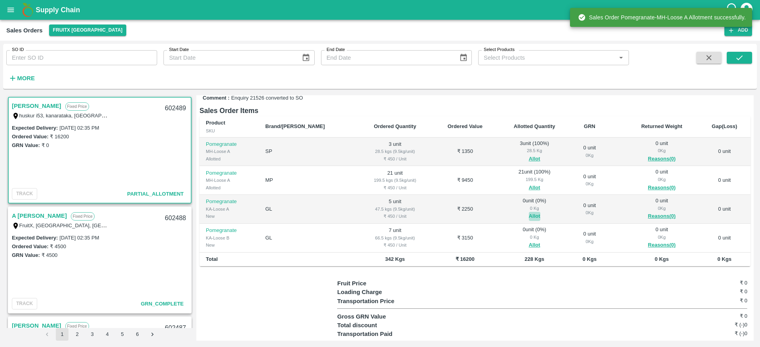
click at [529, 212] on button "Allot" at bounding box center [534, 216] width 11 height 9
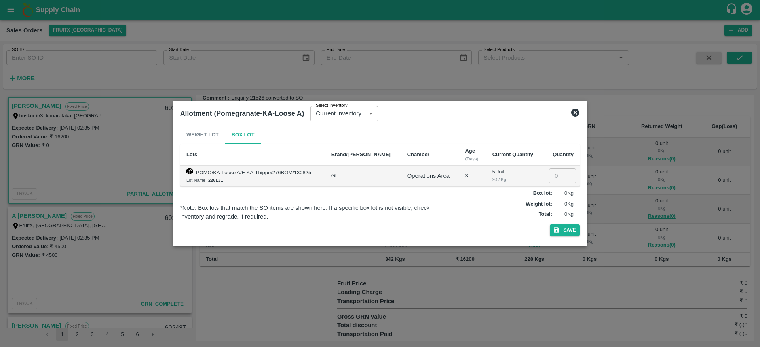
click at [553, 174] on input "number" at bounding box center [562, 176] width 27 height 15
type input "5"
click at [571, 233] on button "Save" at bounding box center [565, 230] width 30 height 11
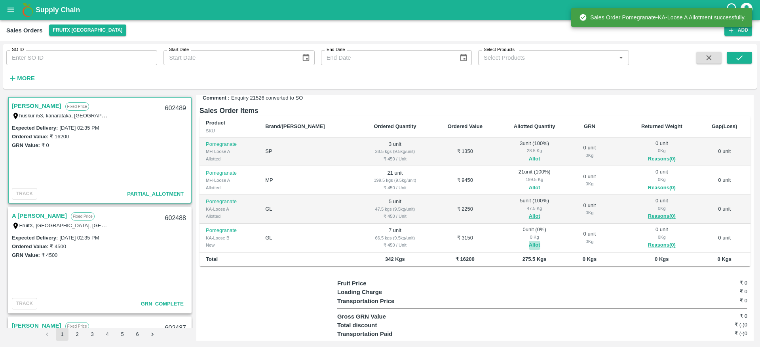
click at [529, 241] on button "Allot" at bounding box center [534, 245] width 11 height 9
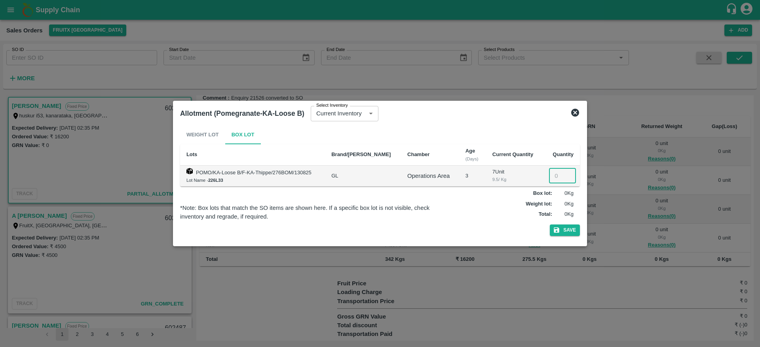
click at [557, 176] on input "number" at bounding box center [562, 176] width 27 height 15
type input "7"
click at [565, 234] on button "Save" at bounding box center [565, 230] width 30 height 11
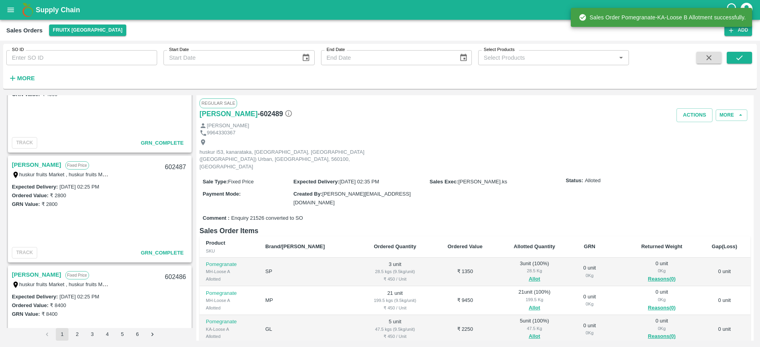
scroll to position [0, 0]
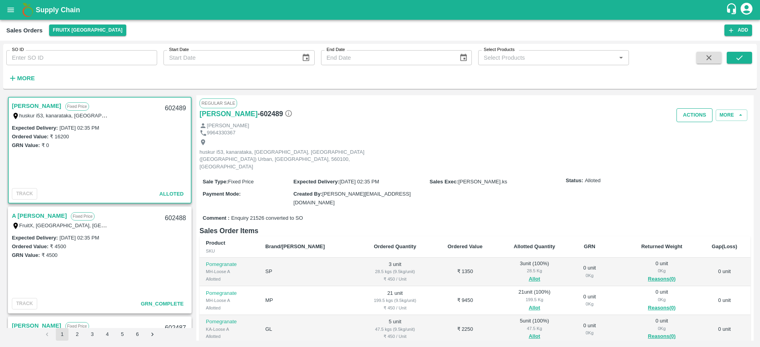
click at [697, 110] on button "Actions" at bounding box center [694, 115] width 36 height 14
click at [686, 146] on li "Deliver" at bounding box center [711, 145] width 83 height 13
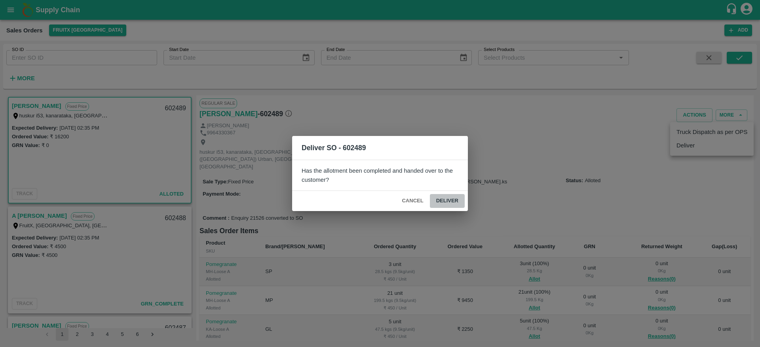
click at [446, 200] on button "Deliver" at bounding box center [447, 201] width 35 height 14
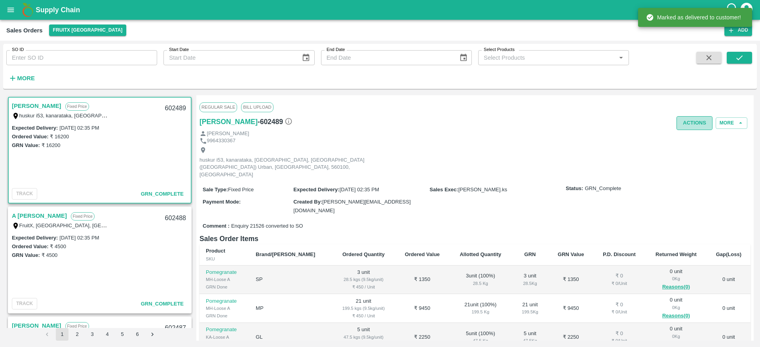
click at [691, 127] on button "Actions" at bounding box center [694, 123] width 36 height 14
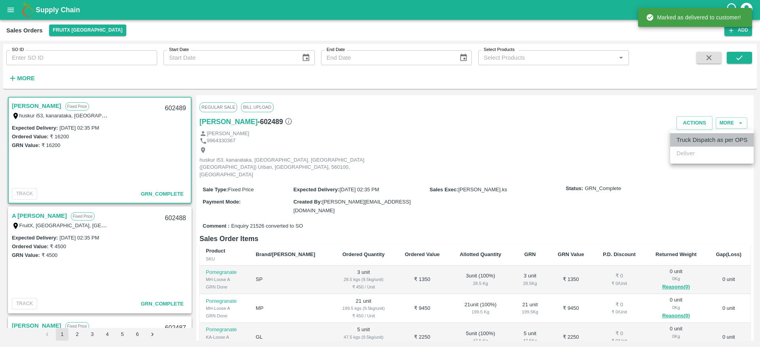
click at [685, 143] on li "Truck Dispatch as per OPS" at bounding box center [711, 139] width 83 height 13
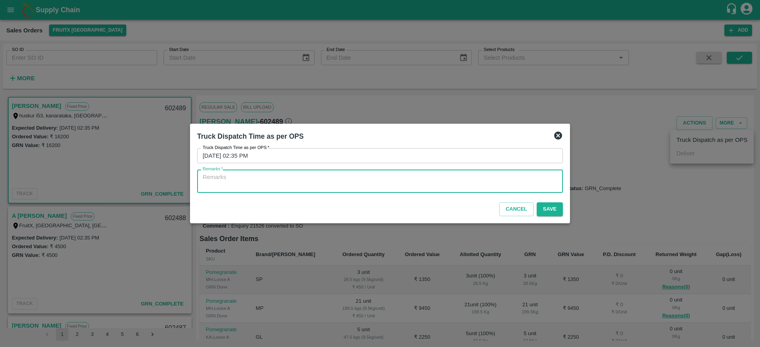
click at [415, 176] on textarea "Remarks   *" at bounding box center [380, 181] width 355 height 17
type textarea "OTD"
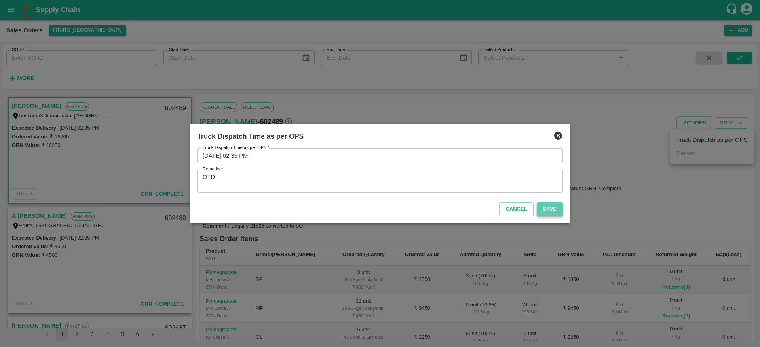
click at [544, 209] on button "Save" at bounding box center [550, 210] width 26 height 14
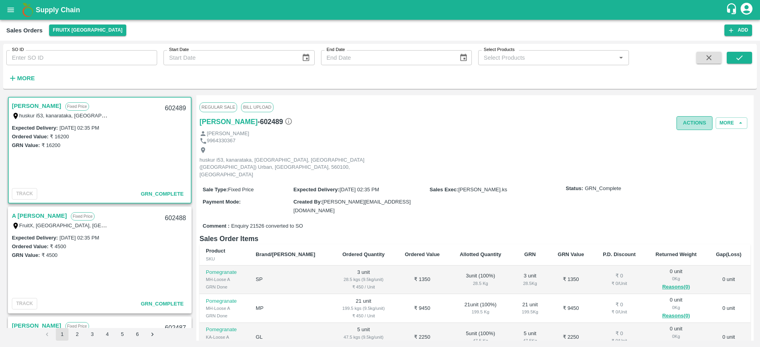
click at [690, 122] on button "Actions" at bounding box center [694, 123] width 36 height 14
click at [16, 104] on div at bounding box center [380, 173] width 760 height 347
click at [694, 124] on button "Actions" at bounding box center [694, 123] width 36 height 14
click at [21, 110] on link "[PERSON_NAME]" at bounding box center [36, 106] width 49 height 10
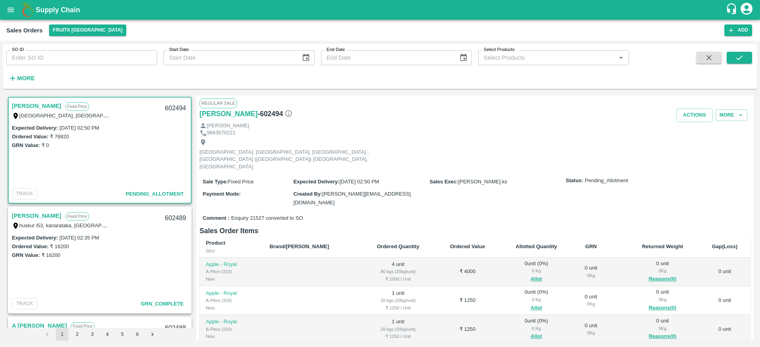
click at [29, 102] on link "[PERSON_NAME]" at bounding box center [36, 106] width 49 height 10
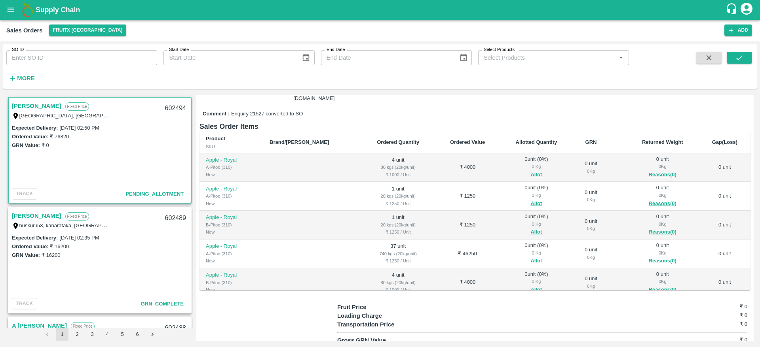
click at [171, 106] on div "602494" at bounding box center [175, 108] width 30 height 19
copy div "602494"
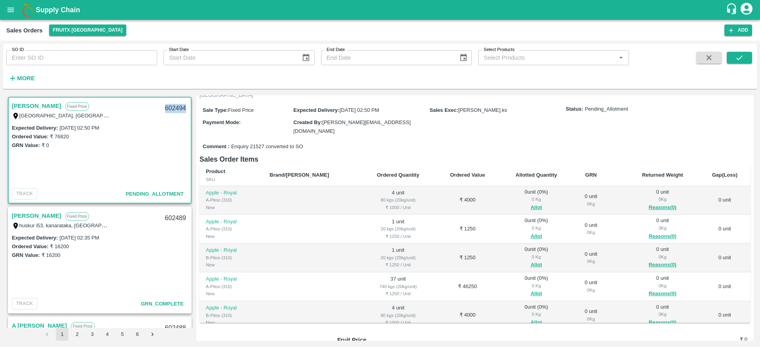
scroll to position [79, 0]
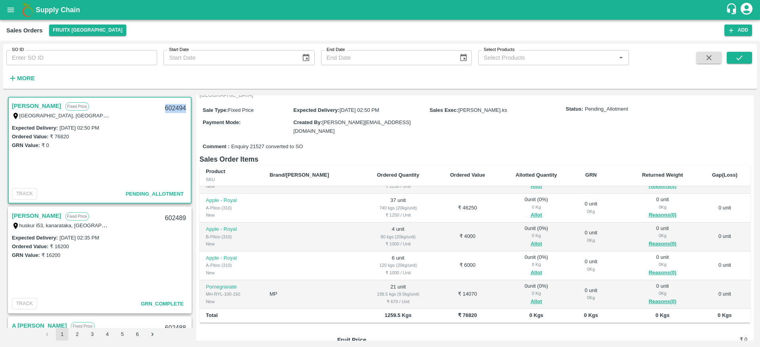
click at [189, 115] on div "[PERSON_NAME] Fixed Price [GEOGRAPHIC_DATA], [GEOGRAPHIC_DATA] , [GEOGRAPHIC_DA…" at bounding box center [100, 150] width 184 height 107
click at [174, 107] on div "602494" at bounding box center [175, 108] width 30 height 19
copy div "602494"
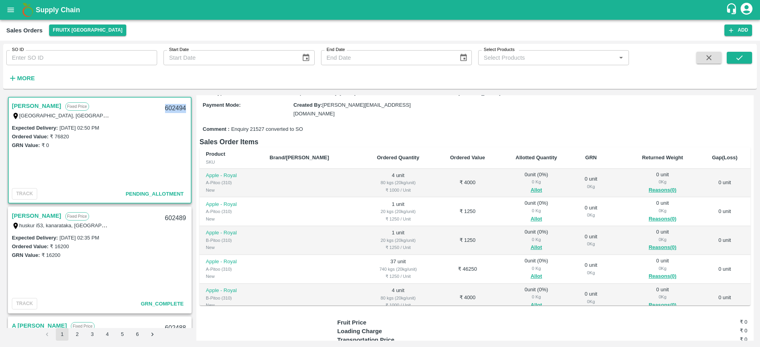
scroll to position [92, 0]
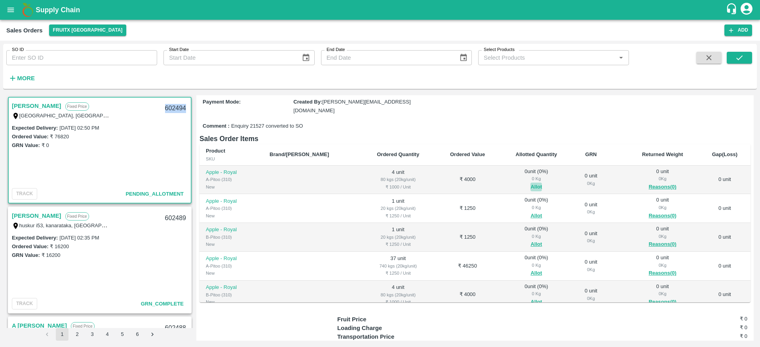
click at [530, 183] on button "Allot" at bounding box center [535, 187] width 11 height 9
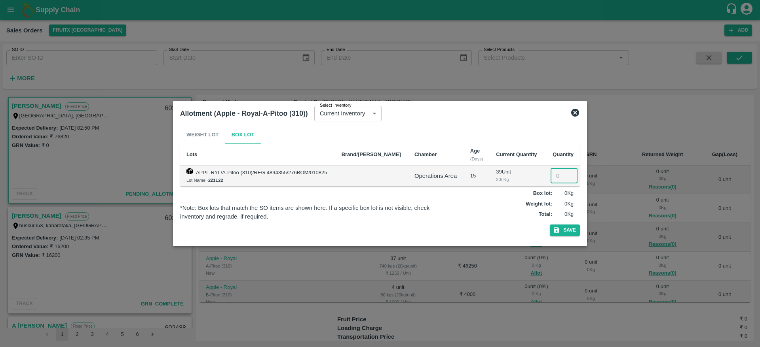
click at [554, 173] on input "number" at bounding box center [563, 176] width 27 height 15
type input "4"
click at [567, 231] on button "Save" at bounding box center [565, 230] width 30 height 11
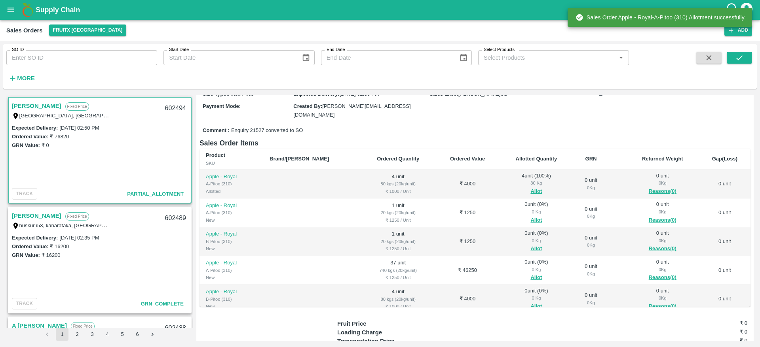
scroll to position [89, 0]
click at [530, 215] on button "Allot" at bounding box center [535, 219] width 11 height 9
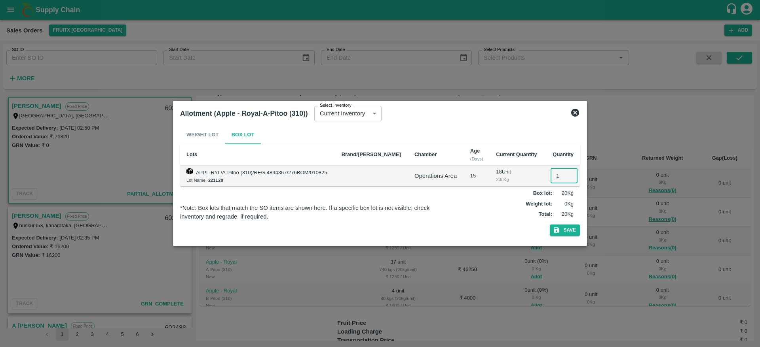
click at [554, 176] on input "1" at bounding box center [563, 176] width 27 height 15
type input "1"
drag, startPoint x: 566, startPoint y: 224, endPoint x: 567, endPoint y: 233, distance: 9.2
click at [567, 233] on div "Weight Lot Box Lot Lots Brand/Marka Chamber Age (Days) Current Quantity Quantit…" at bounding box center [380, 182] width 400 height 114
click at [567, 233] on button "Save" at bounding box center [565, 230] width 30 height 11
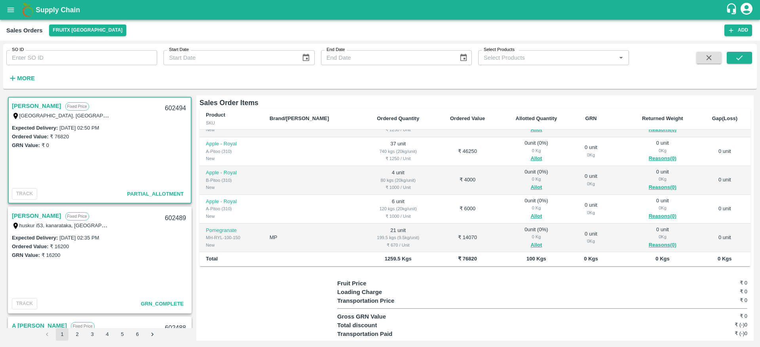
scroll to position [0, 0]
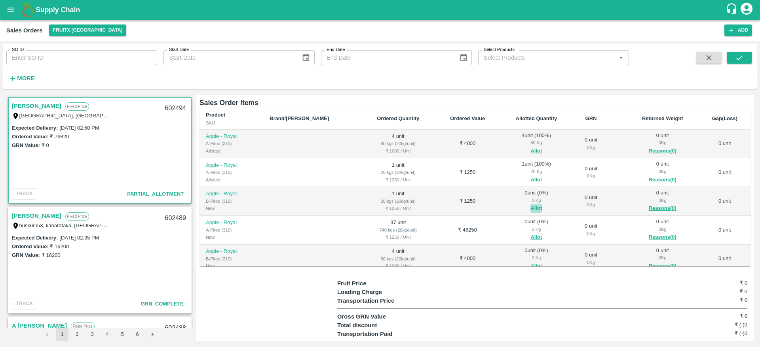
click at [530, 204] on button "Allot" at bounding box center [535, 208] width 11 height 9
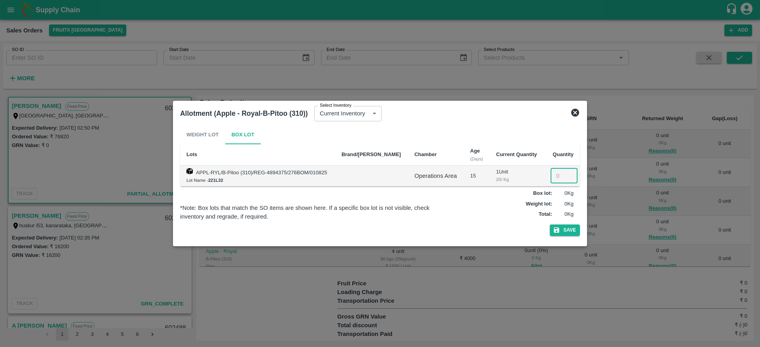
click at [552, 174] on input "number" at bounding box center [563, 176] width 27 height 15
type input "1"
click at [567, 229] on button "Save" at bounding box center [565, 230] width 30 height 11
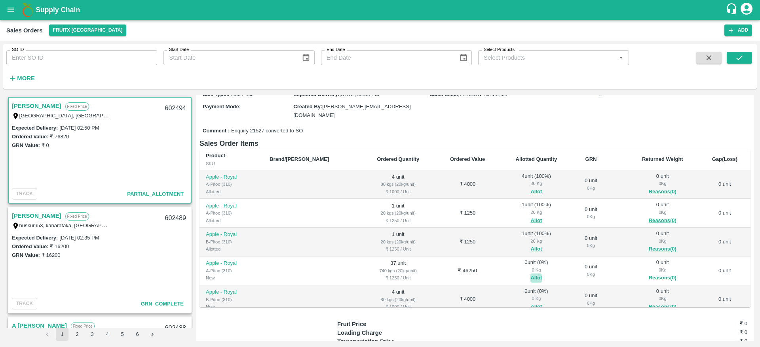
click at [530, 274] on button "Allot" at bounding box center [535, 278] width 11 height 9
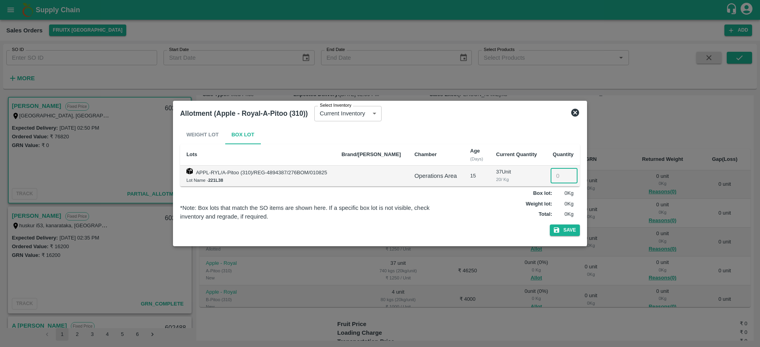
click at [554, 175] on input "number" at bounding box center [563, 176] width 27 height 15
type input "37"
click at [570, 235] on button "Save" at bounding box center [565, 230] width 30 height 11
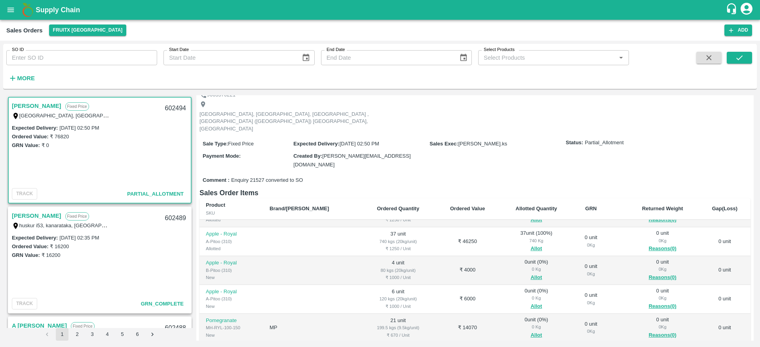
scroll to position [39, 0]
click at [530, 272] on button "Allot" at bounding box center [535, 276] width 11 height 9
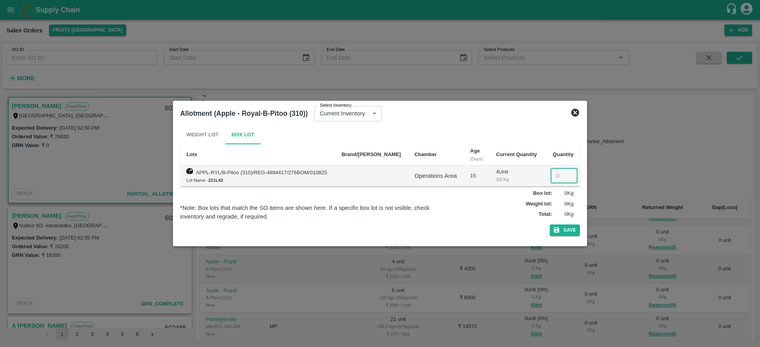
click at [561, 176] on input "number" at bounding box center [563, 176] width 27 height 15
type input "4"
click at [567, 233] on button "Save" at bounding box center [565, 230] width 30 height 11
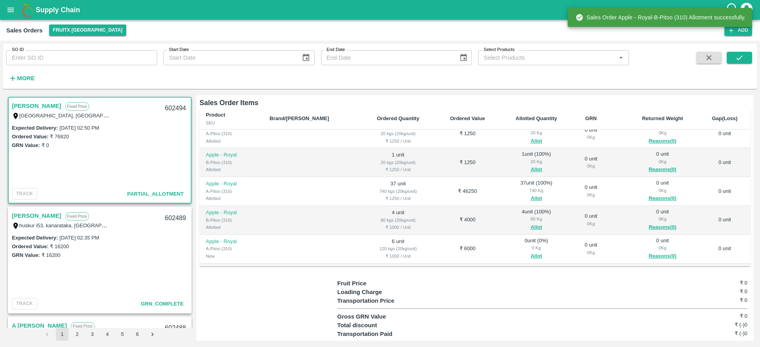
scroll to position [79, 0]
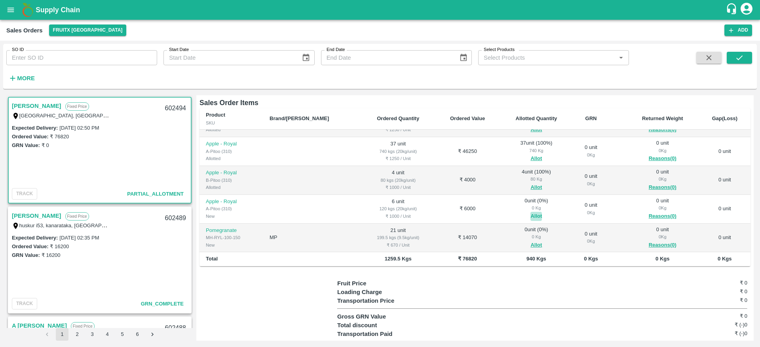
click at [530, 212] on button "Allot" at bounding box center [535, 216] width 11 height 9
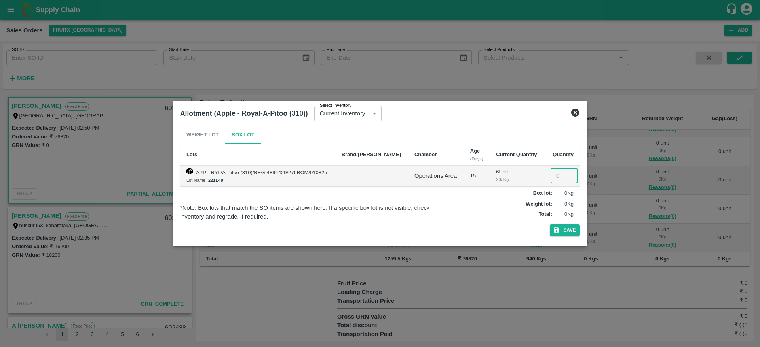
click at [558, 178] on input "number" at bounding box center [563, 176] width 27 height 15
type input "6"
click at [565, 236] on button "Save" at bounding box center [565, 230] width 30 height 11
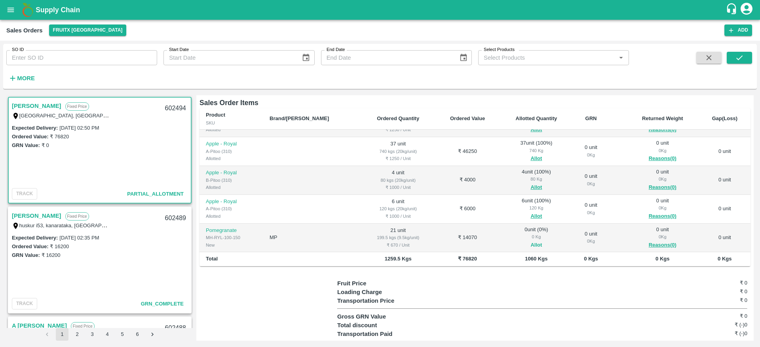
click at [518, 233] on td "0 unit ( 0 %) 0 Kg Allot" at bounding box center [535, 238] width 73 height 29
click at [530, 241] on button "Allot" at bounding box center [535, 245] width 11 height 9
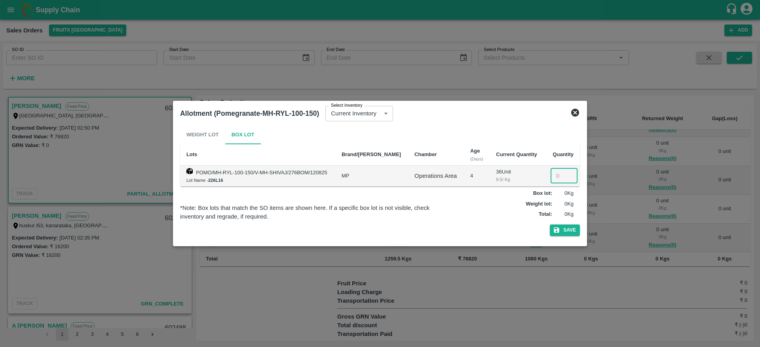
click at [558, 178] on input "number" at bounding box center [563, 176] width 27 height 15
type input "21"
click at [564, 231] on button "Save" at bounding box center [565, 230] width 30 height 11
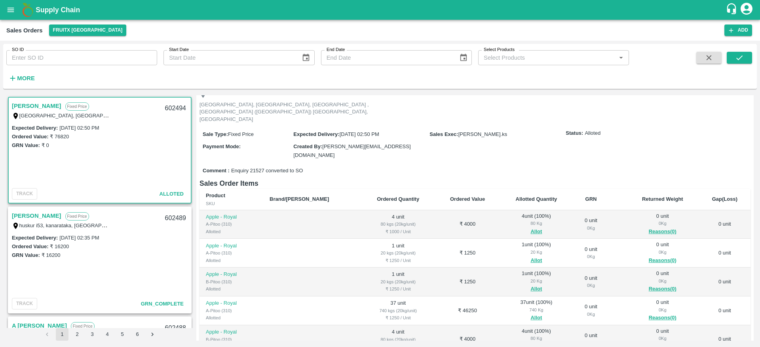
scroll to position [0, 0]
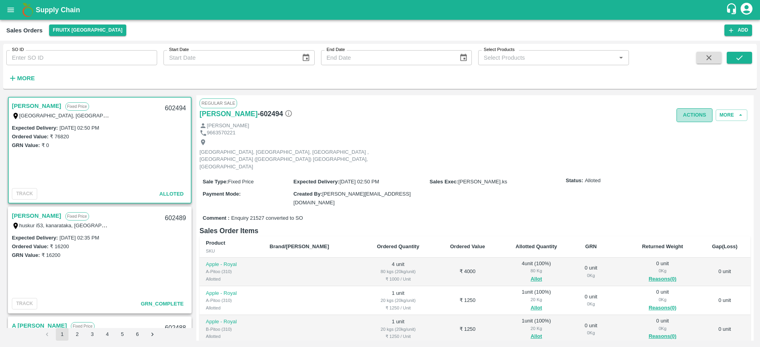
click at [691, 114] on button "Actions" at bounding box center [694, 115] width 36 height 14
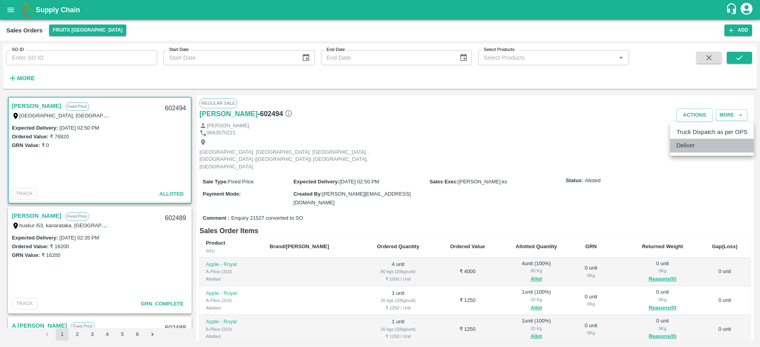
click at [687, 146] on li "Deliver" at bounding box center [711, 145] width 83 height 13
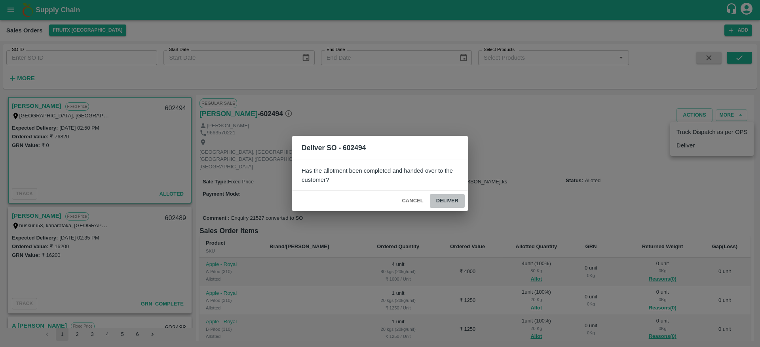
click at [450, 202] on button "Deliver" at bounding box center [447, 201] width 35 height 14
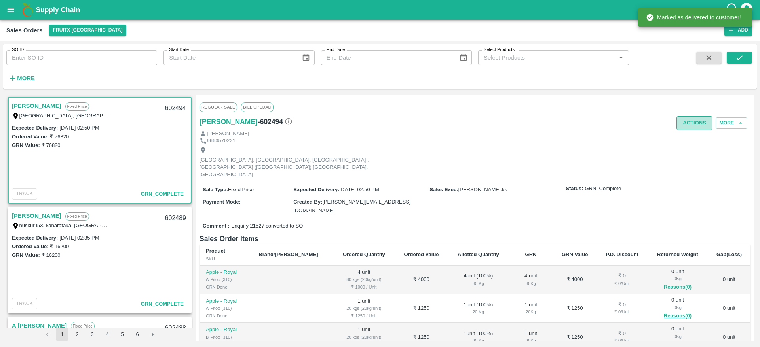
click at [687, 125] on button "Actions" at bounding box center [694, 123] width 36 height 14
click at [682, 137] on li "Truck Dispatch as per OPS" at bounding box center [711, 139] width 83 height 13
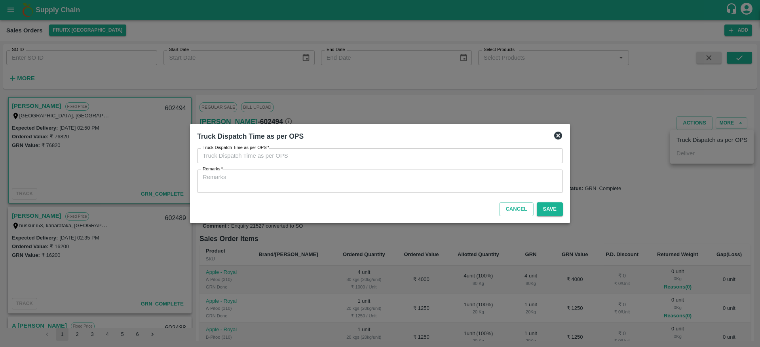
type input "16/08/2025 02:46 PM"
click at [410, 184] on textarea "Remarks   *" at bounding box center [380, 181] width 355 height 17
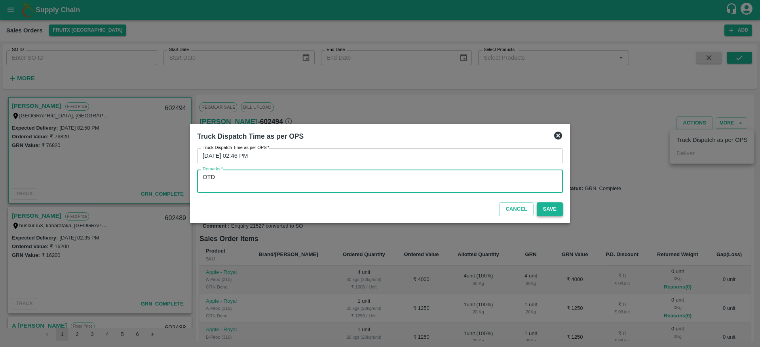
type textarea "OTD"
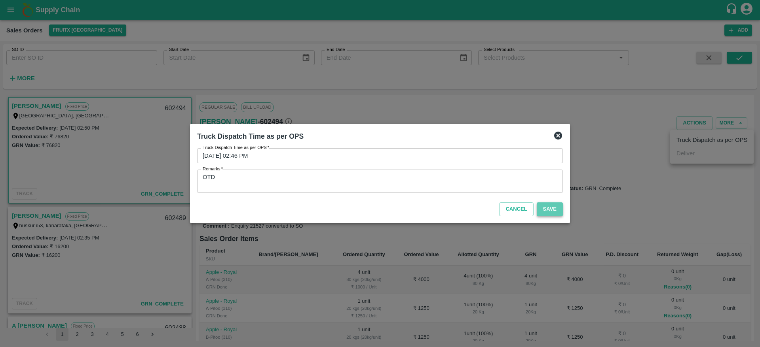
click at [553, 208] on button "Save" at bounding box center [550, 210] width 26 height 14
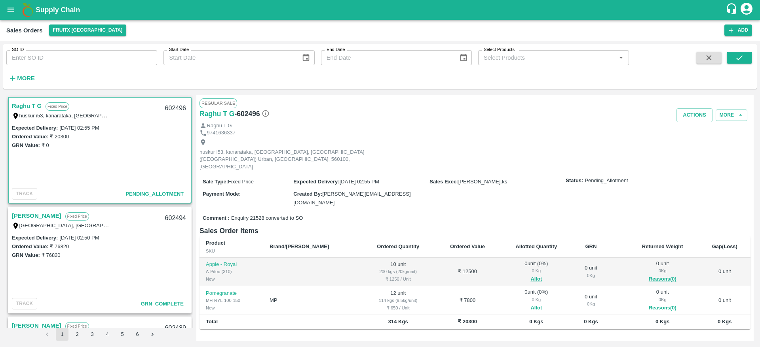
click at [32, 108] on link "Raghu T G" at bounding box center [27, 106] width 30 height 10
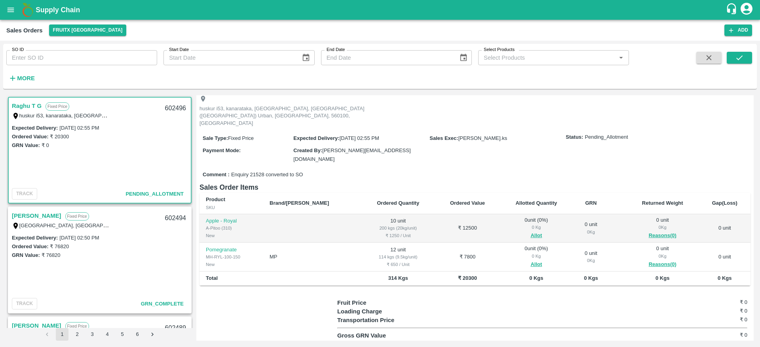
scroll to position [51, 0]
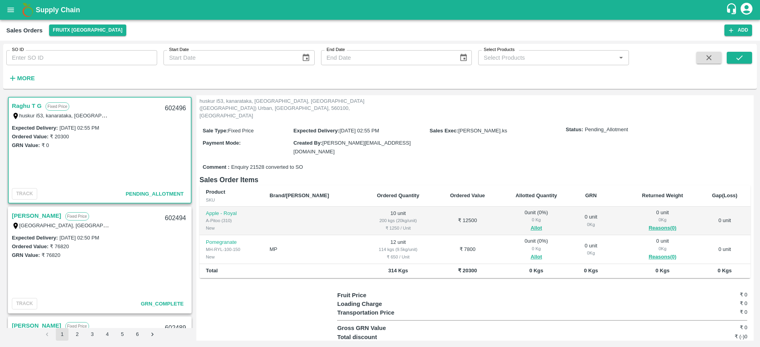
click at [168, 105] on div "602496" at bounding box center [175, 108] width 30 height 19
copy div "602496"
click at [530, 253] on button "Allot" at bounding box center [535, 257] width 11 height 9
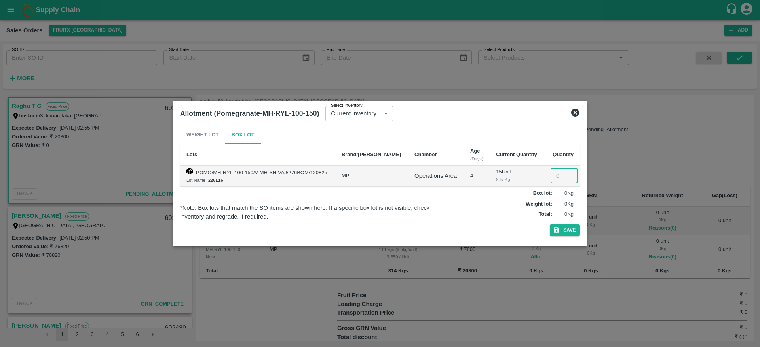
click at [554, 174] on input "number" at bounding box center [563, 176] width 27 height 15
type input "12"
click at [567, 226] on button "Save" at bounding box center [565, 230] width 30 height 11
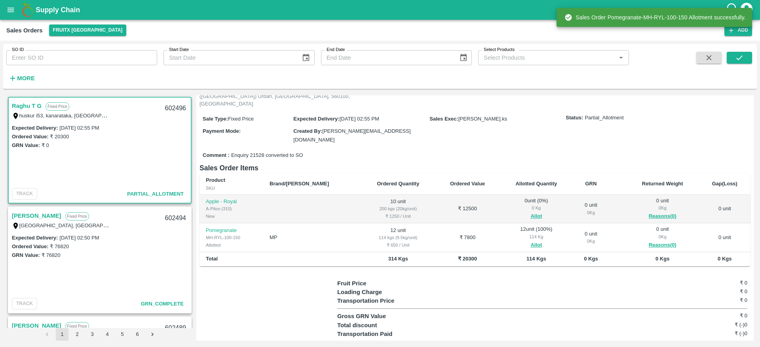
scroll to position [61, 0]
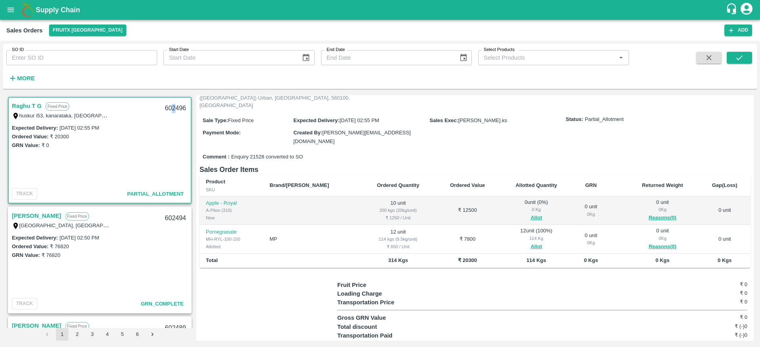
click at [172, 110] on div "602496" at bounding box center [175, 108] width 30 height 19
click at [530, 214] on button "Allot" at bounding box center [535, 218] width 11 height 9
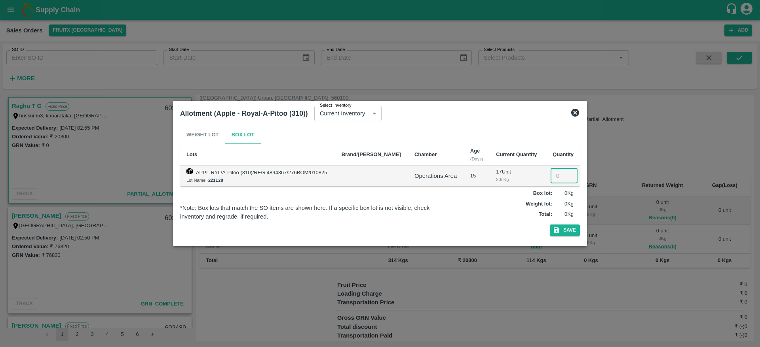
click at [557, 173] on input "number" at bounding box center [563, 176] width 27 height 15
type input "10"
click at [567, 233] on button "Save" at bounding box center [565, 230] width 30 height 11
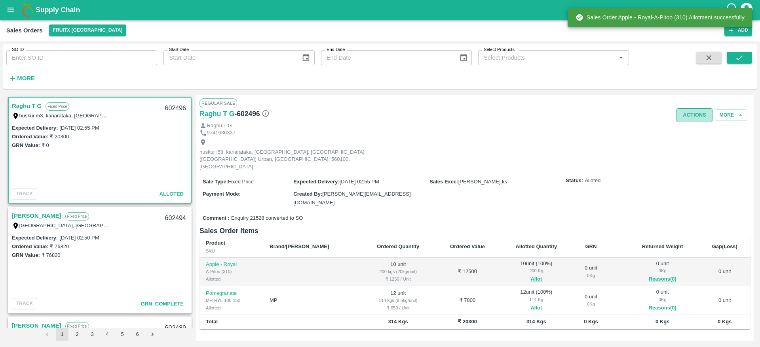
click at [694, 117] on button "Actions" at bounding box center [694, 115] width 36 height 14
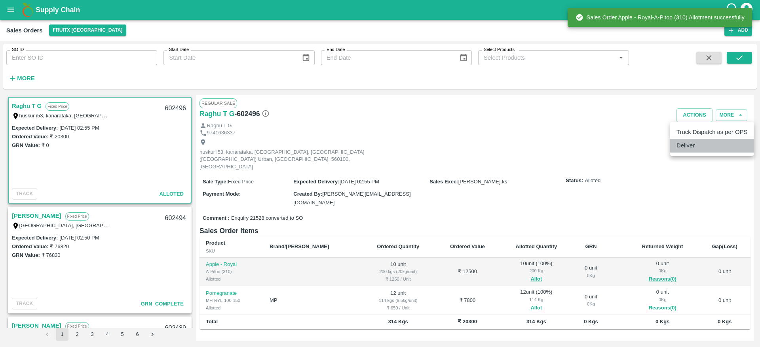
click at [690, 145] on li "Deliver" at bounding box center [711, 145] width 83 height 13
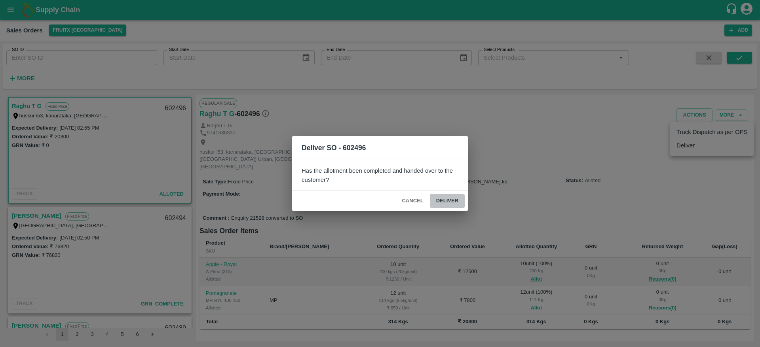
click at [456, 199] on button "Deliver" at bounding box center [447, 201] width 35 height 14
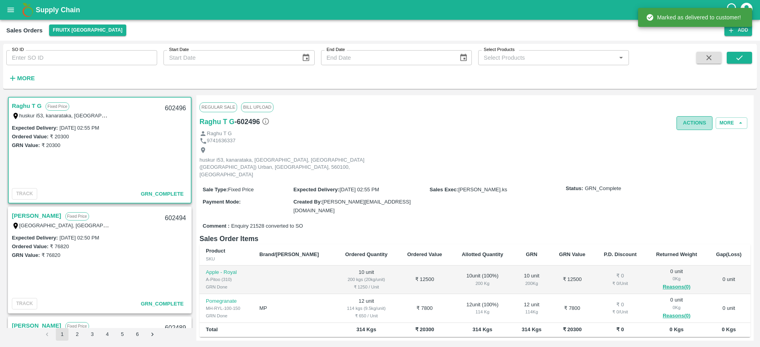
click at [685, 118] on button "Actions" at bounding box center [694, 123] width 36 height 14
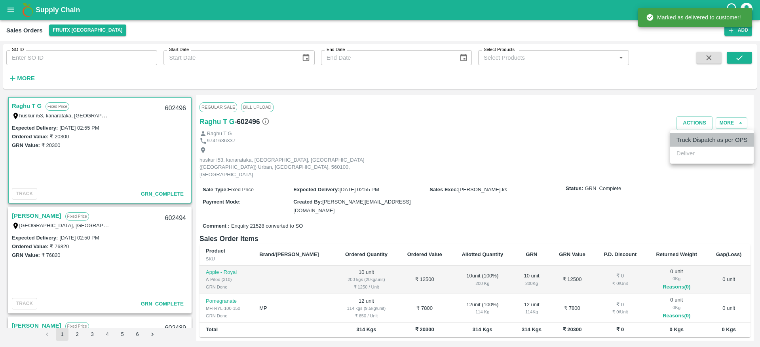
click at [692, 137] on li "Truck Dispatch as per OPS" at bounding box center [711, 139] width 83 height 13
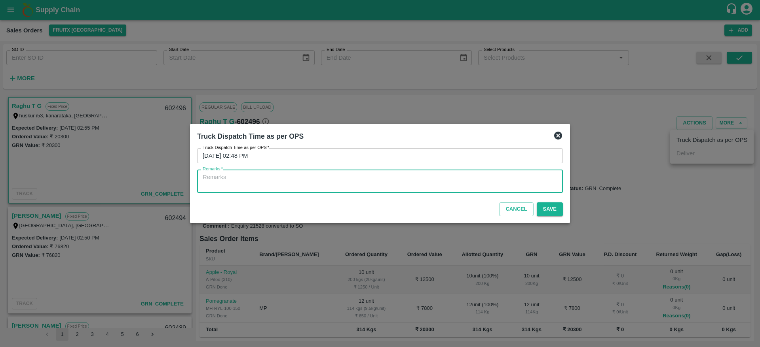
click at [447, 184] on textarea "Remarks   *" at bounding box center [380, 181] width 355 height 17
type textarea "OTD"
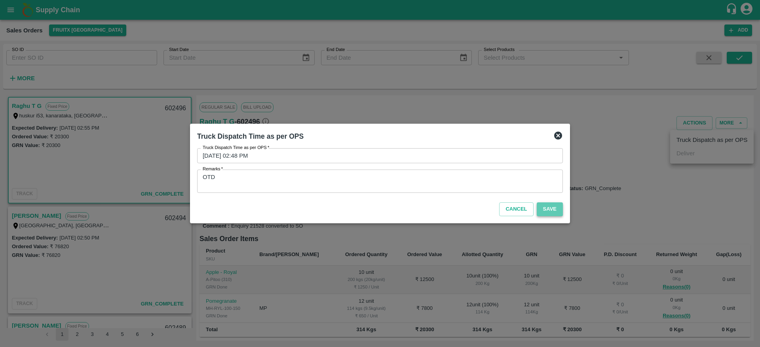
click at [554, 215] on button "Save" at bounding box center [550, 210] width 26 height 14
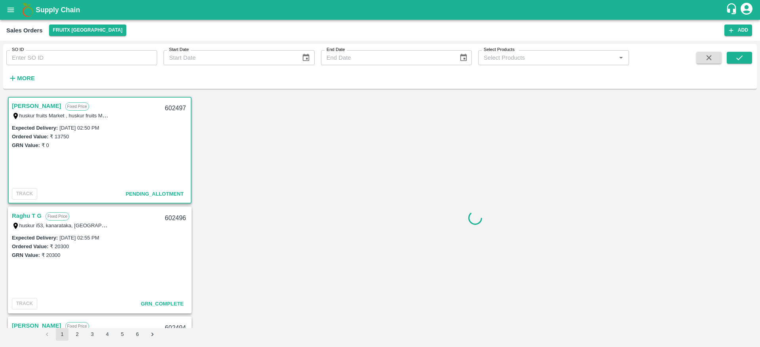
click at [167, 106] on div "602497" at bounding box center [175, 108] width 30 height 19
copy div "602497"
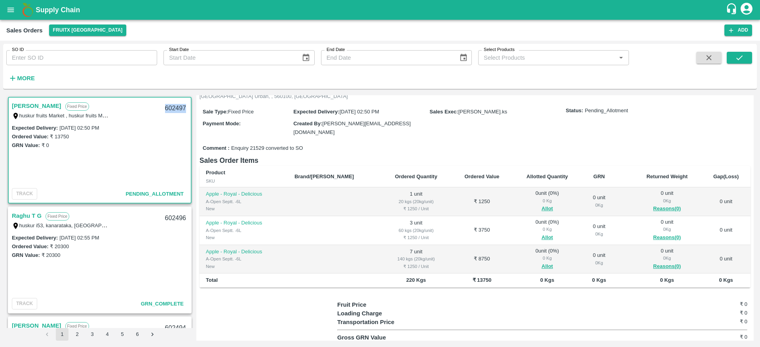
scroll to position [74, 0]
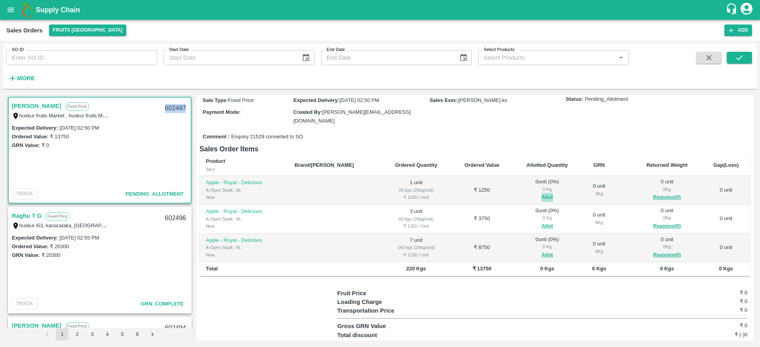
click at [541, 193] on button "Allot" at bounding box center [546, 197] width 11 height 9
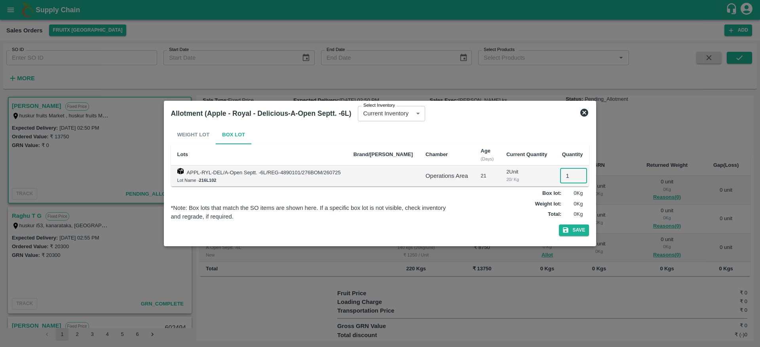
click at [560, 175] on input "1" at bounding box center [573, 176] width 27 height 15
type input "1"
click at [568, 229] on button "Save" at bounding box center [574, 230] width 30 height 11
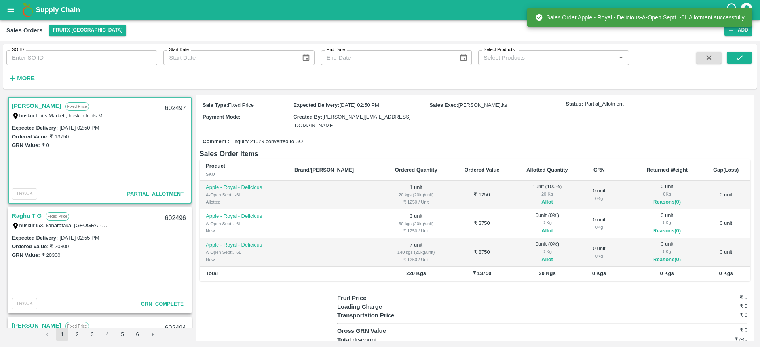
scroll to position [70, 0]
click at [538, 226] on span "Allot" at bounding box center [547, 230] width 57 height 9
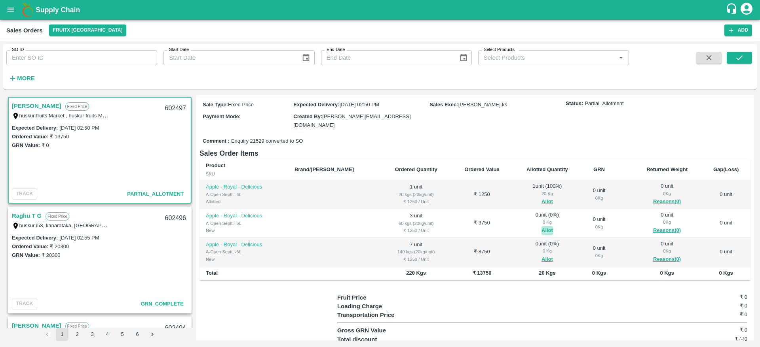
click at [541, 226] on button "Allot" at bounding box center [546, 230] width 11 height 9
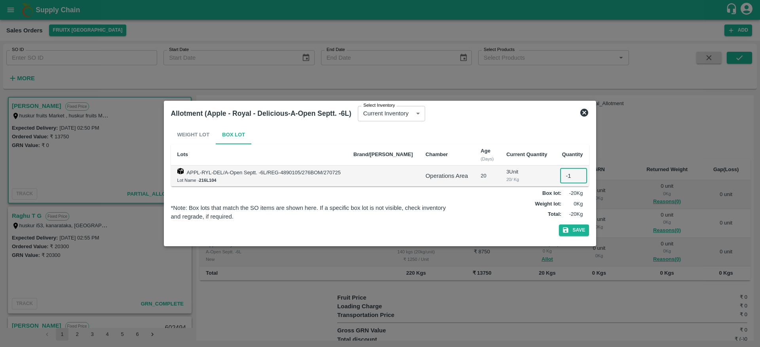
click at [566, 178] on input "-1" at bounding box center [573, 176] width 27 height 15
click at [567, 173] on input "0" at bounding box center [573, 176] width 27 height 15
click at [567, 173] on input "1" at bounding box center [573, 176] width 27 height 15
click at [567, 173] on input "2" at bounding box center [573, 176] width 27 height 15
type input "3"
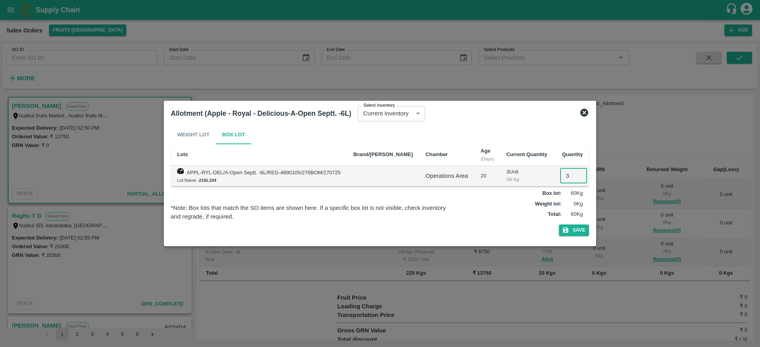
click at [567, 173] on input "3" at bounding box center [573, 176] width 27 height 15
click at [564, 228] on button "Save" at bounding box center [574, 230] width 30 height 11
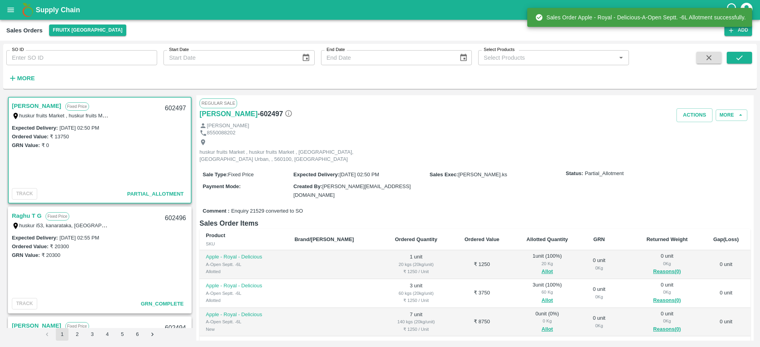
scroll to position [92, 0]
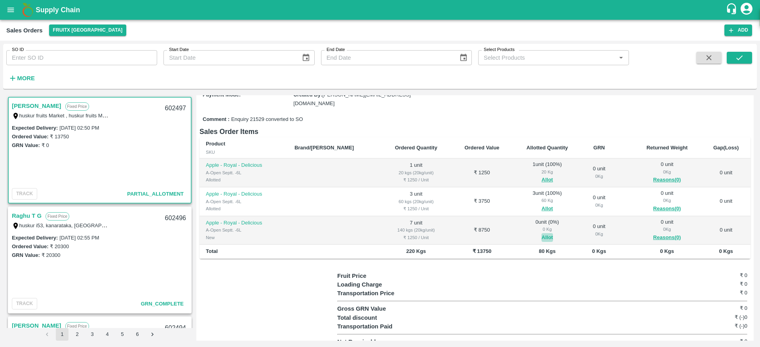
click at [541, 233] on button "Allot" at bounding box center [546, 237] width 11 height 9
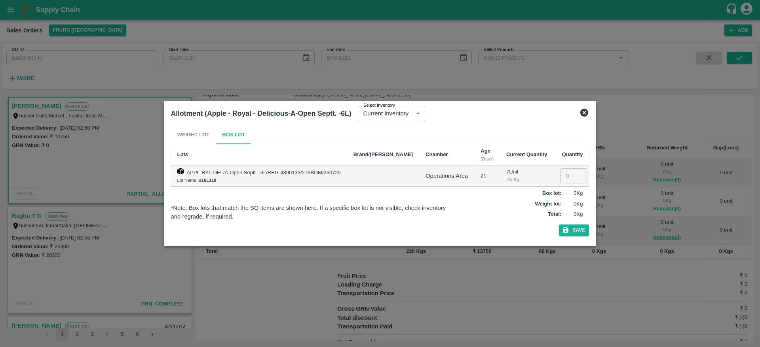
click at [560, 179] on input "number" at bounding box center [573, 176] width 27 height 15
type input "7"
click at [568, 231] on button "Save" at bounding box center [574, 230] width 30 height 11
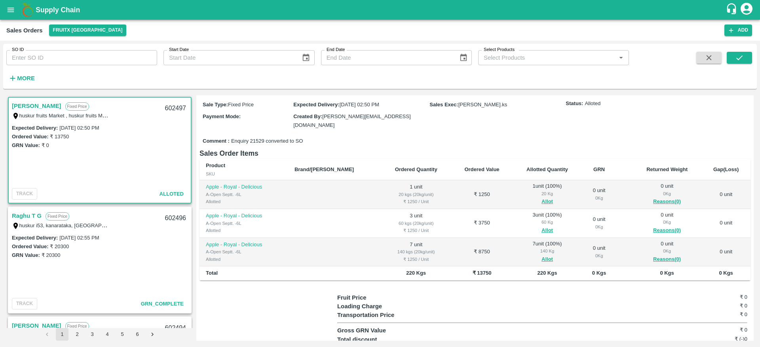
scroll to position [0, 0]
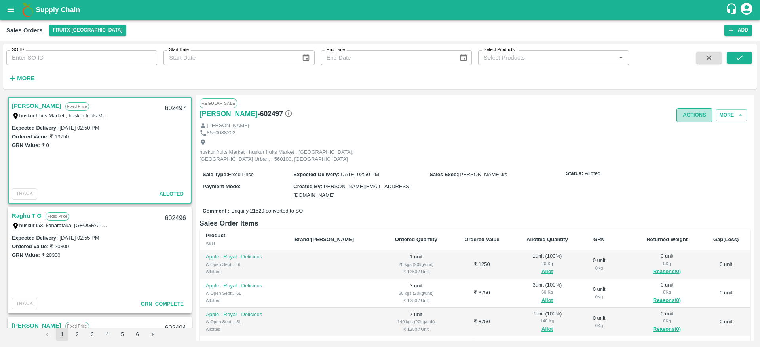
click at [691, 116] on button "Actions" at bounding box center [694, 115] width 36 height 14
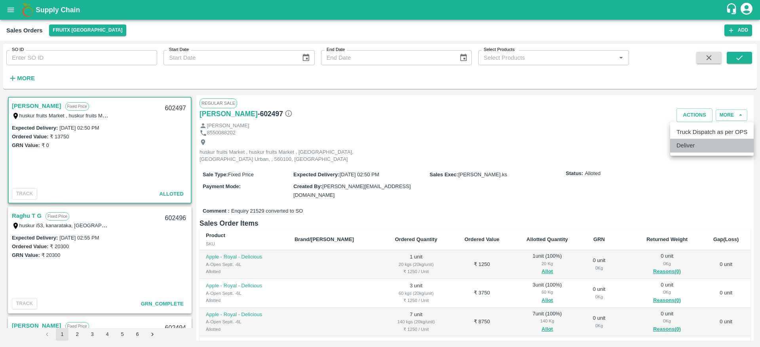
click at [698, 146] on li "Deliver" at bounding box center [711, 145] width 83 height 13
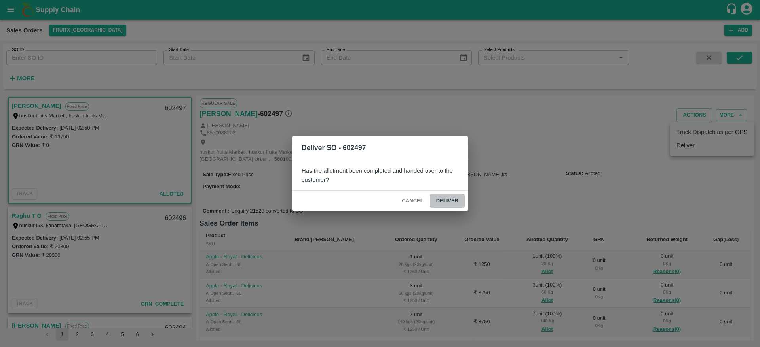
click at [449, 203] on button "Deliver" at bounding box center [447, 201] width 35 height 14
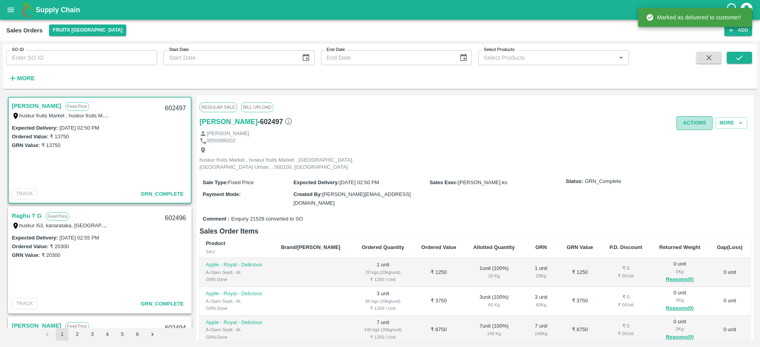
click at [690, 127] on button "Actions" at bounding box center [694, 123] width 36 height 14
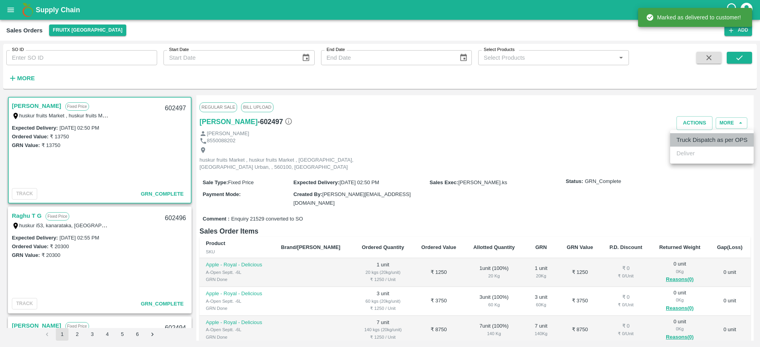
click at [687, 139] on li "Truck Dispatch as per OPS" at bounding box center [711, 139] width 83 height 13
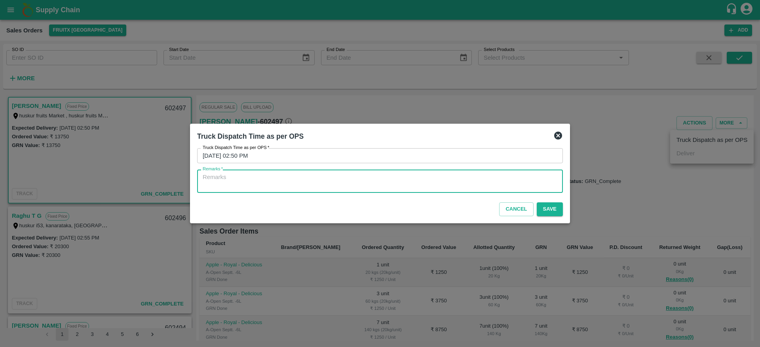
click at [389, 179] on textarea "Remarks   *" at bounding box center [380, 181] width 355 height 17
type textarea "P"
type textarea "OTD"
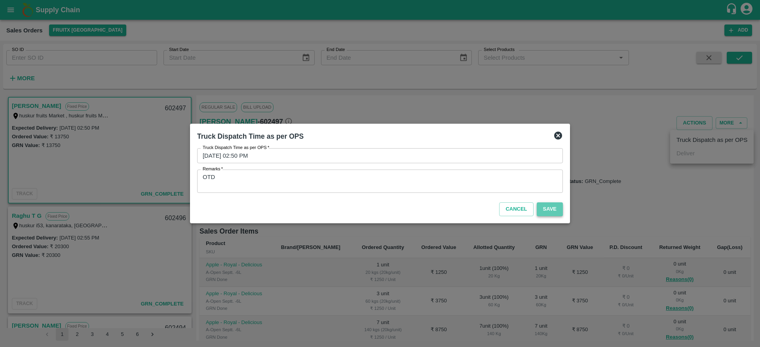
click at [553, 204] on button "Save" at bounding box center [550, 210] width 26 height 14
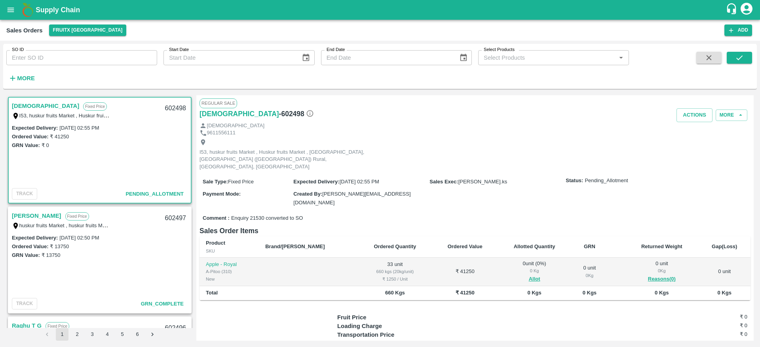
click at [14, 102] on link "[DEMOGRAPHIC_DATA]" at bounding box center [45, 106] width 67 height 10
click at [168, 103] on div "602498" at bounding box center [175, 108] width 30 height 19
copy div "602498"
click at [529, 275] on button "Allot" at bounding box center [534, 279] width 11 height 9
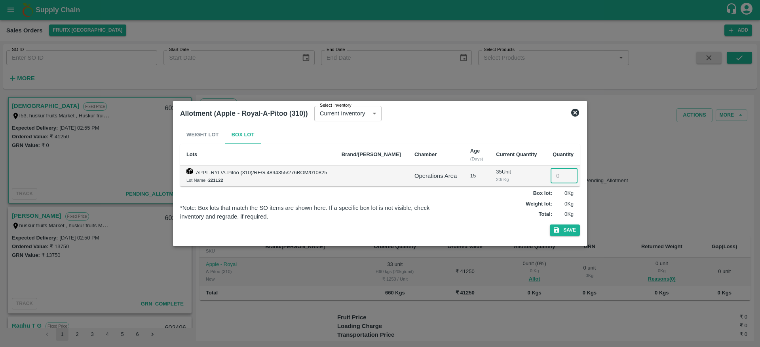
click at [556, 175] on input "number" at bounding box center [563, 176] width 27 height 15
type input "33"
click at [564, 227] on button "Save" at bounding box center [565, 230] width 30 height 11
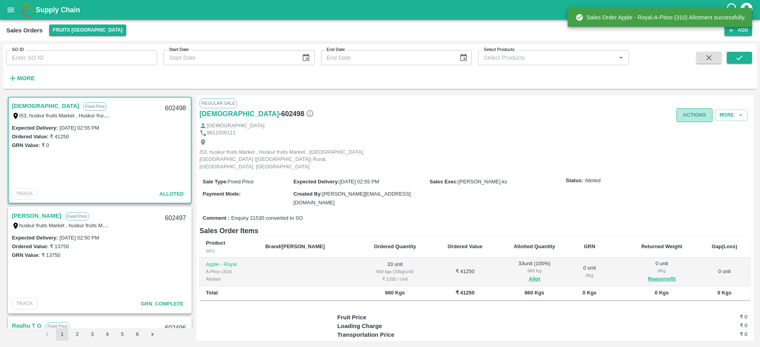
click at [691, 119] on button "Actions" at bounding box center [694, 115] width 36 height 14
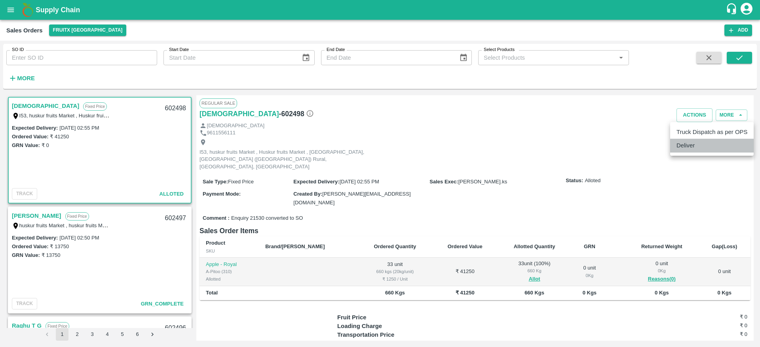
click at [689, 144] on li "Deliver" at bounding box center [711, 145] width 83 height 13
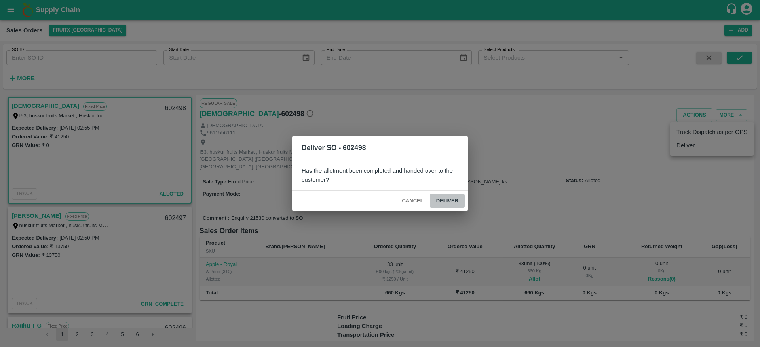
click at [445, 199] on button "Deliver" at bounding box center [447, 201] width 35 height 14
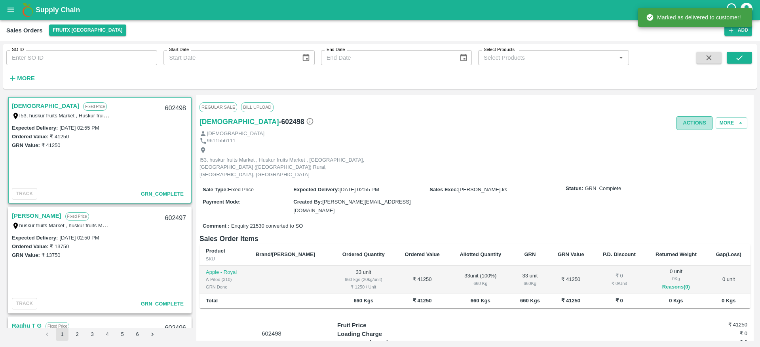
click at [688, 121] on button "Actions" at bounding box center [694, 123] width 36 height 14
click at [689, 132] on ul "Truck Dispatch as per OPS Deliver" at bounding box center [711, 147] width 83 height 34
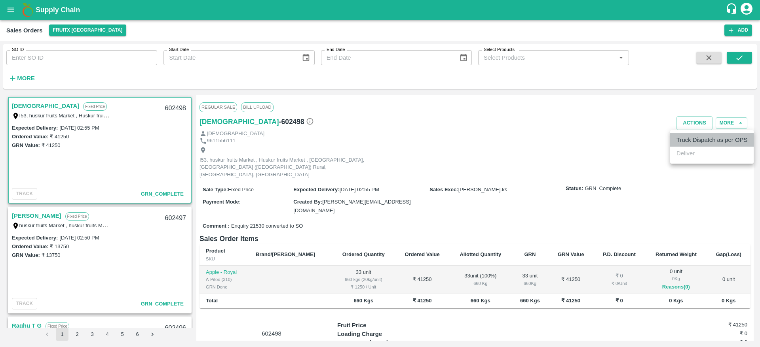
click at [689, 135] on li "Truck Dispatch as per OPS" at bounding box center [711, 139] width 83 height 13
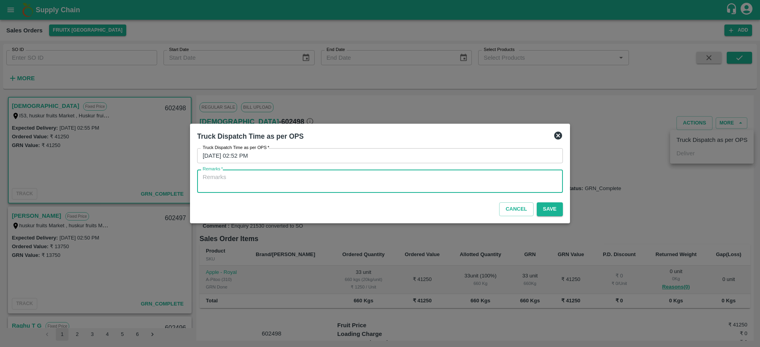
click at [480, 186] on textarea "Remarks   *" at bounding box center [380, 181] width 355 height 17
type textarea "O"
click at [480, 186] on textarea "O" at bounding box center [380, 181] width 355 height 17
type textarea "OTD"
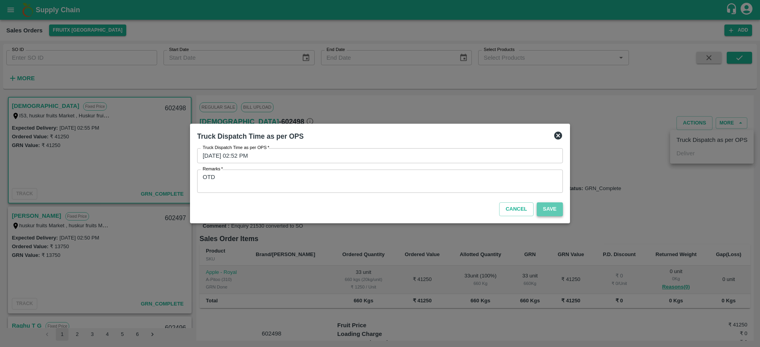
click at [549, 212] on button "Save" at bounding box center [550, 210] width 26 height 14
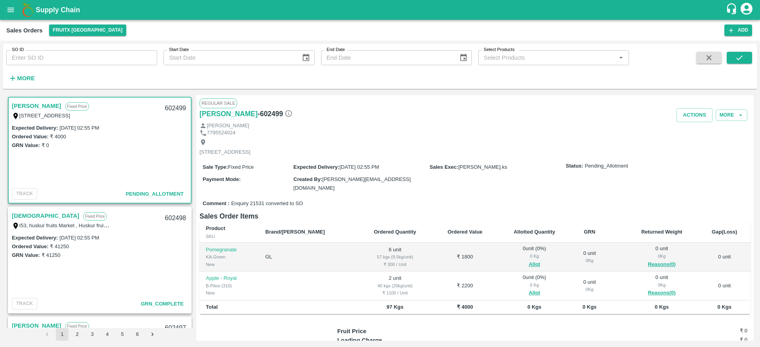
drag, startPoint x: 24, startPoint y: 99, endPoint x: 24, endPoint y: 103, distance: 4.8
click at [24, 103] on div "Shivagami Fixed Price 713, 9th Cross, Ambedkar Nagar, Koramangala, Bangalore, B…" at bounding box center [100, 110] width 182 height 25
click at [24, 103] on link "[PERSON_NAME]" at bounding box center [36, 106] width 49 height 10
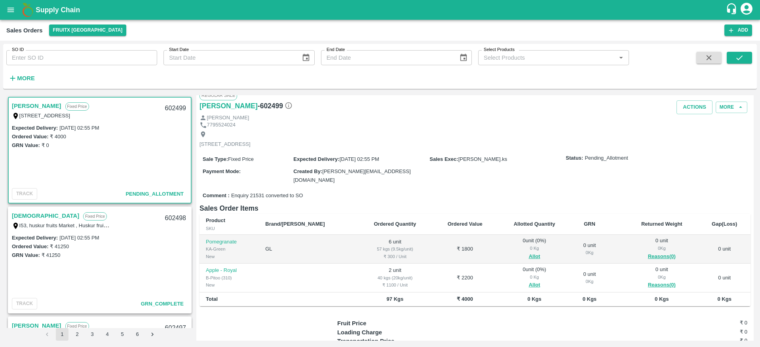
scroll to position [8, 0]
click at [170, 107] on div "602499" at bounding box center [175, 108] width 30 height 19
copy div "602499"
click at [529, 254] on button "Allot" at bounding box center [534, 256] width 11 height 9
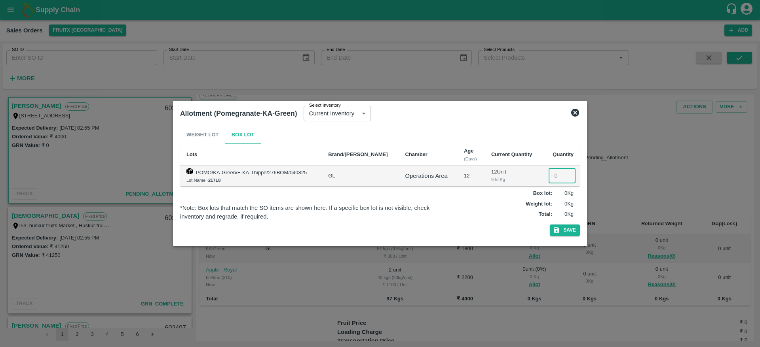
click at [551, 175] on input "number" at bounding box center [561, 176] width 27 height 15
type input "6"
click at [561, 228] on button "Save" at bounding box center [565, 230] width 30 height 11
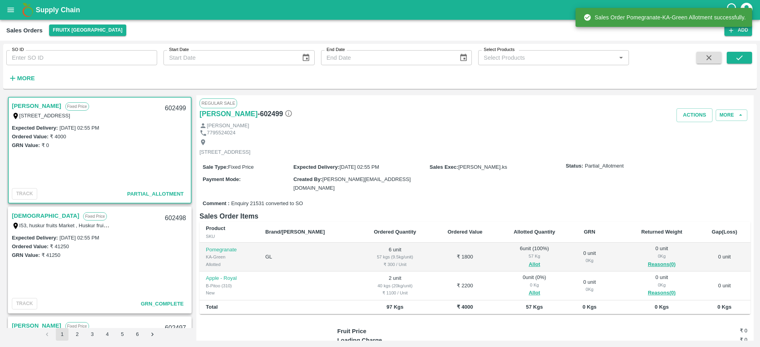
scroll to position [63, 0]
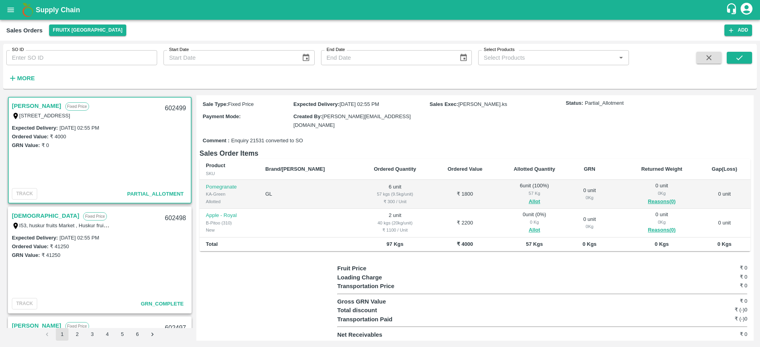
click at [171, 111] on div "602499" at bounding box center [175, 108] width 30 height 19
copy div "602499"
click at [529, 228] on button "Allot" at bounding box center [534, 230] width 11 height 9
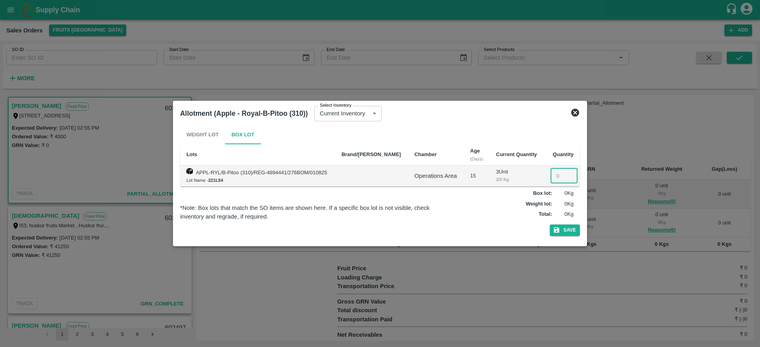
click at [557, 173] on input "number" at bounding box center [563, 176] width 27 height 15
type input "2"
click at [576, 233] on button "Save" at bounding box center [565, 230] width 30 height 11
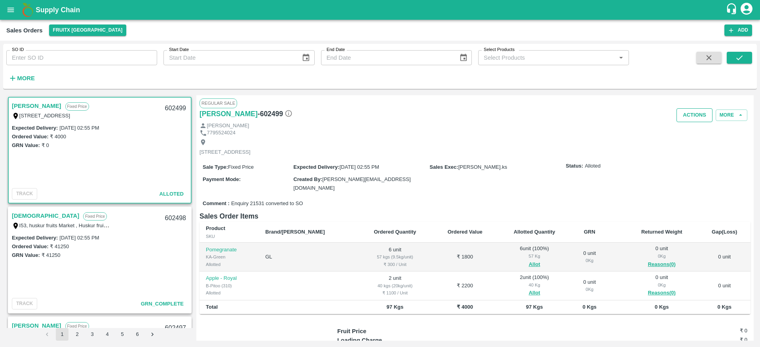
click at [695, 119] on button "Actions" at bounding box center [694, 115] width 36 height 14
click at [693, 149] on li "Deliver" at bounding box center [711, 145] width 83 height 13
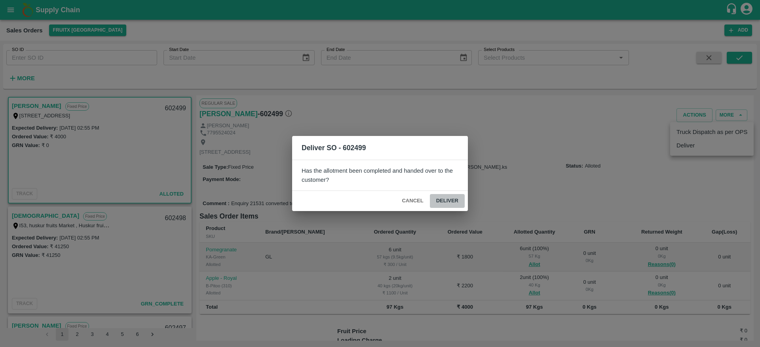
click at [462, 196] on button "Deliver" at bounding box center [447, 201] width 35 height 14
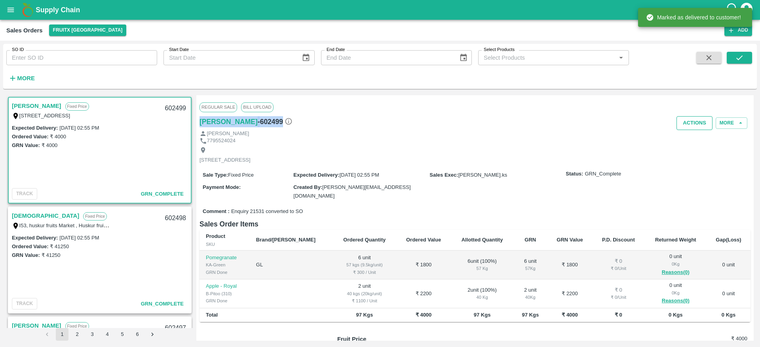
drag, startPoint x: 689, startPoint y: 112, endPoint x: 688, endPoint y: 118, distance: 6.4
click at [688, 118] on div "Regular Sale Bill Upload Shivagami - 602499 Actions More Shivagami 7795524024 7…" at bounding box center [474, 218] width 557 height 246
click at [688, 118] on button "Actions" at bounding box center [694, 123] width 36 height 14
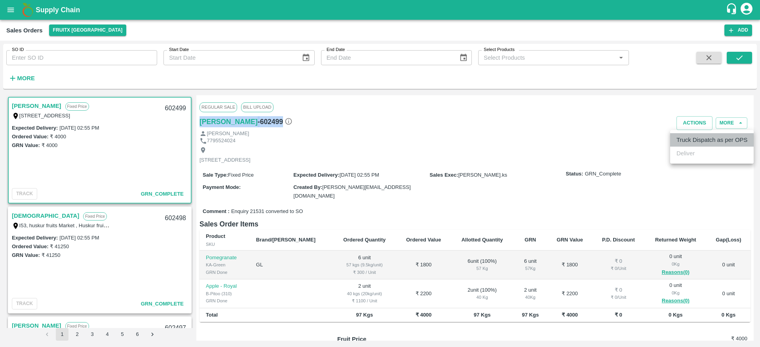
click at [683, 133] on li "Truck Dispatch as per OPS" at bounding box center [711, 139] width 83 height 13
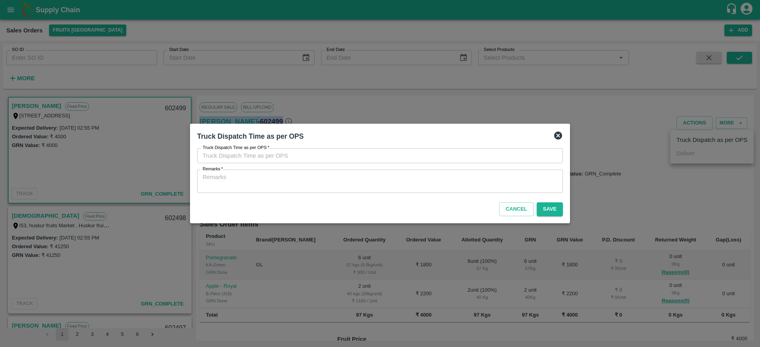
type input "16/08/2025 02:56 PM"
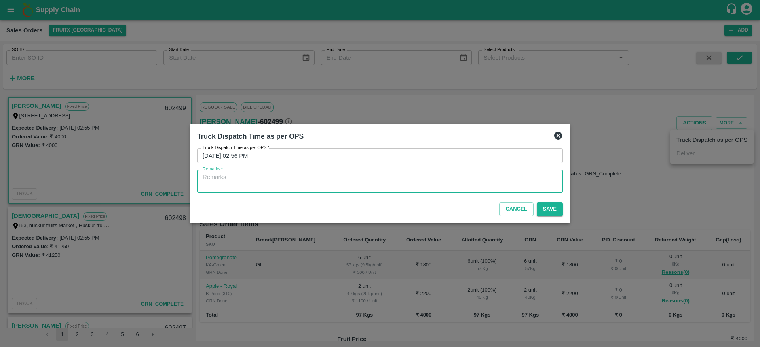
click at [441, 180] on textarea "Remarks   *" at bounding box center [380, 181] width 355 height 17
type textarea "OTD"
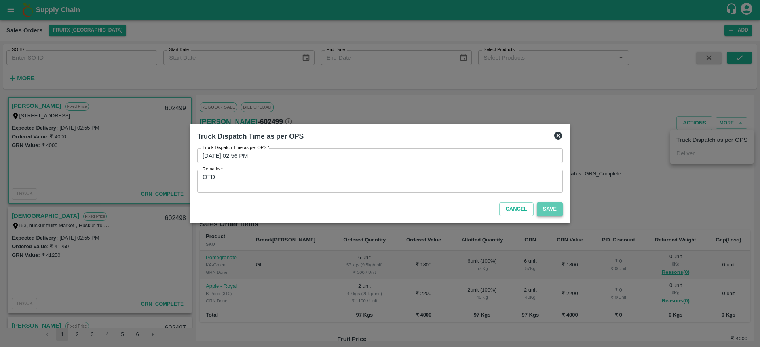
click at [542, 208] on button "Save" at bounding box center [550, 210] width 26 height 14
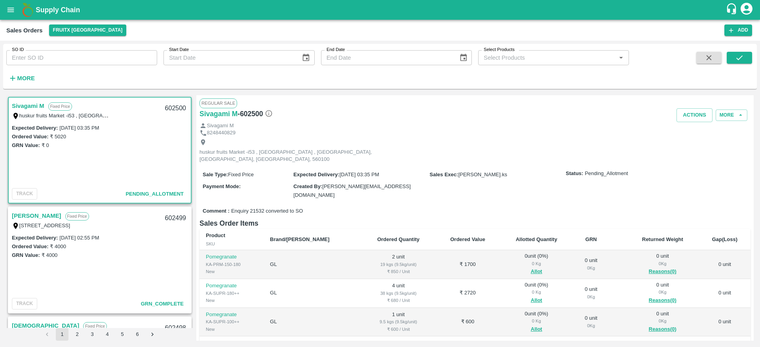
click at [24, 103] on link "Sivagami M" at bounding box center [28, 106] width 32 height 10
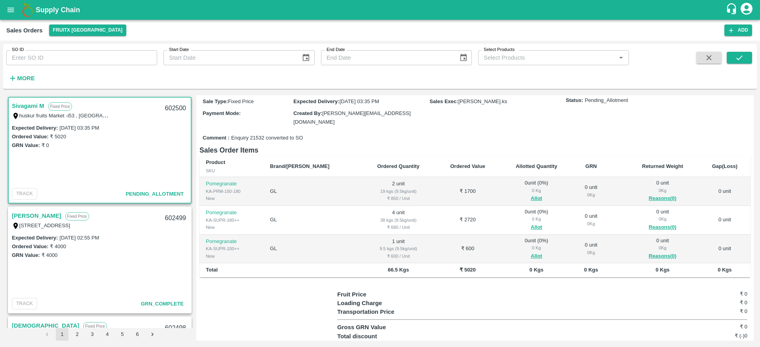
scroll to position [76, 0]
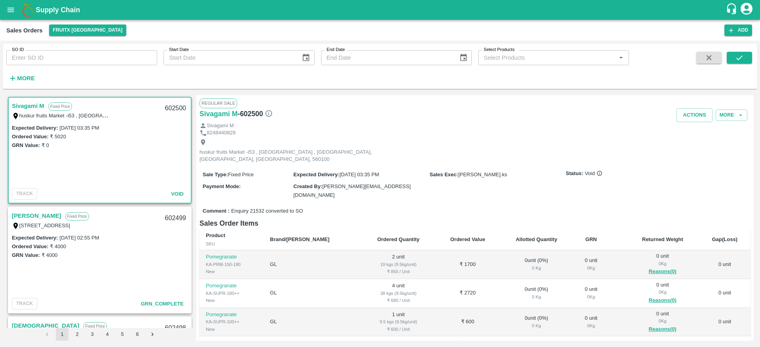
click at [30, 111] on div "huskur fruits Market -i53 , [GEOGRAPHIC_DATA] , [GEOGRAPHIC_DATA], [GEOGRAPHIC_…" at bounding box center [61, 115] width 99 height 9
click at [28, 98] on div "Sivagami M Fixed Price huskur fruits Market -i53 , huskur fruits Market , [GEOG…" at bounding box center [100, 110] width 182 height 25
click at [29, 100] on div "Sivagami M Fixed Price huskur fruits Market -i53 , huskur fruits Market , [GEOG…" at bounding box center [100, 110] width 182 height 25
click at [25, 100] on div "Sivagami M Fixed Price huskur fruits Market -i53 , huskur fruits Market , [GEOG…" at bounding box center [100, 110] width 182 height 25
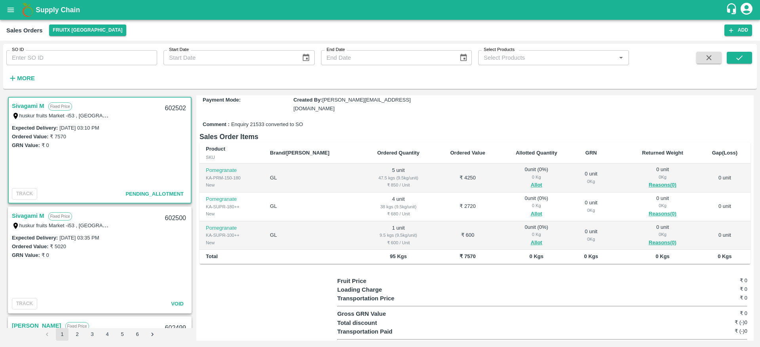
scroll to position [87, 0]
click at [167, 103] on div "602502" at bounding box center [175, 108] width 30 height 19
copy div "602502"
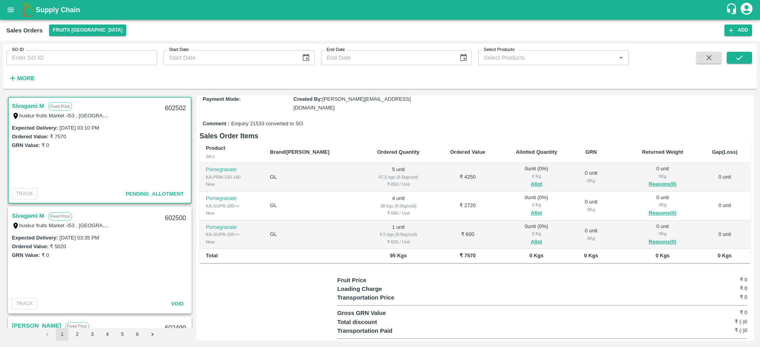
click at [127, 159] on div "Expected Delivery : 16 Aug 2025, 03:10 PM Ordered Value: ₹ 7570 GRN Value: ₹ 0" at bounding box center [100, 154] width 182 height 62
click at [176, 106] on div "602502" at bounding box center [175, 108] width 30 height 19
copy div "602502"
click at [162, 138] on div "Ordered Value: ₹ 7570" at bounding box center [100, 136] width 176 height 9
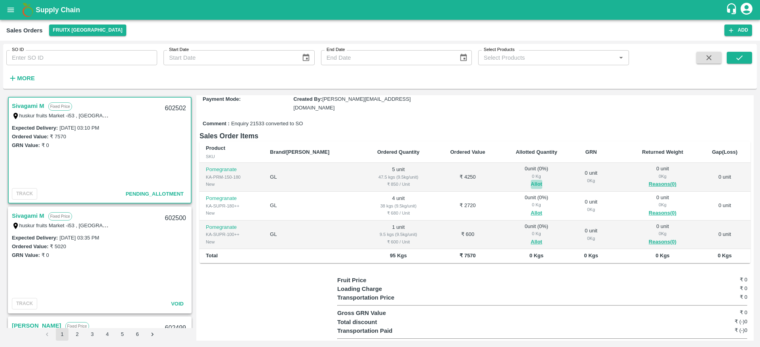
click at [531, 180] on button "Allot" at bounding box center [536, 184] width 11 height 9
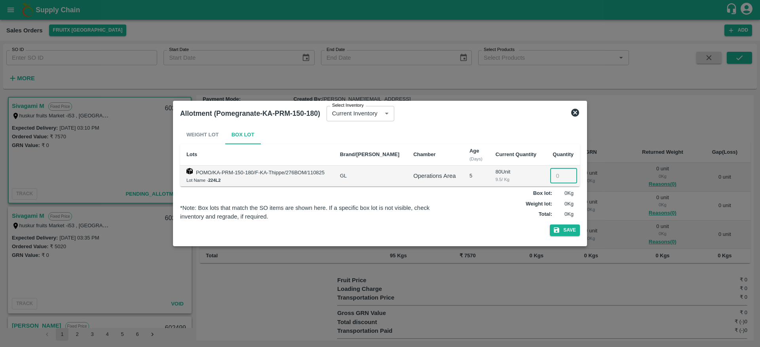
click at [556, 178] on input "number" at bounding box center [563, 176] width 27 height 15
type input "5"
click at [564, 232] on button "Save" at bounding box center [565, 230] width 30 height 11
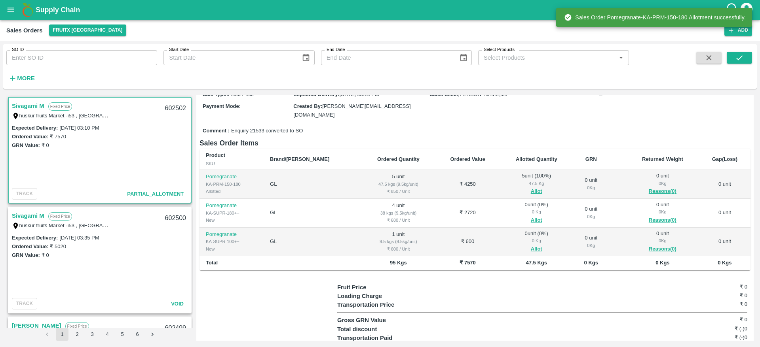
scroll to position [81, 0]
click at [531, 216] on button "Allot" at bounding box center [536, 220] width 11 height 9
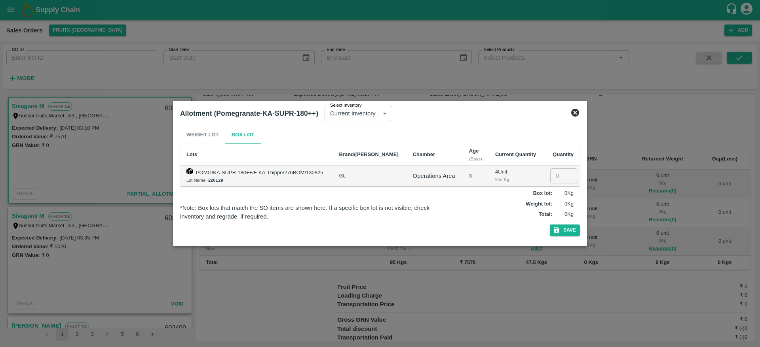
click at [556, 173] on input "number" at bounding box center [563, 176] width 27 height 15
type input "4"
click at [571, 229] on button "Save" at bounding box center [565, 230] width 30 height 11
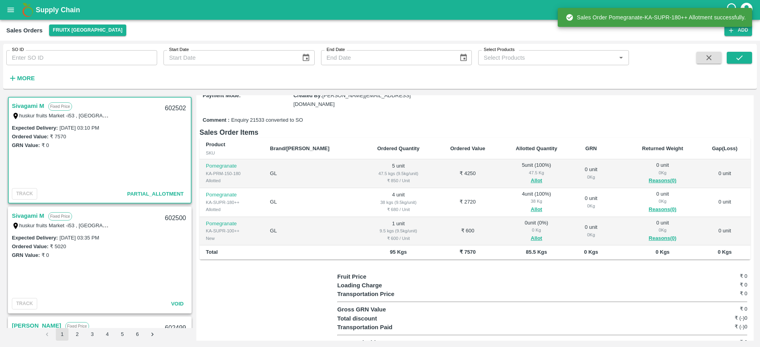
scroll to position [92, 0]
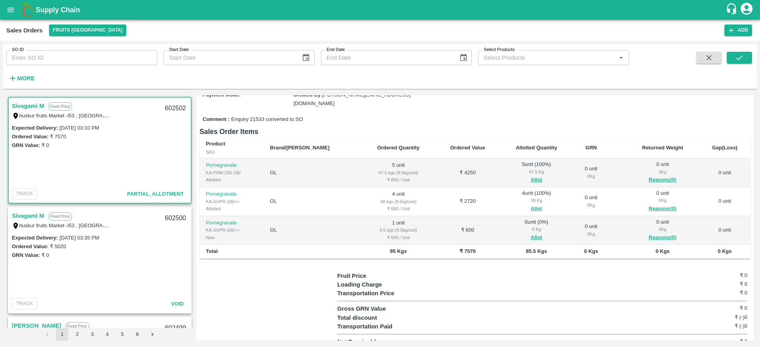
click at [513, 233] on span "Allot" at bounding box center [536, 237] width 61 height 9
click at [531, 233] on button "Allot" at bounding box center [536, 237] width 11 height 9
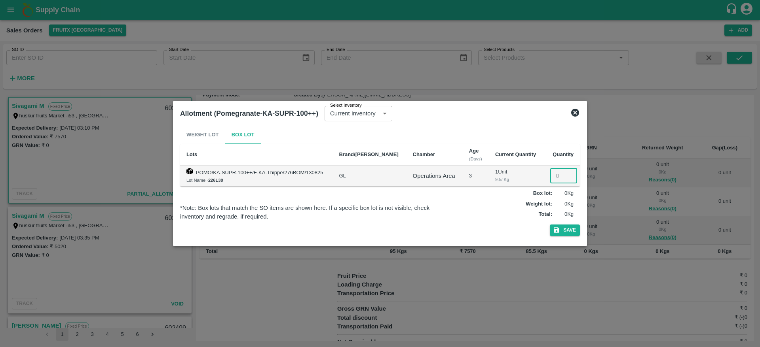
click at [558, 176] on input "number" at bounding box center [563, 176] width 27 height 15
type input "1"
click at [568, 233] on button "Save" at bounding box center [565, 230] width 30 height 11
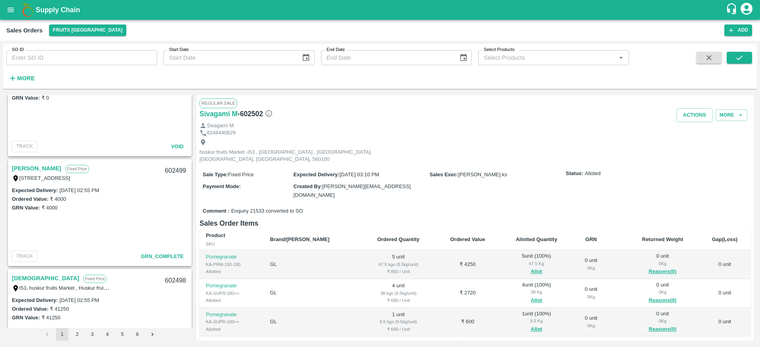
scroll to position [0, 0]
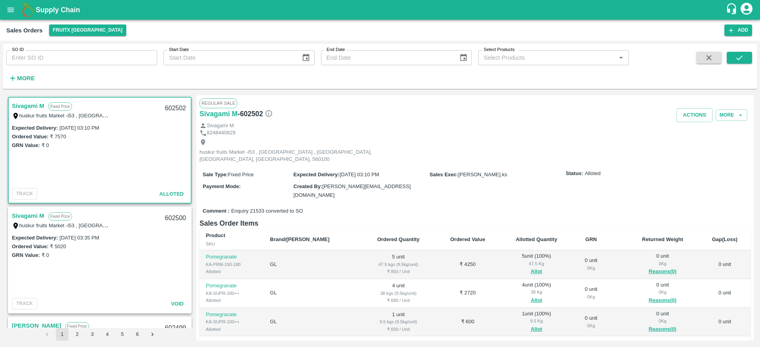
click at [394, 105] on div "Regular Sale" at bounding box center [474, 103] width 551 height 9
click at [698, 117] on button "Actions" at bounding box center [694, 115] width 36 height 14
click at [694, 148] on li "Deliver" at bounding box center [711, 145] width 83 height 13
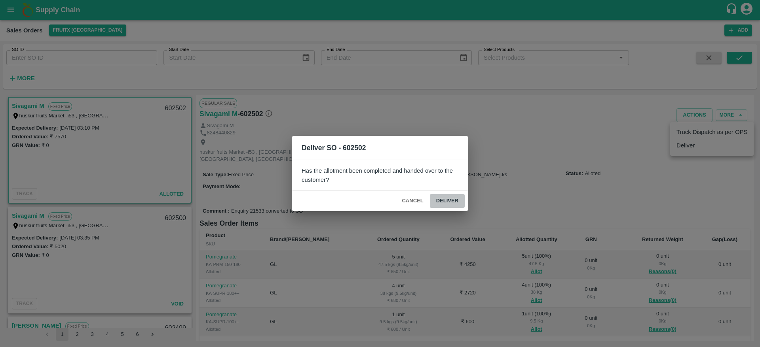
click at [450, 202] on button "Deliver" at bounding box center [447, 201] width 35 height 14
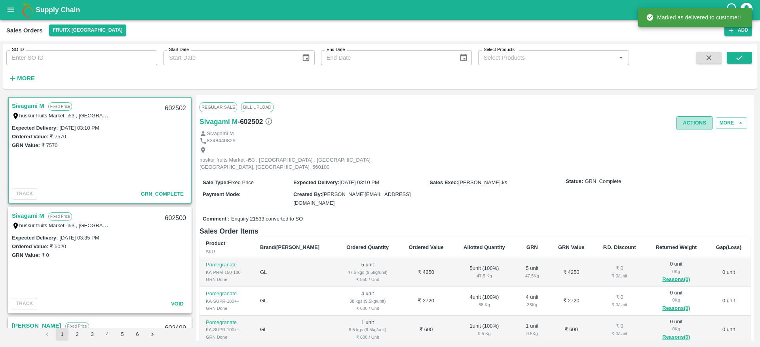
click at [698, 127] on button "Actions" at bounding box center [694, 123] width 36 height 14
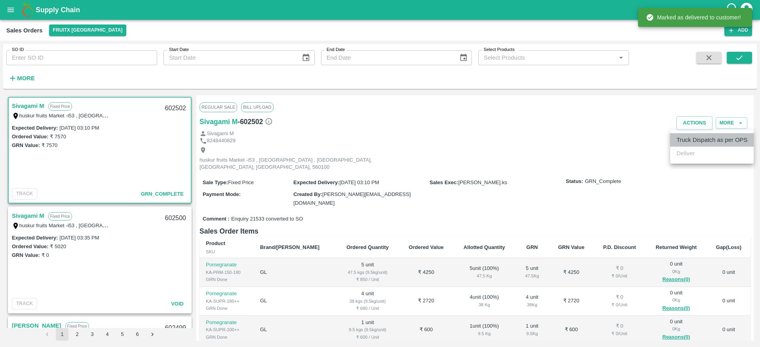
click at [690, 143] on li "Truck Dispatch as per OPS" at bounding box center [711, 139] width 83 height 13
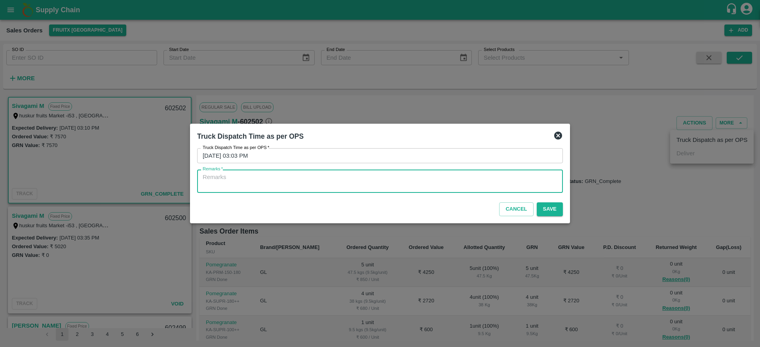
click at [423, 180] on textarea "Remarks   *" at bounding box center [380, 181] width 355 height 17
type textarea "o"
type textarea "OTD"
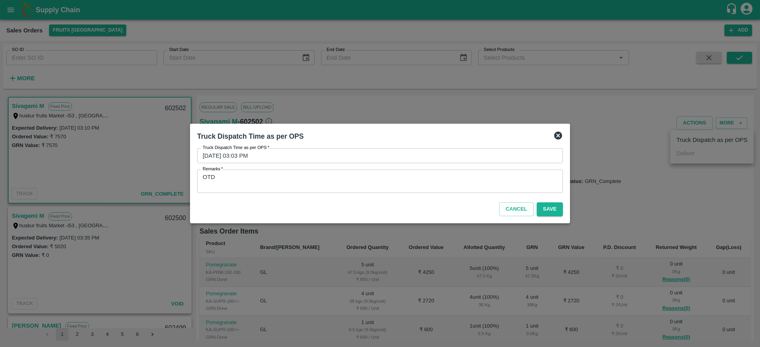
click at [548, 217] on div "Cancel Save" at bounding box center [380, 207] width 372 height 23
click at [546, 211] on button "Save" at bounding box center [550, 210] width 26 height 14
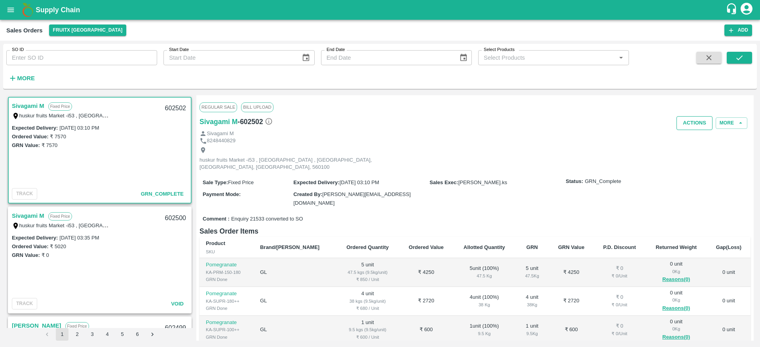
click at [683, 120] on button "Actions" at bounding box center [694, 123] width 36 height 14
click at [493, 135] on div at bounding box center [380, 173] width 760 height 347
click at [173, 105] on div "602502" at bounding box center [175, 108] width 30 height 19
copy div "602502"
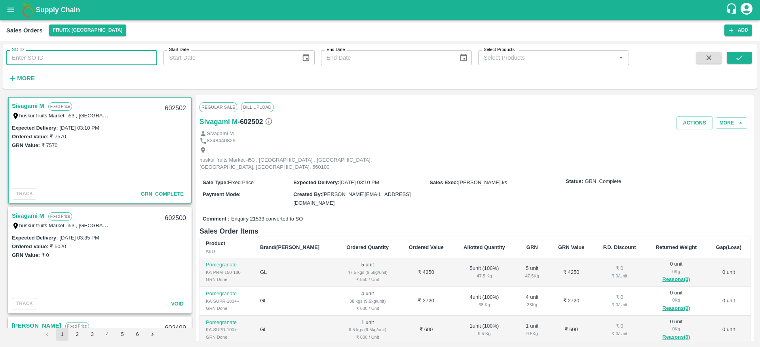
click at [50, 58] on input "SO ID" at bounding box center [81, 57] width 151 height 15
type input "602483"
click at [736, 60] on icon "submit" at bounding box center [739, 57] width 9 height 9
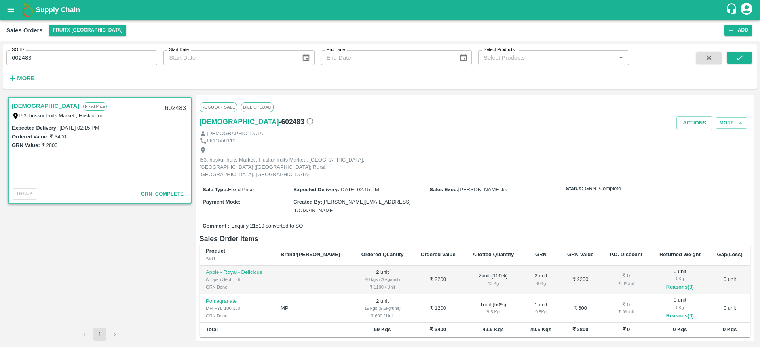
click at [21, 106] on link "[DEMOGRAPHIC_DATA]" at bounding box center [45, 106] width 67 height 10
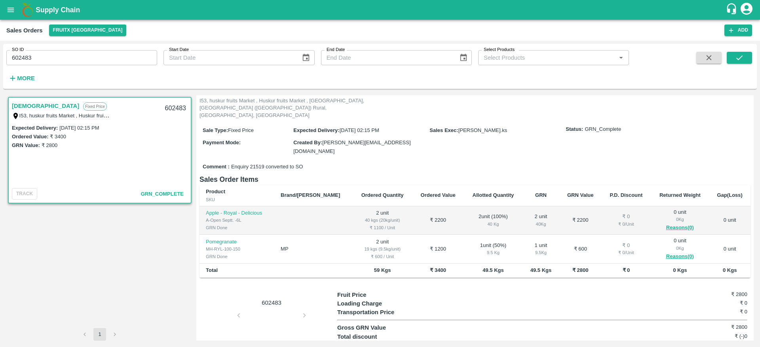
scroll to position [61, 0]
click at [174, 106] on div "602483" at bounding box center [175, 108] width 30 height 19
copy div "602483"
click at [4, 16] on button "open drawer" at bounding box center [11, 10] width 18 height 18
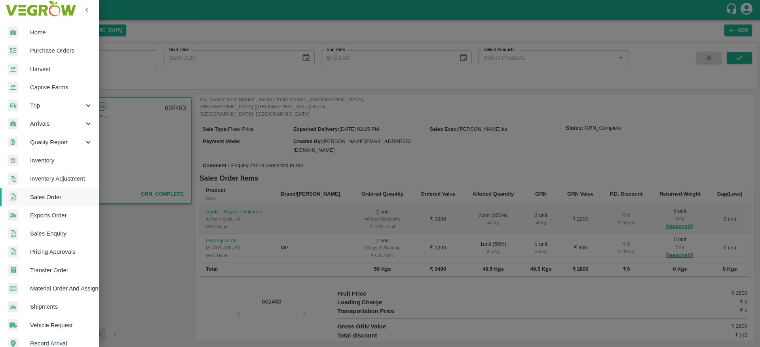
click at [134, 142] on div at bounding box center [380, 173] width 760 height 347
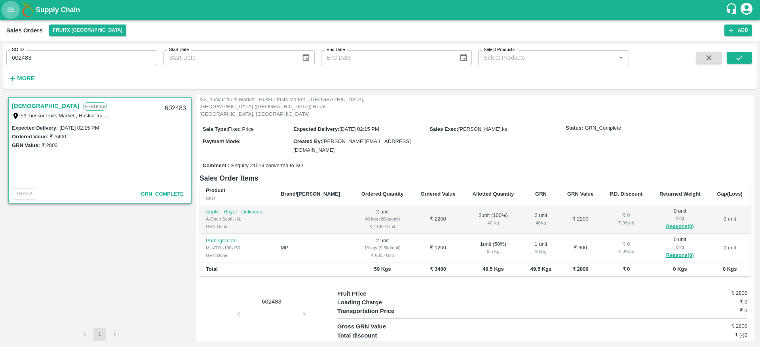
click at [12, 8] on icon "open drawer" at bounding box center [11, 10] width 7 height 4
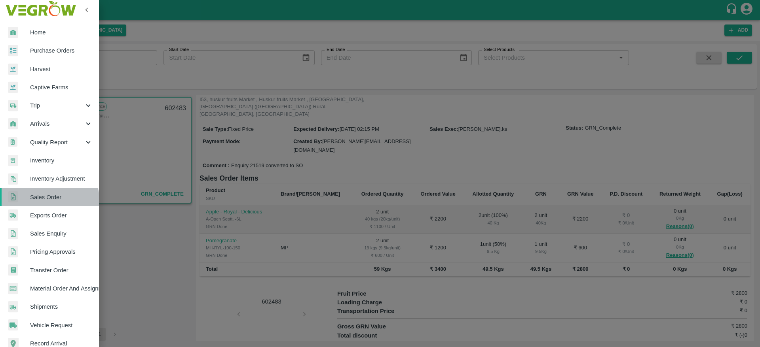
click at [46, 203] on link "Sales Order" at bounding box center [49, 197] width 99 height 18
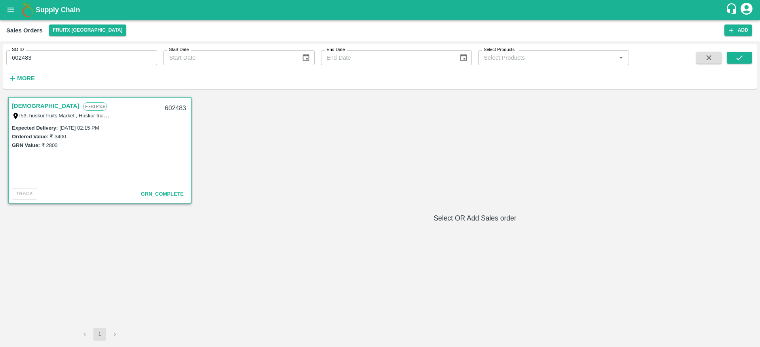
click at [53, 10] on b "Supply Chain" at bounding box center [58, 10] width 44 height 8
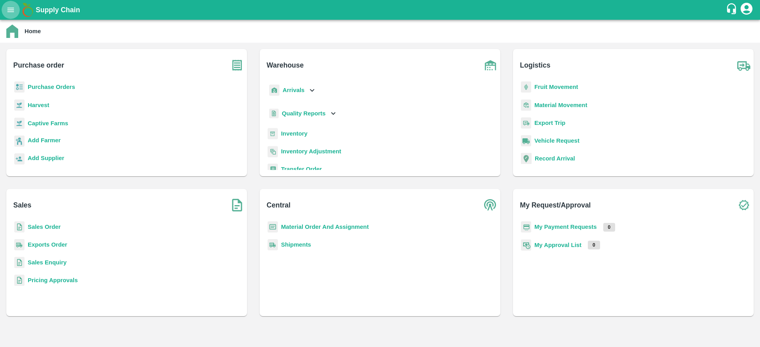
click at [5, 11] on button "open drawer" at bounding box center [11, 10] width 18 height 18
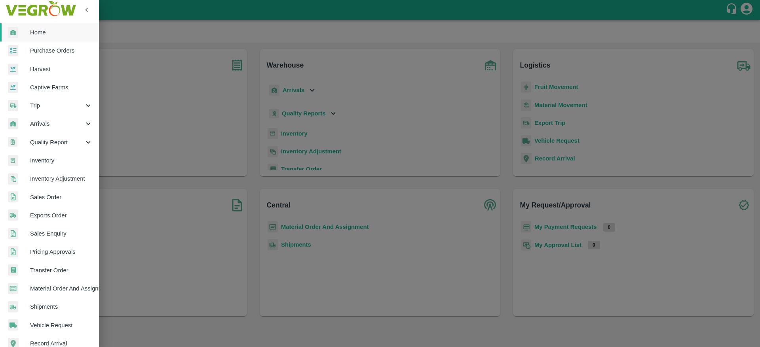
click at [51, 192] on link "Sales Order" at bounding box center [49, 197] width 99 height 18
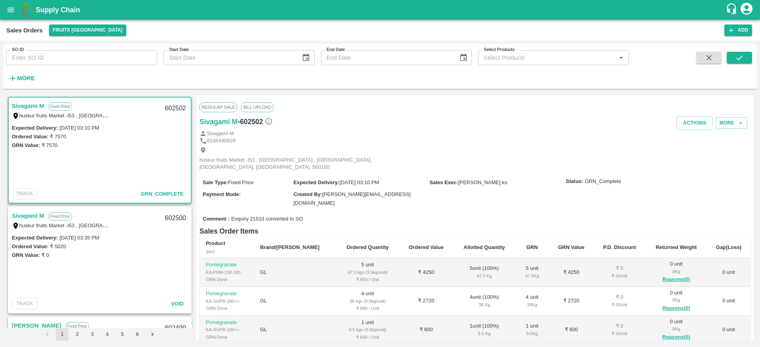
click at [55, 13] on b "Supply Chain" at bounding box center [58, 10] width 44 height 8
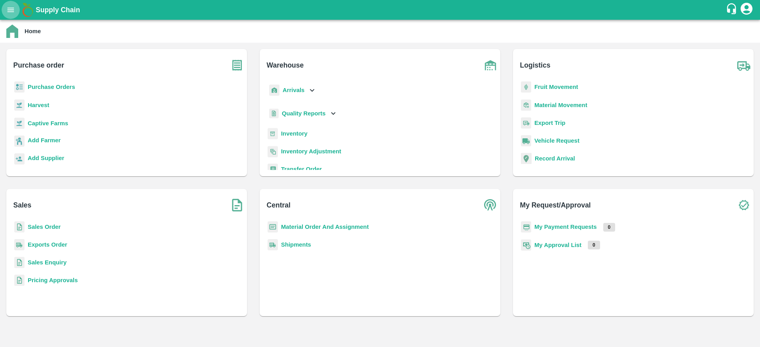
click at [7, 15] on button "open drawer" at bounding box center [11, 10] width 18 height 18
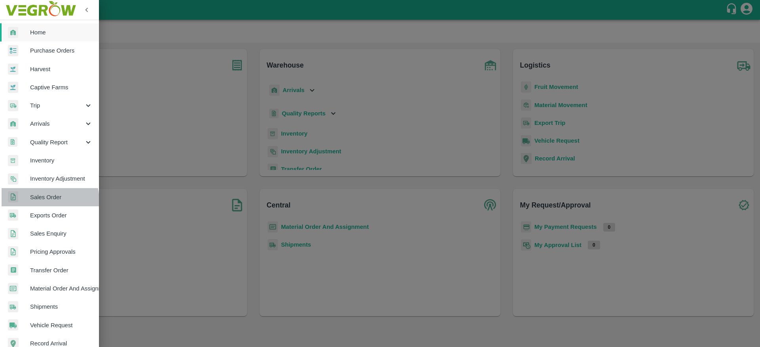
click at [47, 201] on span "Sales Order" at bounding box center [61, 197] width 63 height 9
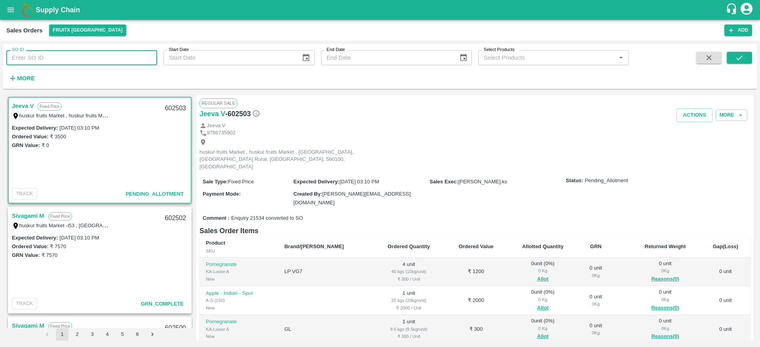
click at [47, 59] on input "SO ID" at bounding box center [81, 57] width 151 height 15
click at [742, 54] on icon "submit" at bounding box center [739, 57] width 9 height 9
click at [35, 53] on input "602582" at bounding box center [81, 57] width 151 height 15
type input "602483"
click at [742, 60] on icon "submit" at bounding box center [739, 57] width 9 height 9
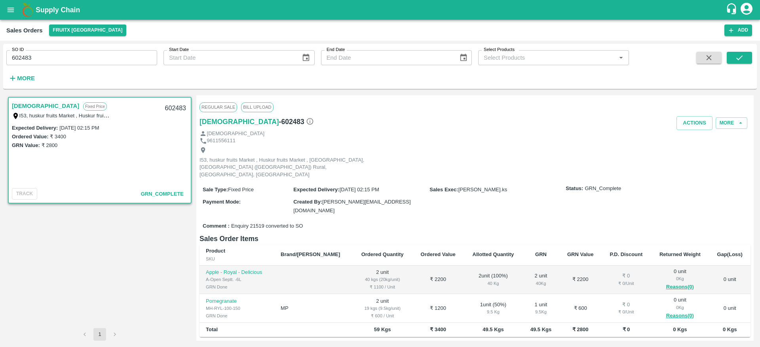
click at [173, 108] on div "602483" at bounding box center [175, 108] width 30 height 19
copy div "602483"
click at [45, 8] on b "Supply Chain" at bounding box center [58, 10] width 44 height 8
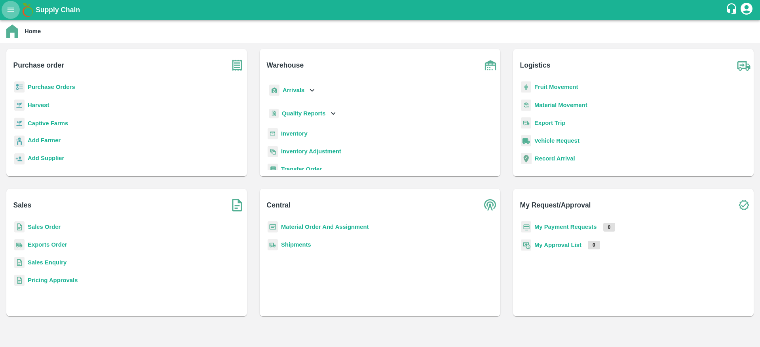
click at [12, 9] on icon "open drawer" at bounding box center [10, 10] width 9 height 9
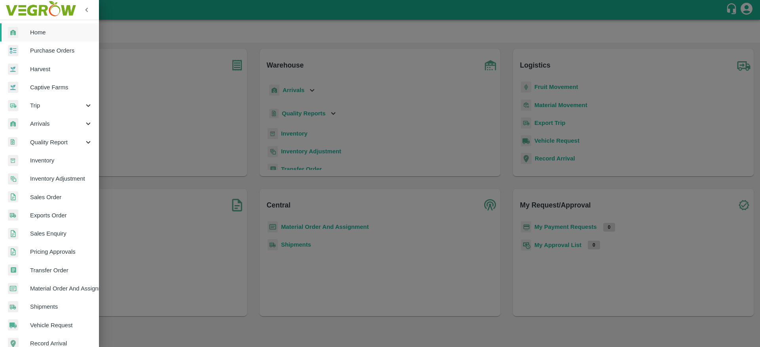
click at [48, 194] on span "Sales Order" at bounding box center [61, 197] width 63 height 9
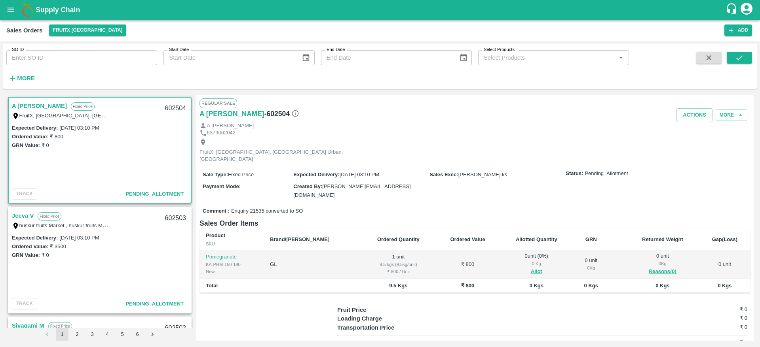
click at [25, 218] on link "Jeeva V" at bounding box center [23, 216] width 22 height 10
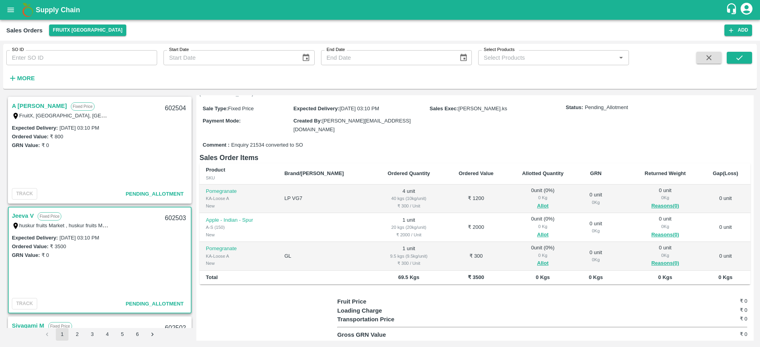
scroll to position [71, 0]
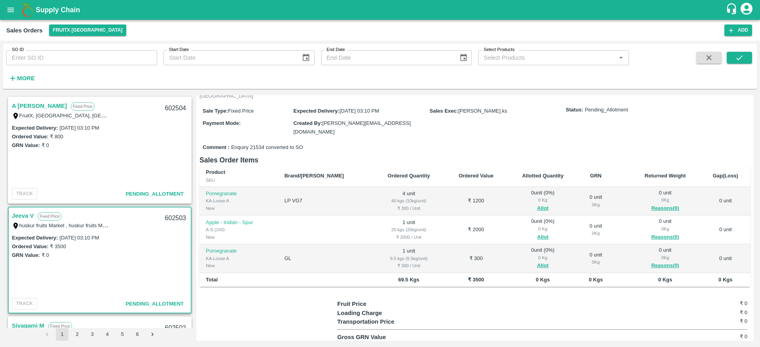
click at [173, 218] on div "602503" at bounding box center [175, 218] width 30 height 19
copy div "602503"
click at [343, 216] on td at bounding box center [325, 230] width 95 height 29
click at [316, 216] on td at bounding box center [325, 230] width 95 height 29
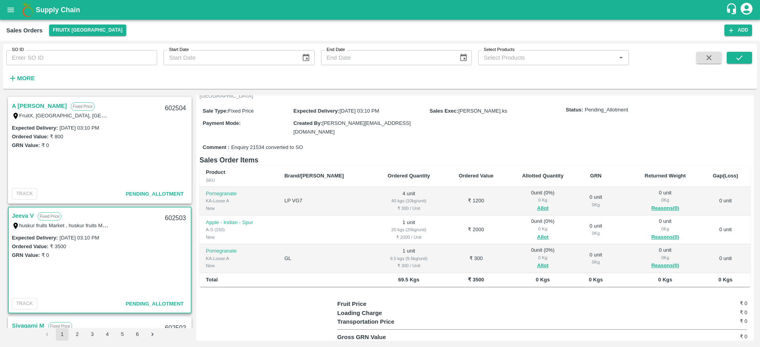
click at [23, 218] on link "Jeeva V" at bounding box center [23, 216] width 22 height 10
click at [173, 219] on div "602503" at bounding box center [175, 218] width 30 height 19
copy div "602503"
click at [537, 204] on button "Allot" at bounding box center [542, 208] width 11 height 9
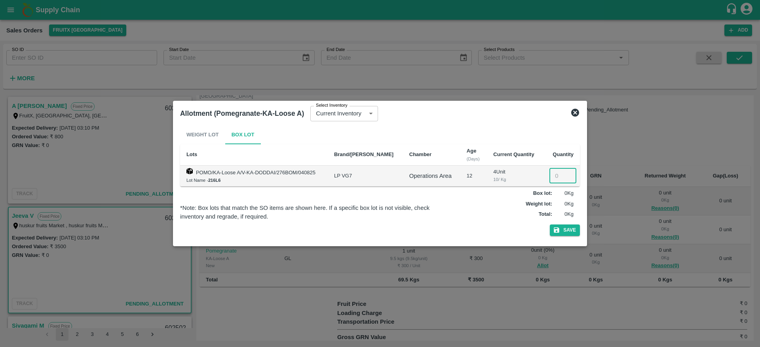
click at [556, 174] on input "number" at bounding box center [562, 176] width 27 height 15
type input "4"
click at [570, 232] on button "Save" at bounding box center [565, 230] width 30 height 11
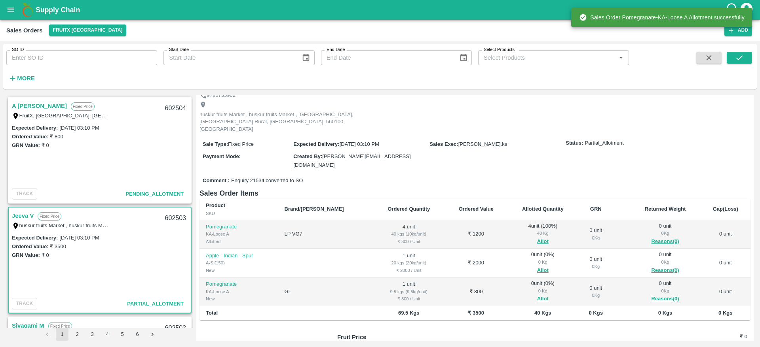
scroll to position [42, 0]
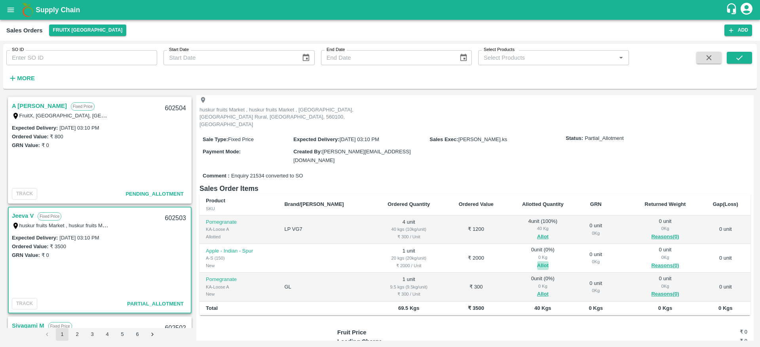
click at [537, 262] on button "Allot" at bounding box center [542, 266] width 11 height 9
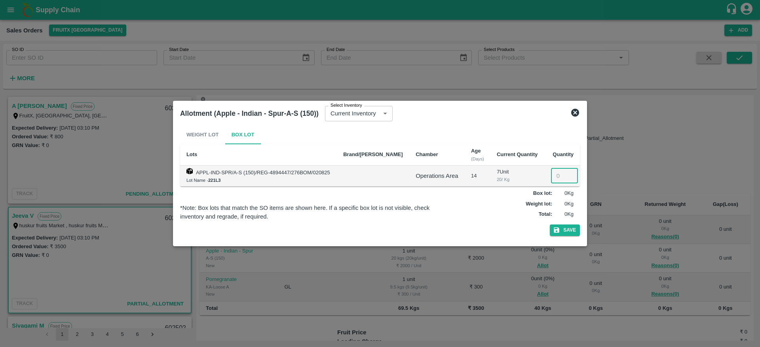
click at [558, 173] on input "number" at bounding box center [564, 176] width 27 height 15
type input "1"
click at [569, 229] on button "Save" at bounding box center [565, 230] width 30 height 11
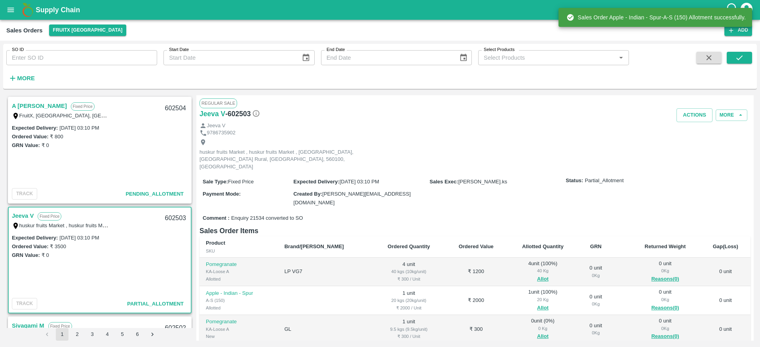
scroll to position [92, 0]
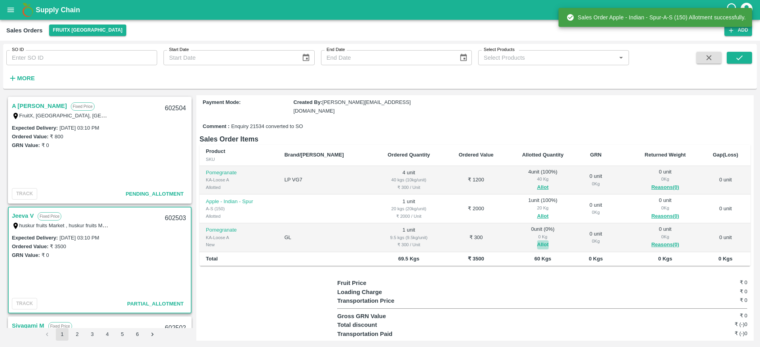
click at [537, 241] on button "Allot" at bounding box center [542, 245] width 11 height 9
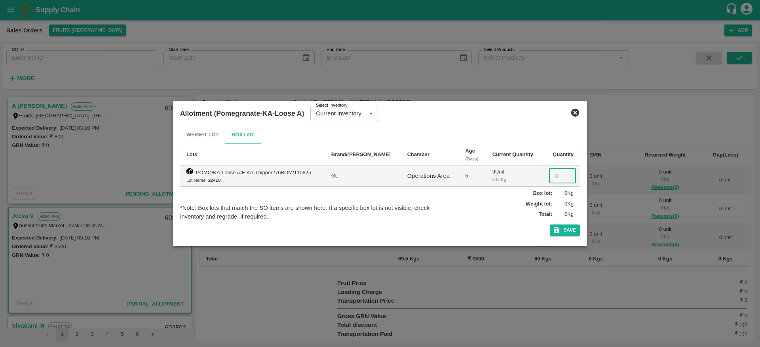
click at [554, 175] on input "number" at bounding box center [562, 176] width 27 height 15
type input "1"
click at [558, 233] on icon "button" at bounding box center [556, 230] width 7 height 7
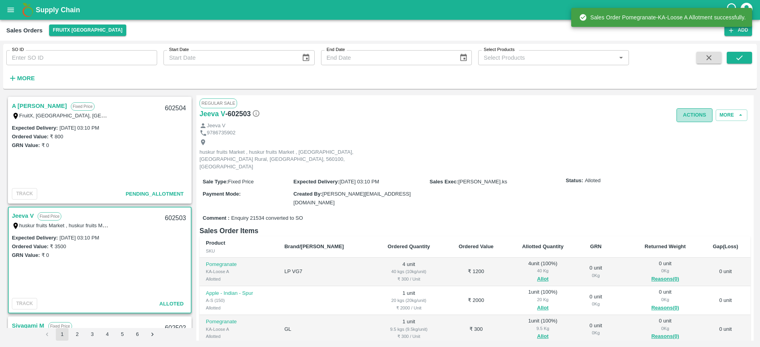
click at [694, 109] on button "Actions" at bounding box center [694, 115] width 36 height 14
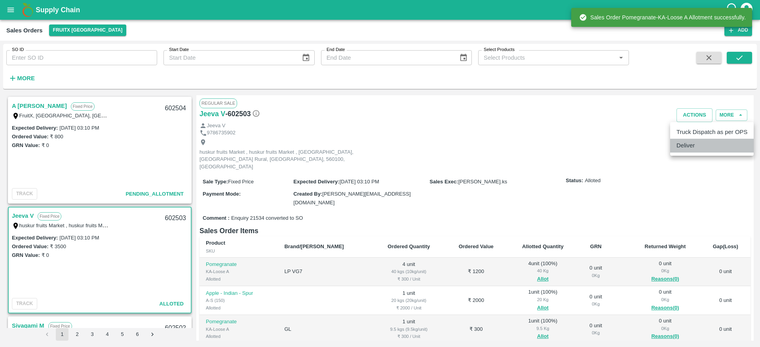
click at [694, 141] on li "Deliver" at bounding box center [711, 145] width 83 height 13
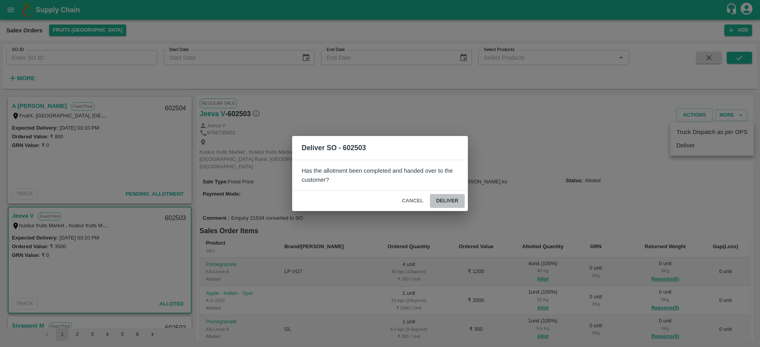
click at [448, 197] on button "Deliver" at bounding box center [447, 201] width 35 height 14
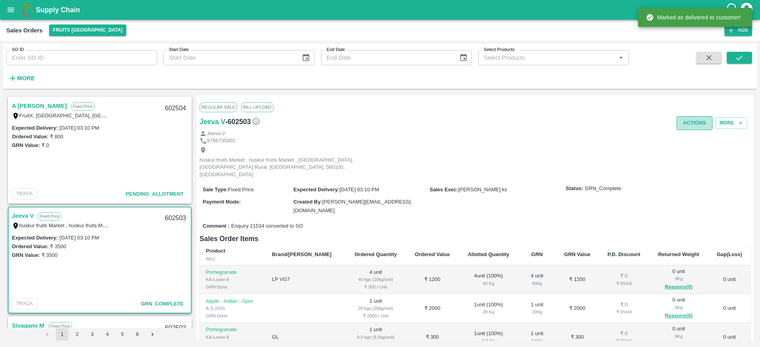
click at [688, 120] on button "Actions" at bounding box center [694, 123] width 36 height 14
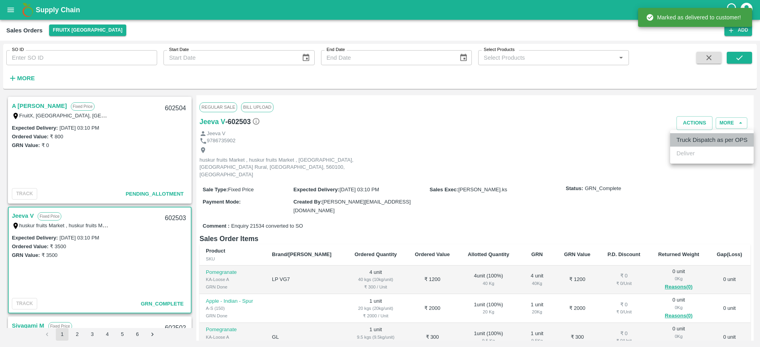
click at [684, 142] on li "Truck Dispatch as per OPS" at bounding box center [711, 139] width 83 height 13
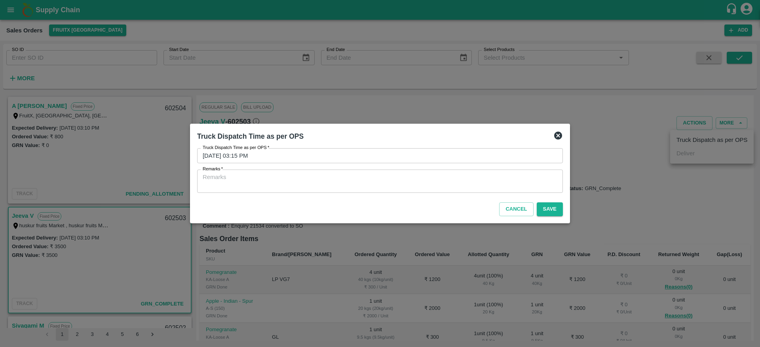
click at [414, 172] on div "x Remarks" at bounding box center [380, 181] width 366 height 23
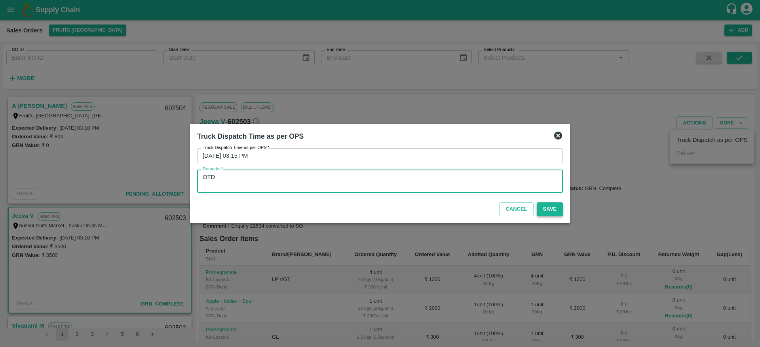
type textarea "OTD"
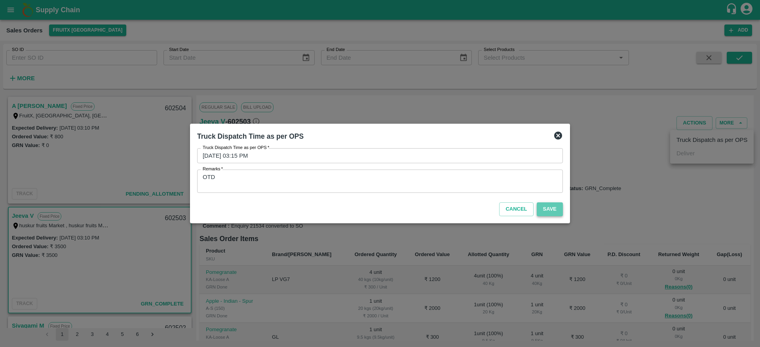
click at [546, 211] on button "Save" at bounding box center [550, 210] width 26 height 14
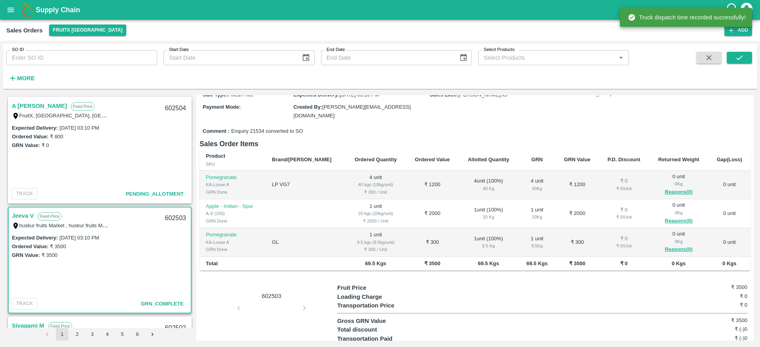
scroll to position [100, 0]
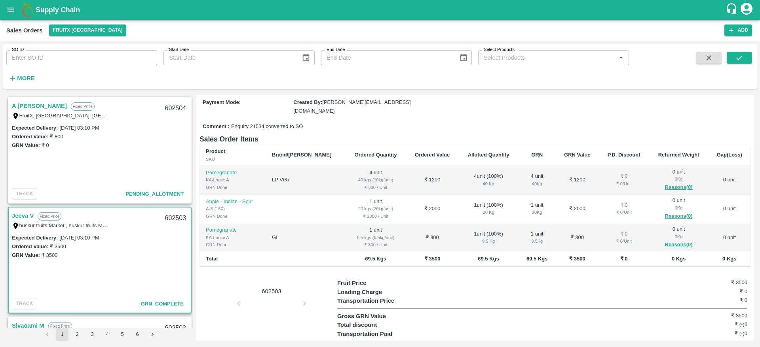
click at [32, 102] on link "A [PERSON_NAME]" at bounding box center [39, 106] width 55 height 10
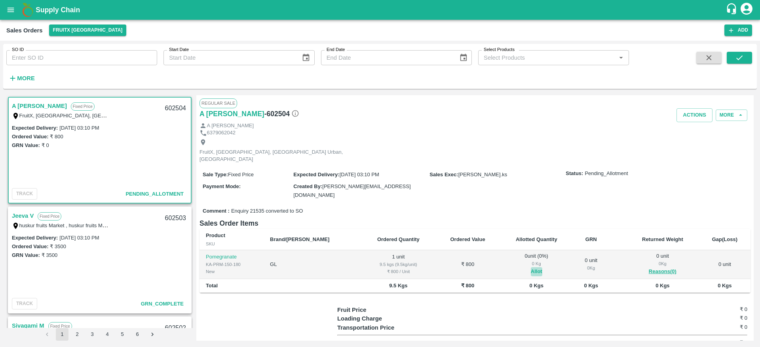
click at [531, 267] on button "Allot" at bounding box center [536, 271] width 11 height 9
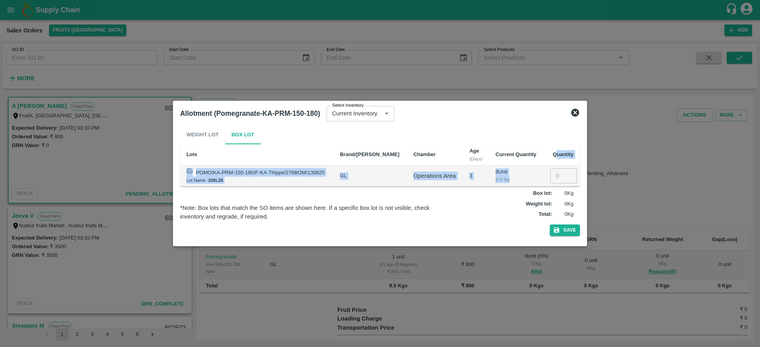
drag, startPoint x: 555, startPoint y: 165, endPoint x: 556, endPoint y: 170, distance: 5.6
click at [556, 170] on table "Lots Brand/Marka Chamber Age (Days) Current Quantity Quantity POMO/KA-PRM-150-1…" at bounding box center [380, 165] width 400 height 42
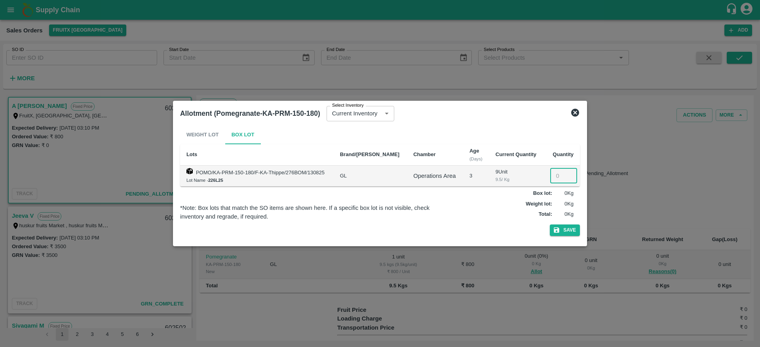
click at [556, 170] on input "number" at bounding box center [563, 176] width 27 height 15
type input "1"
click at [561, 229] on button "Save" at bounding box center [565, 230] width 30 height 11
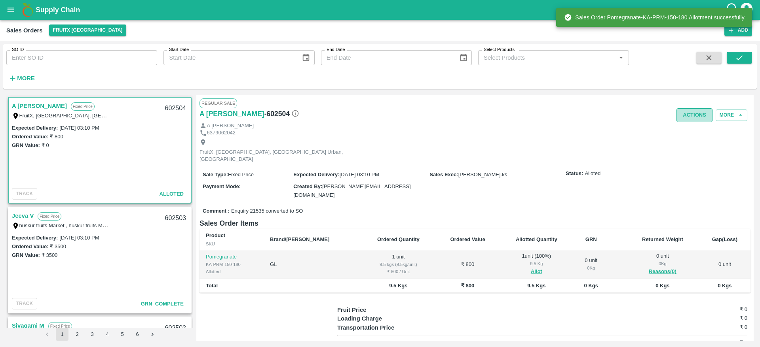
click at [693, 119] on button "Actions" at bounding box center [694, 115] width 36 height 14
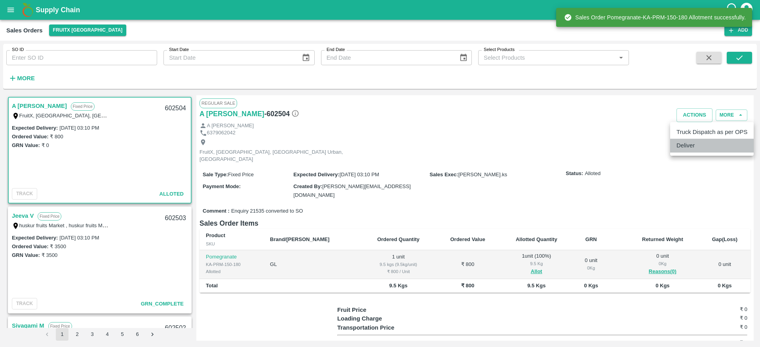
click at [692, 149] on li "Deliver" at bounding box center [711, 145] width 83 height 13
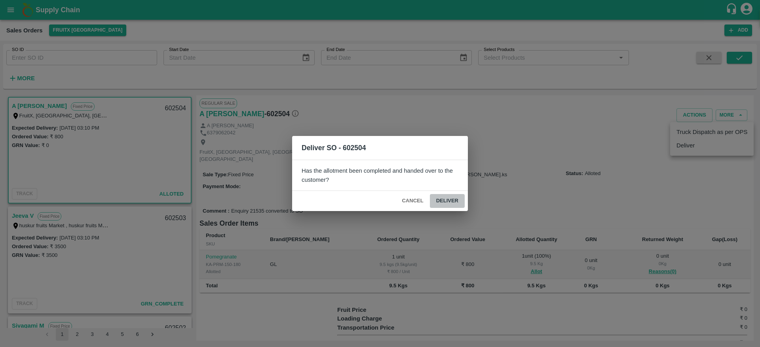
click at [455, 199] on button "Deliver" at bounding box center [447, 201] width 35 height 14
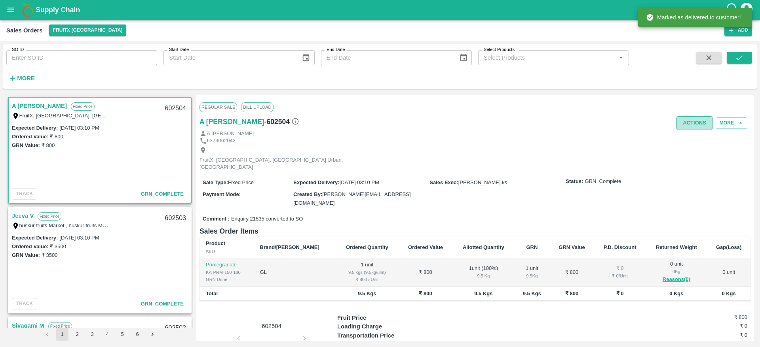
click at [693, 130] on button "Actions" at bounding box center [694, 123] width 36 height 14
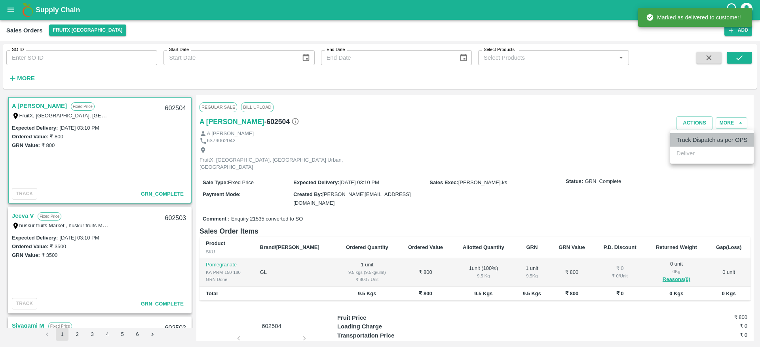
click at [687, 144] on li "Truck Dispatch as per OPS" at bounding box center [711, 139] width 83 height 13
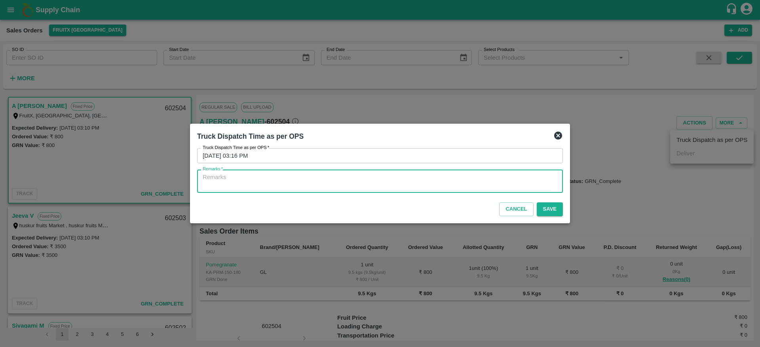
click at [439, 180] on textarea "Remarks   *" at bounding box center [380, 181] width 355 height 17
type textarea "OTD"
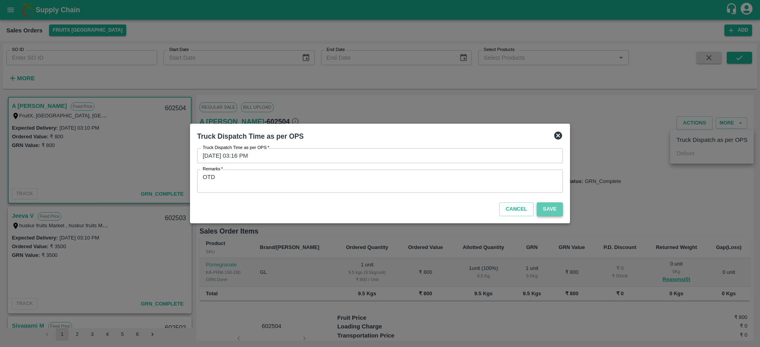
click at [548, 211] on button "Save" at bounding box center [550, 210] width 26 height 14
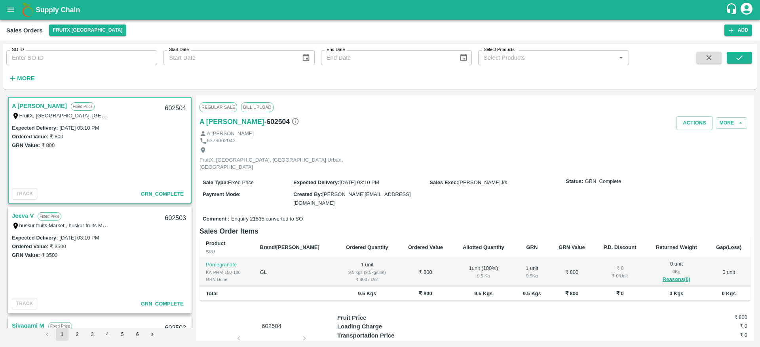
click at [32, 107] on link "A [PERSON_NAME]" at bounding box center [39, 106] width 55 height 10
click at [680, 126] on button "Actions" at bounding box center [694, 123] width 36 height 14
click at [475, 174] on div at bounding box center [380, 173] width 760 height 347
click at [31, 108] on link "A [PERSON_NAME]" at bounding box center [39, 106] width 55 height 10
click at [696, 119] on button "Actions" at bounding box center [694, 123] width 36 height 14
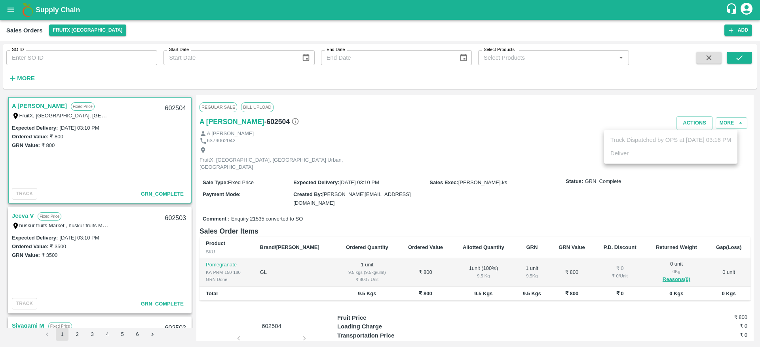
click at [499, 159] on div at bounding box center [380, 173] width 760 height 347
click at [499, 159] on div "Truck Dispatched by OPS at 16 Aug 2025, 03:16 PM Deliver" at bounding box center [380, 173] width 760 height 347
click at [176, 106] on div "602504" at bounding box center [175, 108] width 30 height 19
copy div "602504"
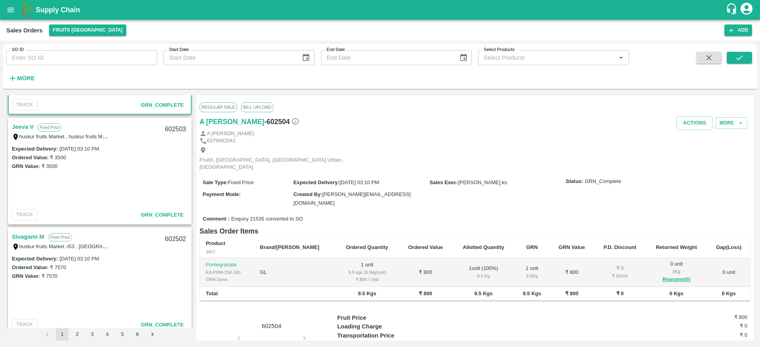
scroll to position [90, 0]
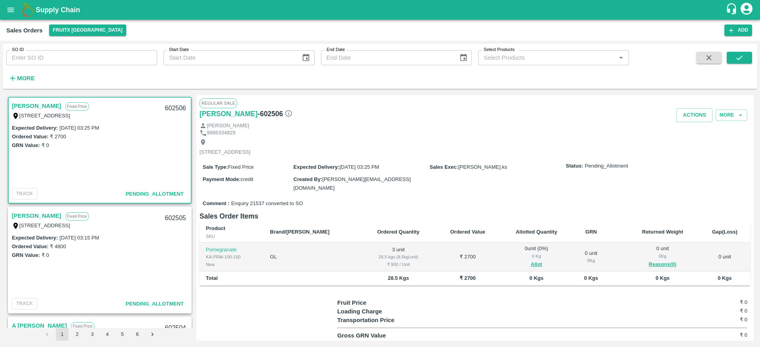
click at [32, 216] on link "[PERSON_NAME]" at bounding box center [36, 216] width 49 height 10
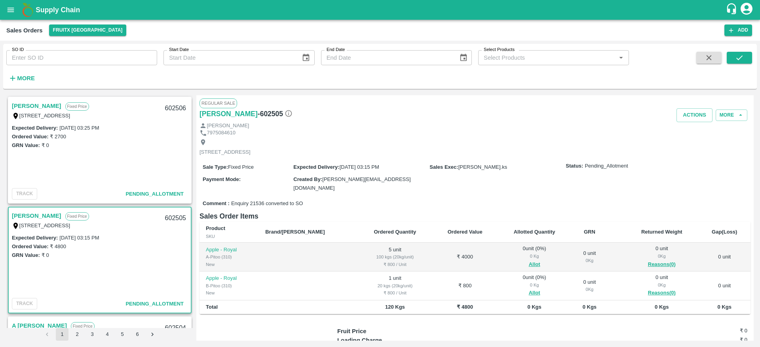
click at [27, 212] on link "[PERSON_NAME]" at bounding box center [36, 216] width 49 height 10
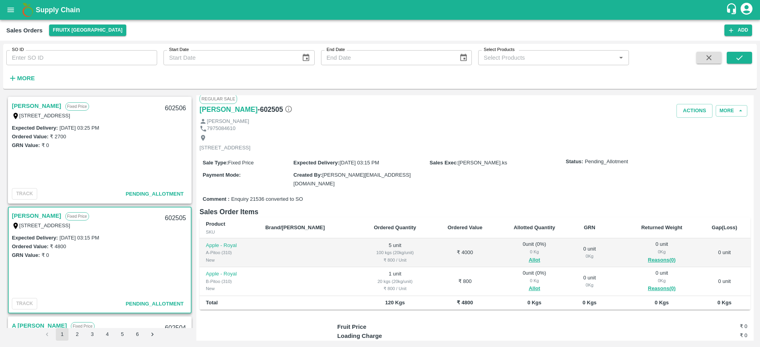
scroll to position [6, 0]
click at [168, 218] on div "602505" at bounding box center [175, 218] width 30 height 19
copy div "602505"
click at [529, 259] on button "Allot" at bounding box center [534, 259] width 11 height 9
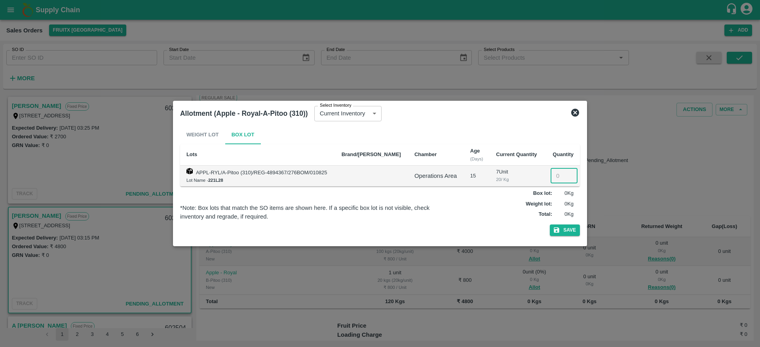
click at [559, 176] on input "number" at bounding box center [563, 176] width 27 height 15
type input "5"
click at [555, 235] on button "Save" at bounding box center [565, 230] width 30 height 11
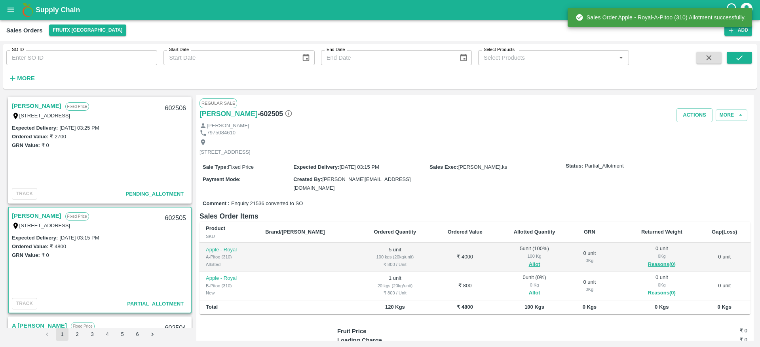
scroll to position [63, 0]
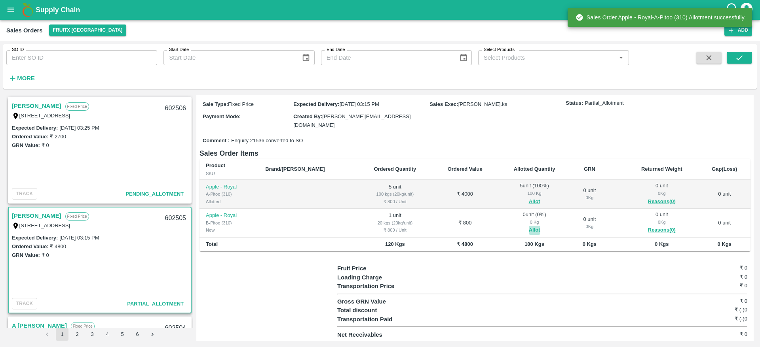
click at [529, 229] on button "Allot" at bounding box center [534, 230] width 11 height 9
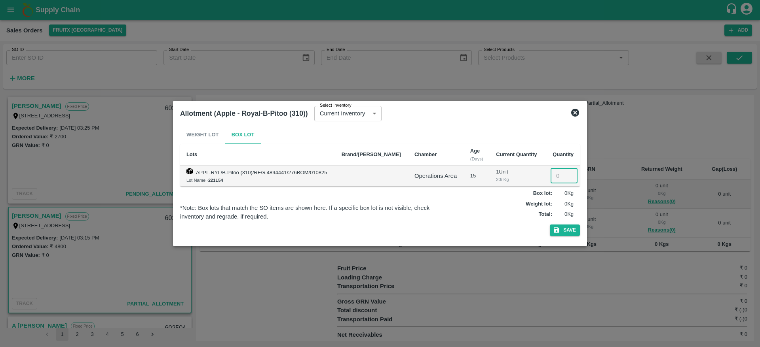
click at [554, 178] on input "number" at bounding box center [563, 176] width 27 height 15
type input "1"
click at [563, 232] on button "Save" at bounding box center [565, 230] width 30 height 11
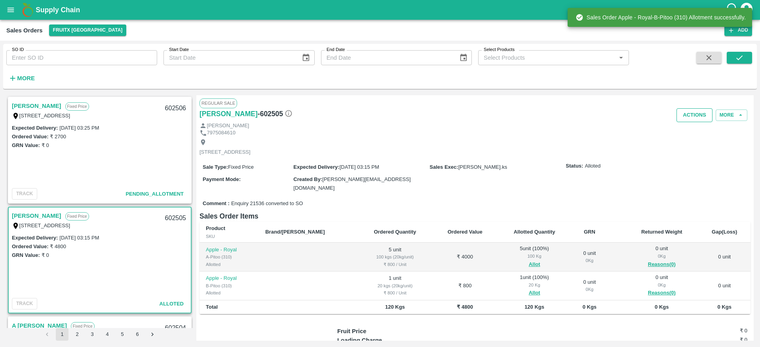
click at [687, 111] on button "Actions" at bounding box center [694, 115] width 36 height 14
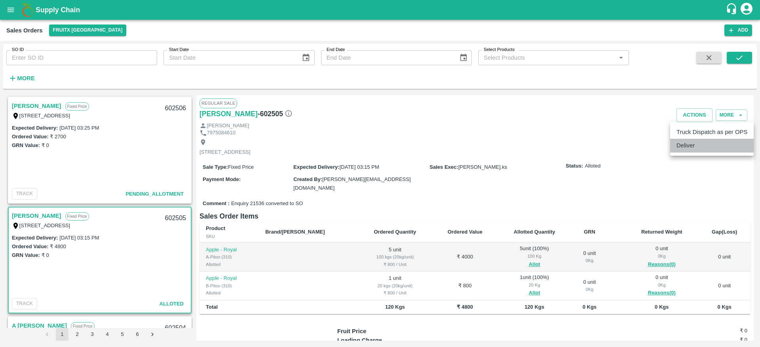
click at [689, 147] on li "Deliver" at bounding box center [711, 145] width 83 height 13
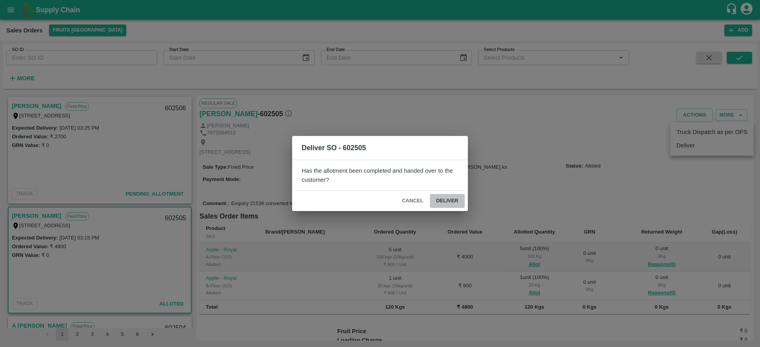
click at [438, 199] on button "Deliver" at bounding box center [447, 201] width 35 height 14
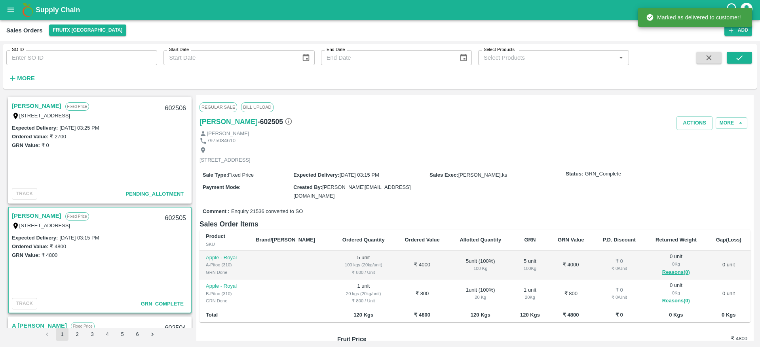
click at [688, 116] on div "Regular Sale Bill Upload" at bounding box center [474, 107] width 551 height 17
click at [688, 124] on button "Actions" at bounding box center [694, 123] width 36 height 14
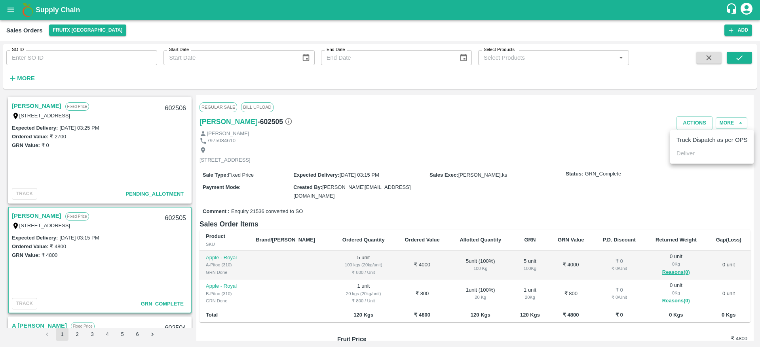
click at [693, 141] on li "Truck Dispatch as per OPS" at bounding box center [711, 139] width 83 height 13
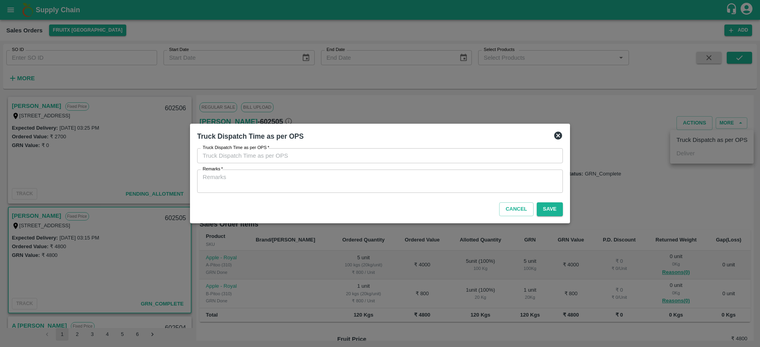
type input "[DATE] 03:18 PM"
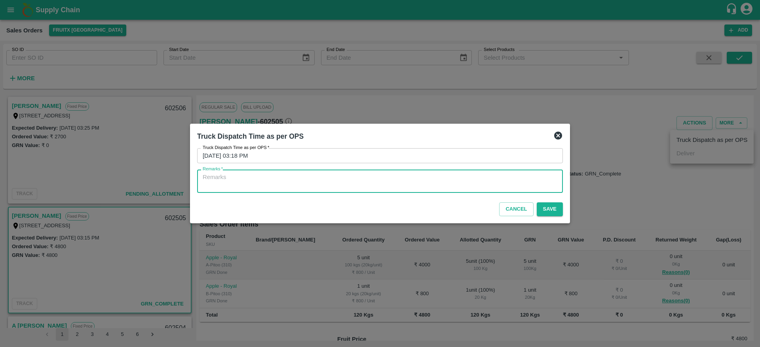
click at [387, 181] on textarea "Remarks   *" at bounding box center [380, 181] width 355 height 17
type textarea "OTD"
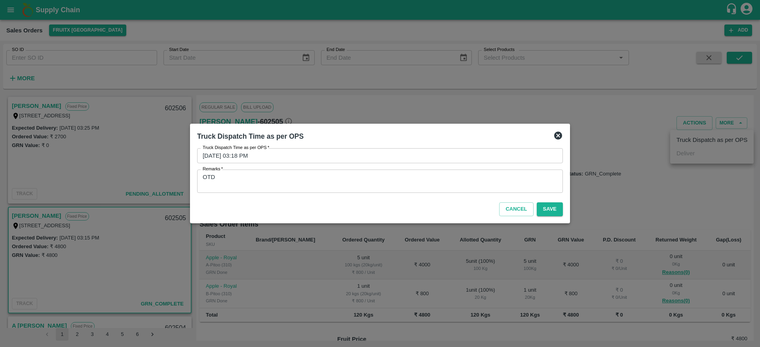
click at [560, 202] on div "Cancel Save" at bounding box center [380, 207] width 372 height 23
click at [552, 208] on button "Save" at bounding box center [550, 210] width 26 height 14
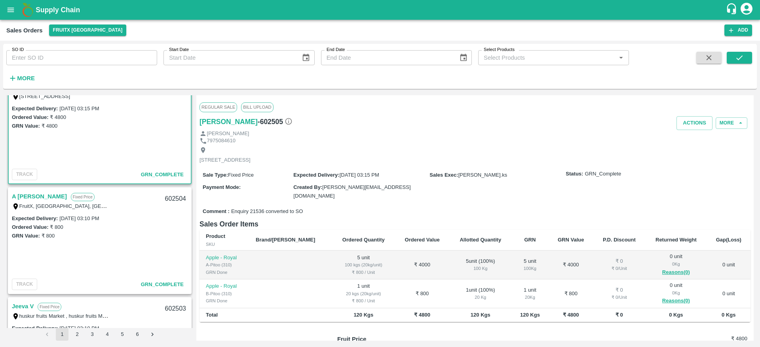
scroll to position [0, 0]
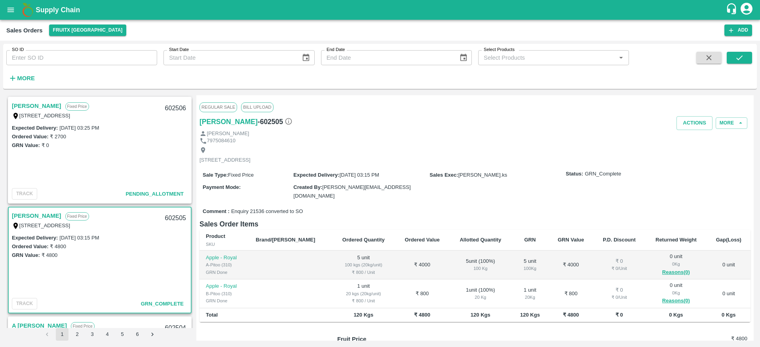
click at [34, 106] on link "[PERSON_NAME]" at bounding box center [36, 106] width 49 height 10
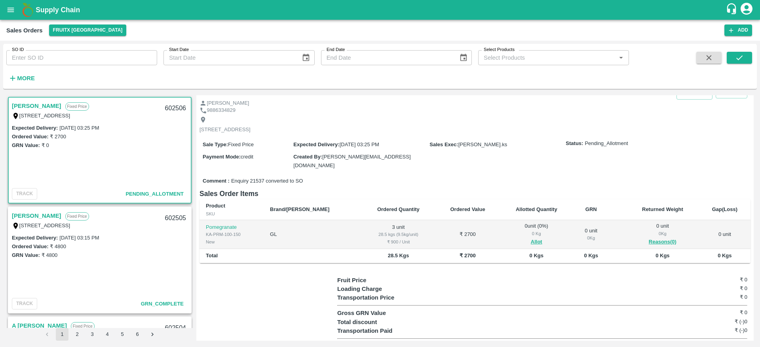
scroll to position [24, 0]
click at [18, 104] on link "[PERSON_NAME]" at bounding box center [36, 106] width 49 height 10
click at [171, 106] on div "602506" at bounding box center [175, 108] width 30 height 19
copy div "602506"
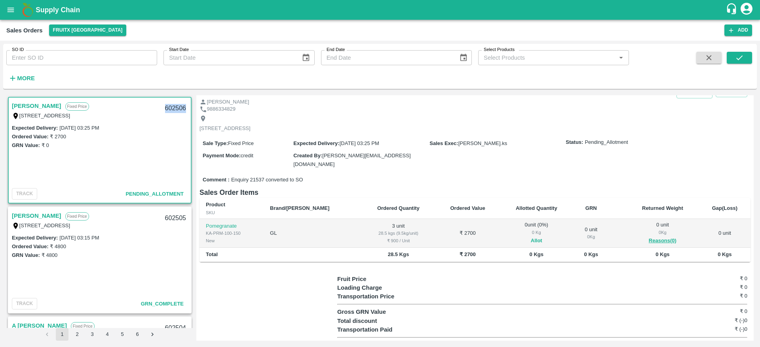
click at [531, 237] on button "Allot" at bounding box center [536, 241] width 11 height 9
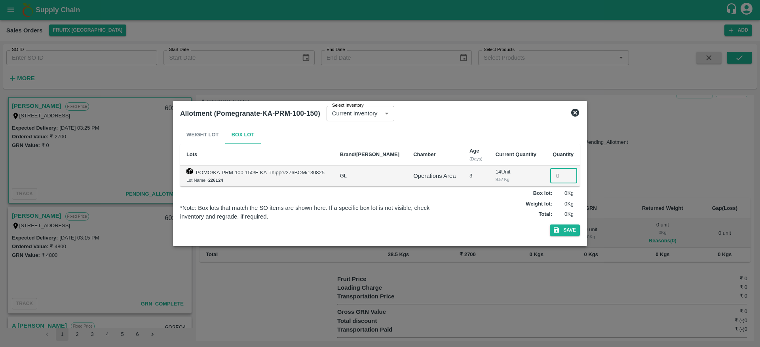
click at [556, 176] on input "number" at bounding box center [563, 176] width 27 height 15
type input "3"
click at [564, 228] on button "Save" at bounding box center [565, 230] width 30 height 11
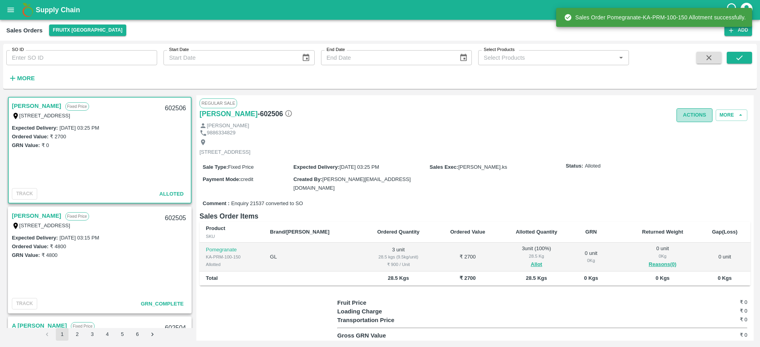
click at [691, 110] on button "Actions" at bounding box center [694, 115] width 36 height 14
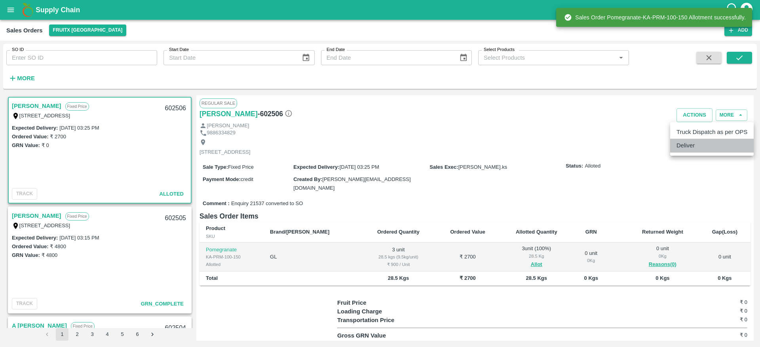
click at [691, 151] on li "Deliver" at bounding box center [711, 145] width 83 height 13
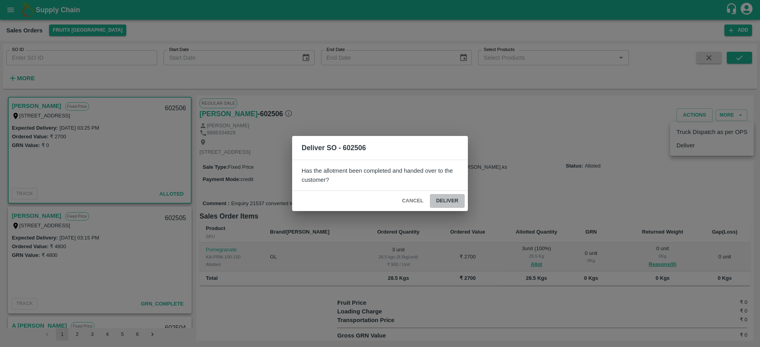
click at [444, 197] on button "Deliver" at bounding box center [447, 201] width 35 height 14
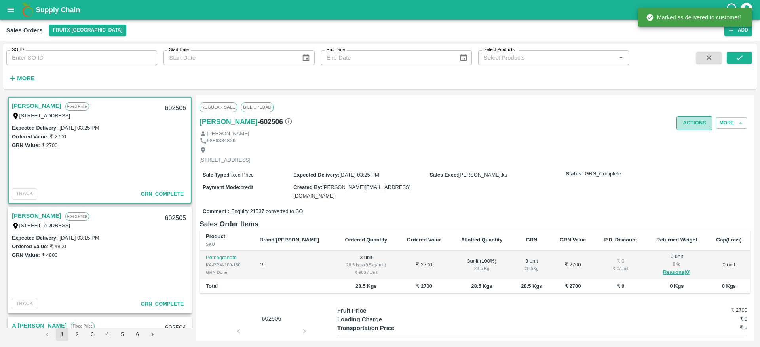
click at [686, 127] on button "Actions" at bounding box center [694, 123] width 36 height 14
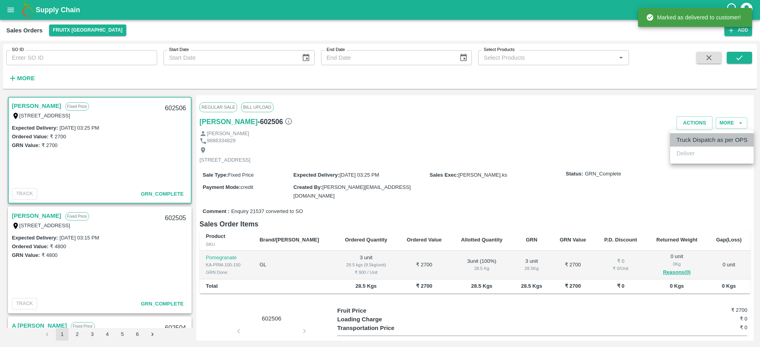
click at [688, 144] on li "Truck Dispatch as per OPS" at bounding box center [711, 139] width 83 height 13
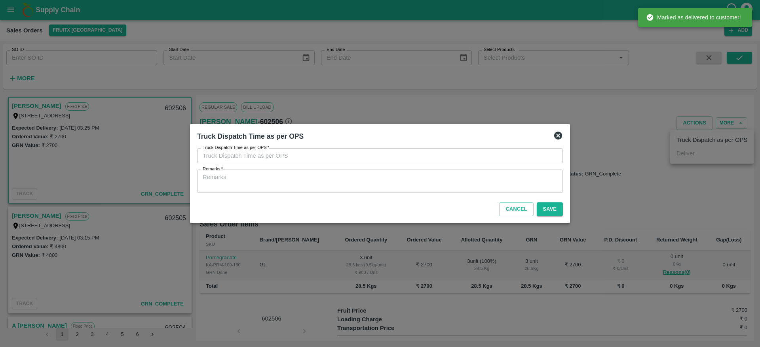
type input "[DATE] 03:21 PM"
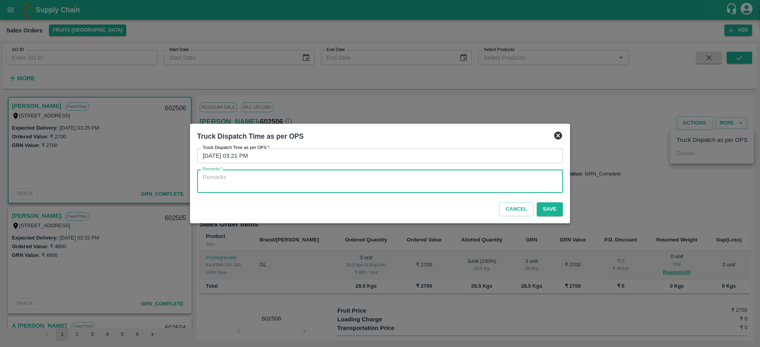
click at [432, 176] on textarea "Remarks   *" at bounding box center [380, 181] width 355 height 17
type textarea "OTD"
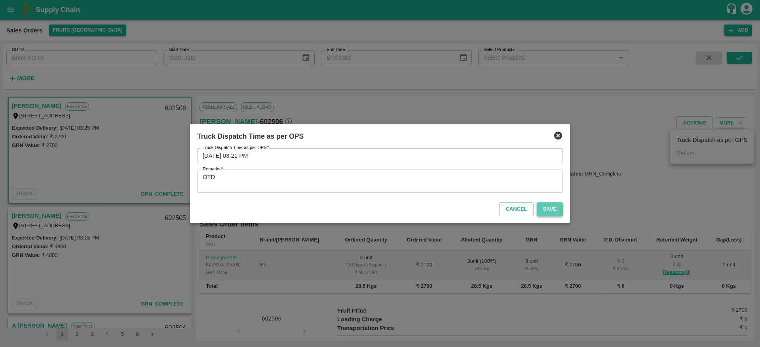
click at [548, 205] on button "Save" at bounding box center [550, 210] width 26 height 14
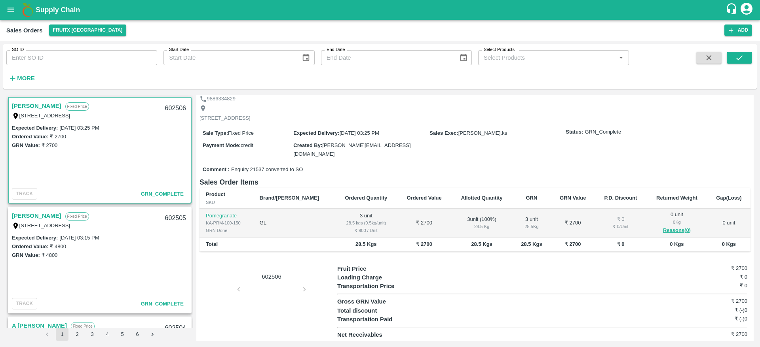
scroll to position [0, 0]
